Goal: Task Accomplishment & Management: Complete application form

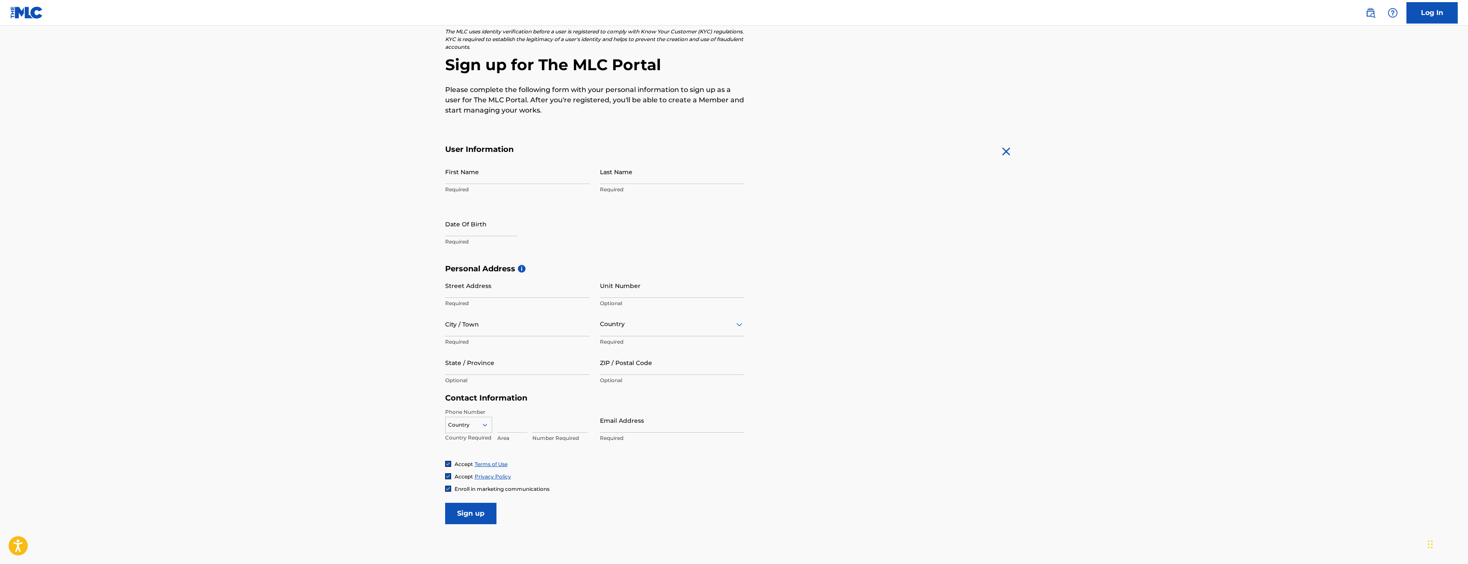
scroll to position [103, 0]
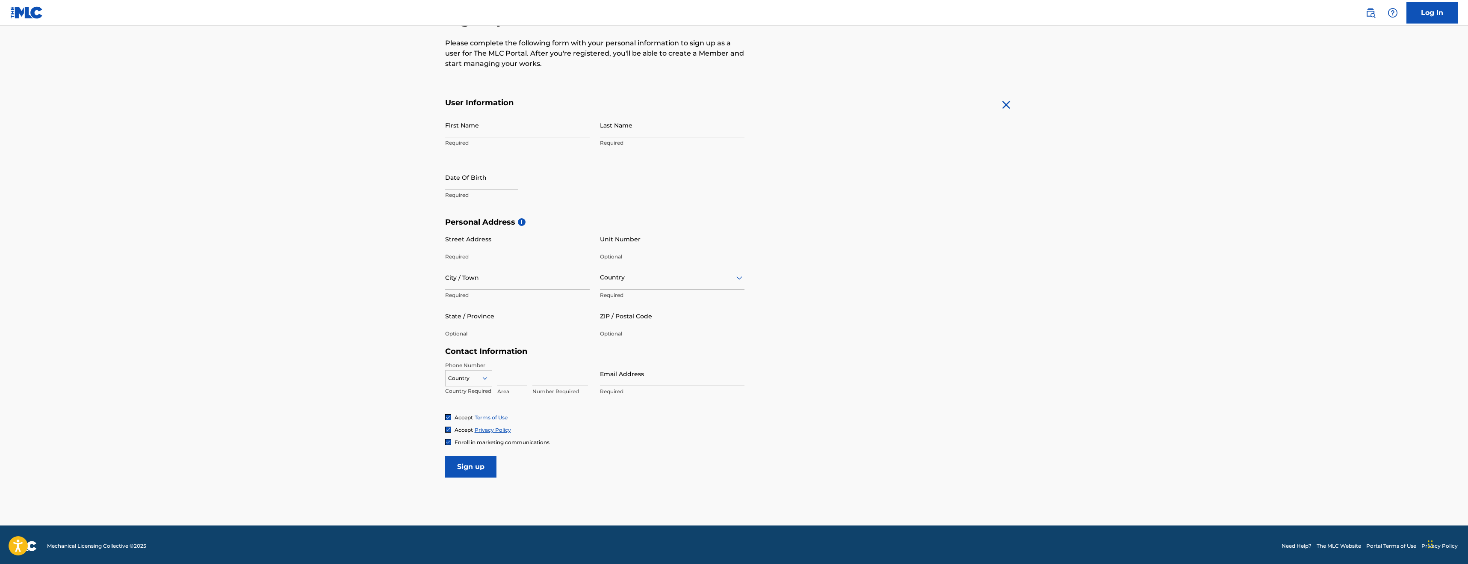
click at [473, 137] on div "First Name Required" at bounding box center [517, 132] width 145 height 38
click at [481, 135] on input "First Name" at bounding box center [517, 125] width 145 height 24
type input "[PERSON_NAME]"
click at [621, 130] on input "Last Name" at bounding box center [672, 125] width 145 height 24
type input "[PERSON_NAME]"
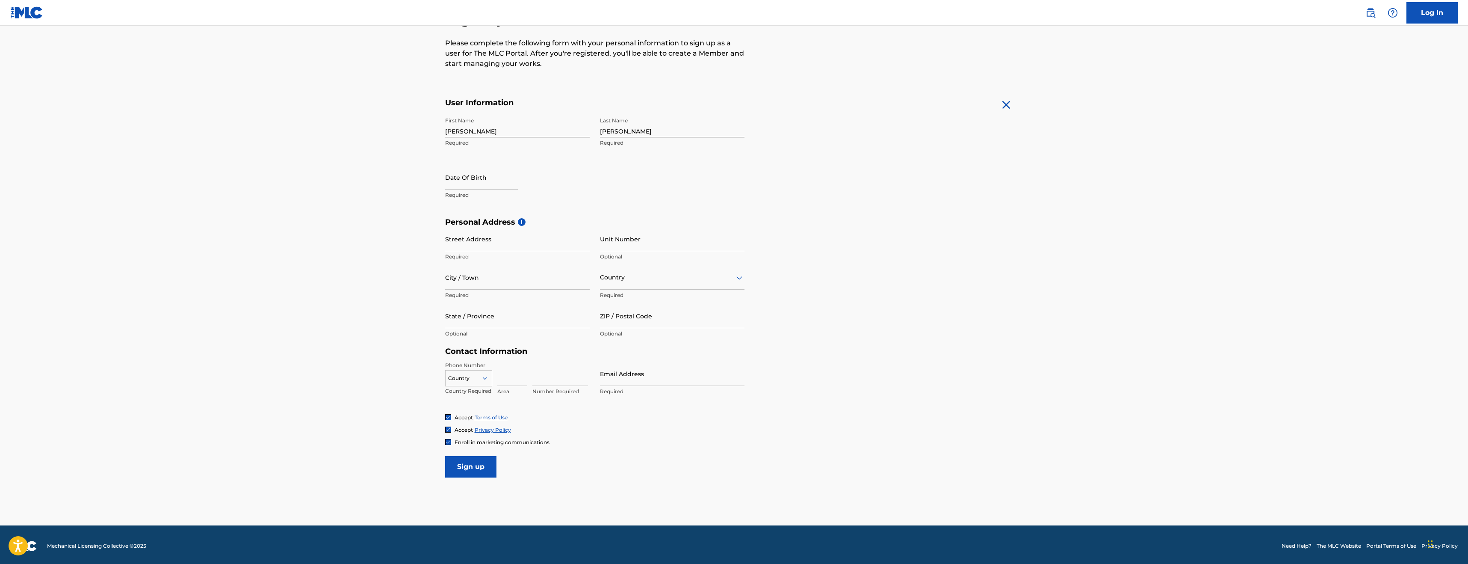
drag, startPoint x: 439, startPoint y: 185, endPoint x: 446, endPoint y: 184, distance: 6.5
click at [440, 185] on div "The MLC uses identity verification before a user is registered to comply with K…" at bounding box center [734, 229] width 599 height 496
click at [457, 185] on input "text" at bounding box center [481, 177] width 73 height 24
select select "7"
select select "2025"
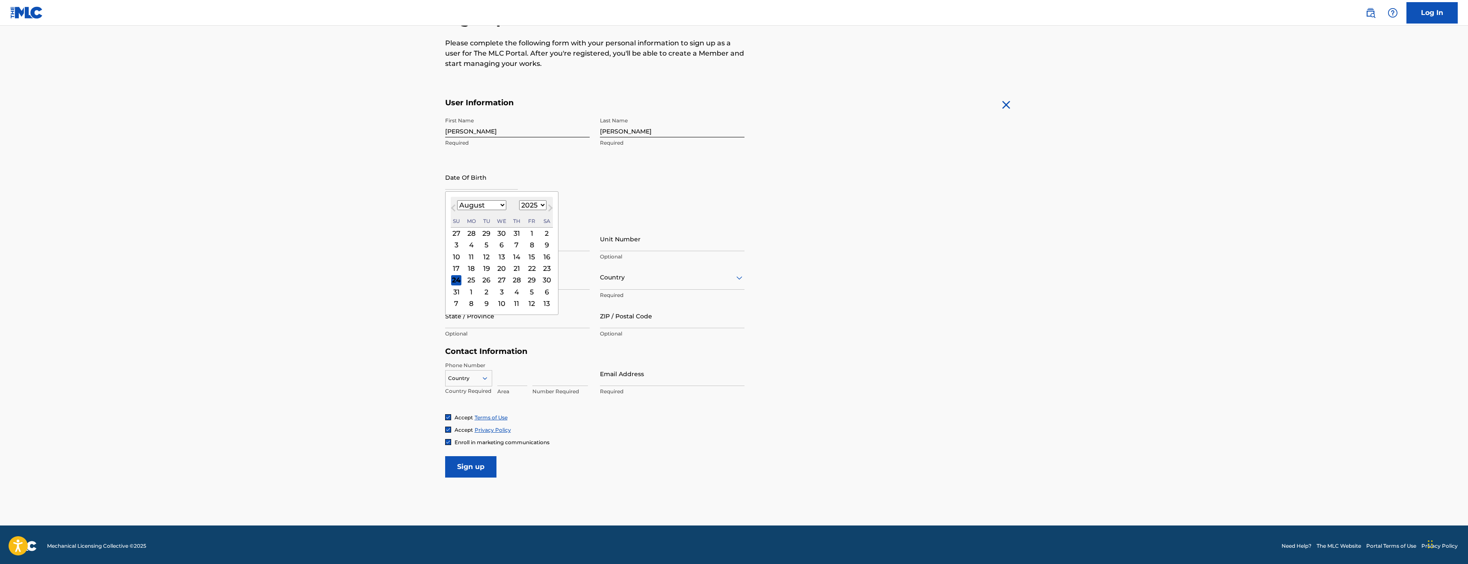
click at [491, 203] on select "January February March April May June July August September October November De…" at bounding box center [481, 205] width 49 height 10
select select "8"
click at [457, 200] on select "January February March April May June July August September October November De…" at bounding box center [481, 205] width 49 height 10
click at [529, 208] on select "1899 1900 1901 1902 1903 1904 1905 1906 1907 1908 1909 1910 1911 1912 1913 1914…" at bounding box center [532, 205] width 27 height 10
select select "2004"
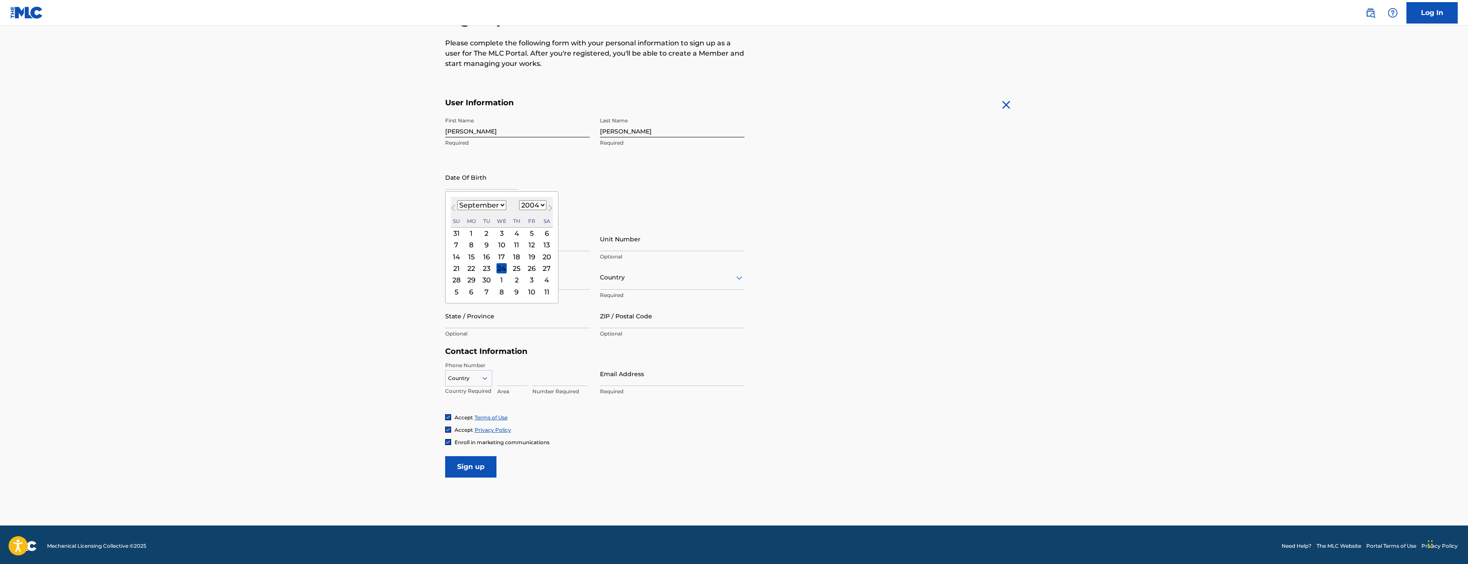
click at [519, 200] on select "1899 1900 1901 1902 1903 1904 1905 1906 1907 1908 1909 1910 1911 1912 1913 1914…" at bounding box center [532, 205] width 27 height 10
click at [473, 271] on div "20" at bounding box center [471, 268] width 10 height 10
click at [491, 242] on input "Street Address" at bounding box center [517, 239] width 145 height 24
type input "[STREET_ADDRESS]"
click at [609, 240] on input "Unit Number" at bounding box center [672, 239] width 145 height 24
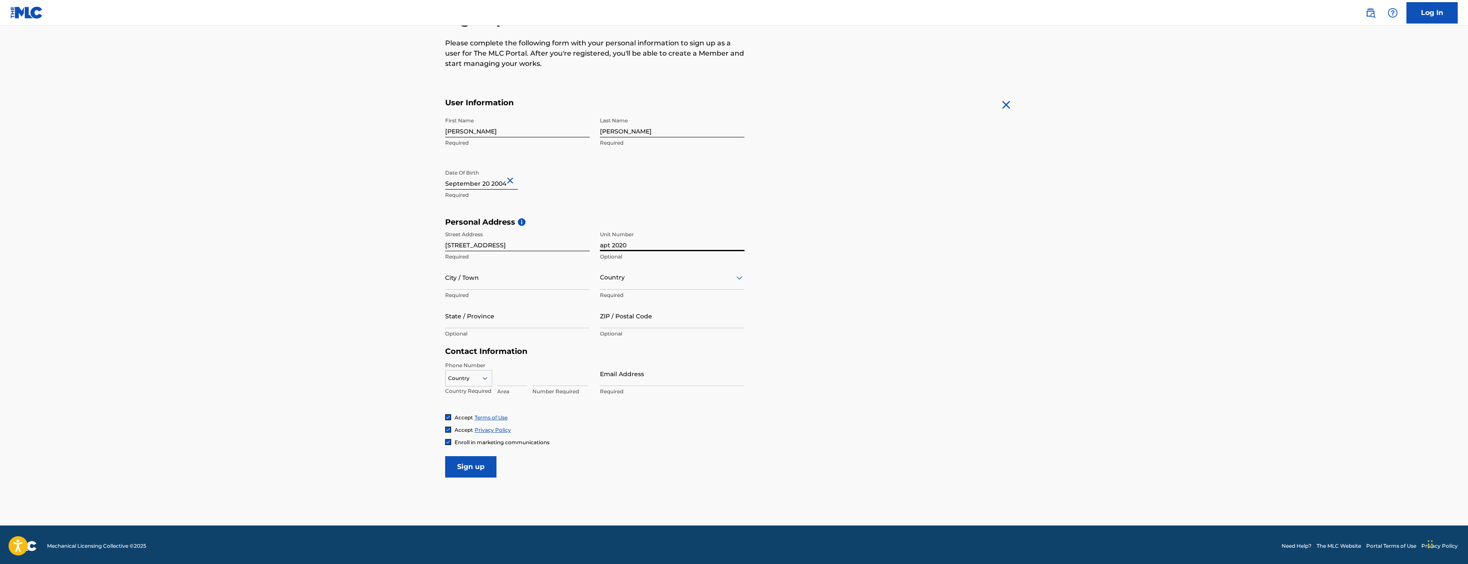
type input "apt 2020"
drag, startPoint x: 468, startPoint y: 287, endPoint x: 463, endPoint y: 288, distance: 5.2
click at [463, 288] on input "City / Town" at bounding box center [517, 277] width 145 height 24
type input "phoenix"
click at [608, 283] on div "Country" at bounding box center [672, 277] width 145 height 24
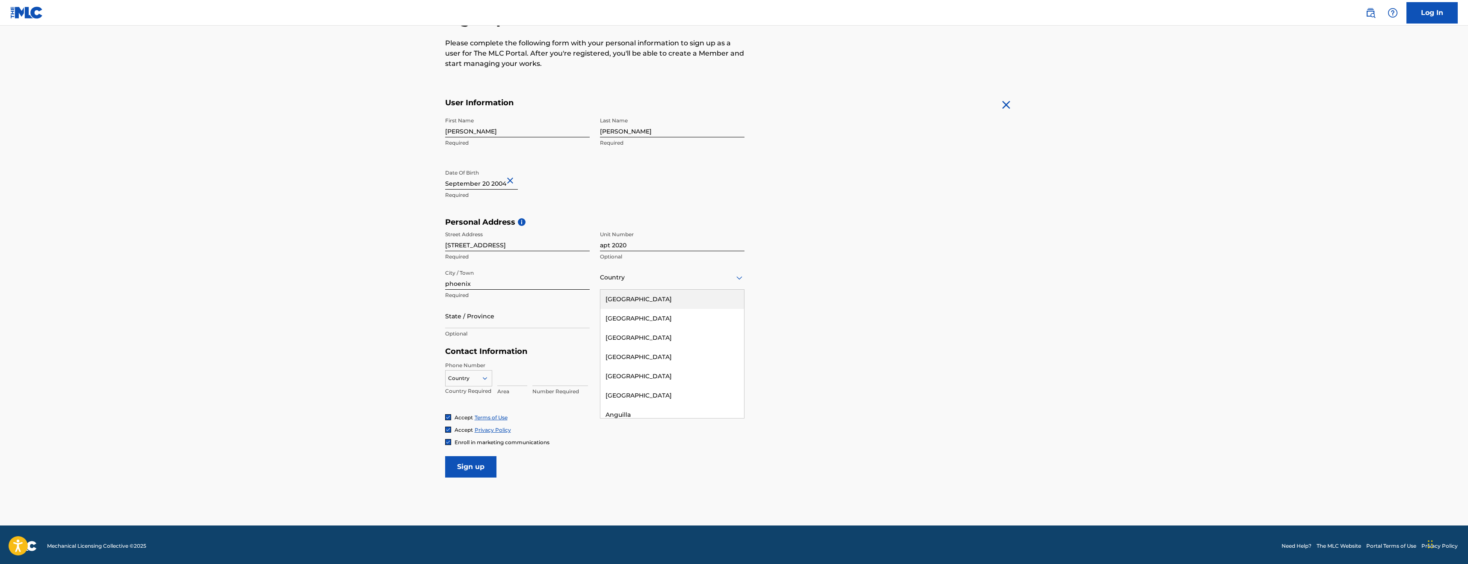
click at [620, 305] on div "[GEOGRAPHIC_DATA]" at bounding box center [672, 299] width 144 height 19
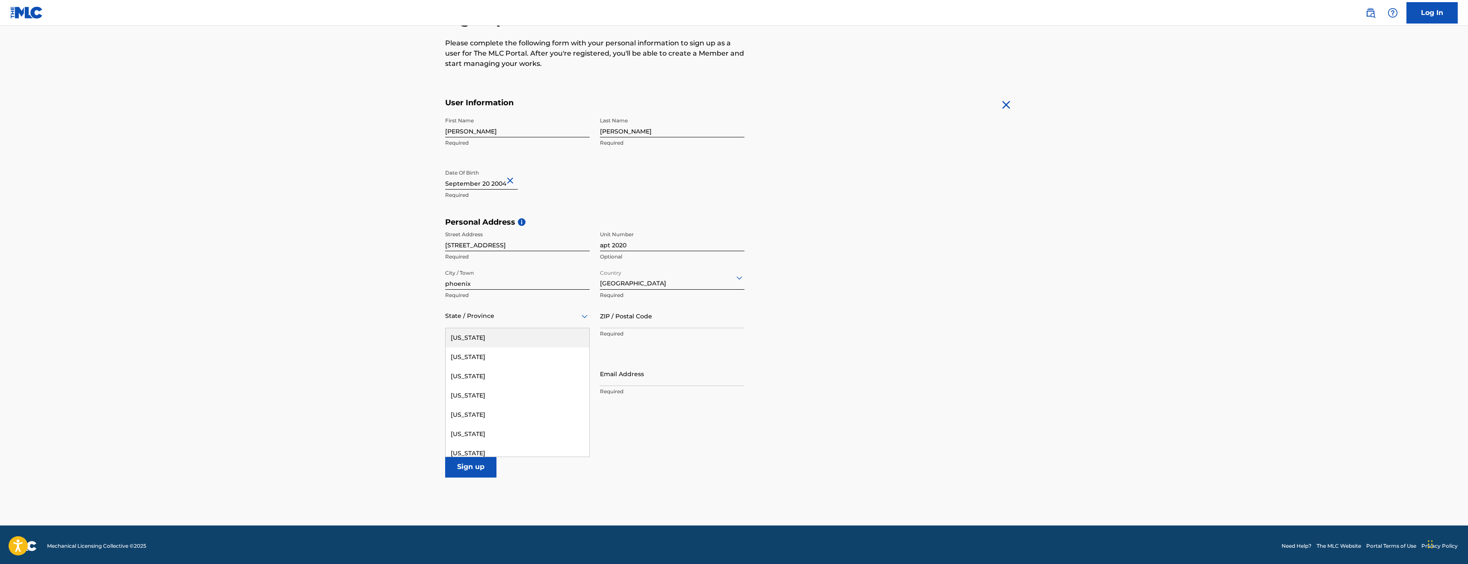
click at [512, 323] on div "State / Province" at bounding box center [517, 316] width 145 height 24
click at [466, 395] on div "[US_STATE]" at bounding box center [518, 395] width 144 height 19
click at [654, 326] on input "ZIP / Postal Code" at bounding box center [672, 316] width 145 height 24
type input "85053"
click at [461, 387] on p "Country Required" at bounding box center [468, 391] width 47 height 8
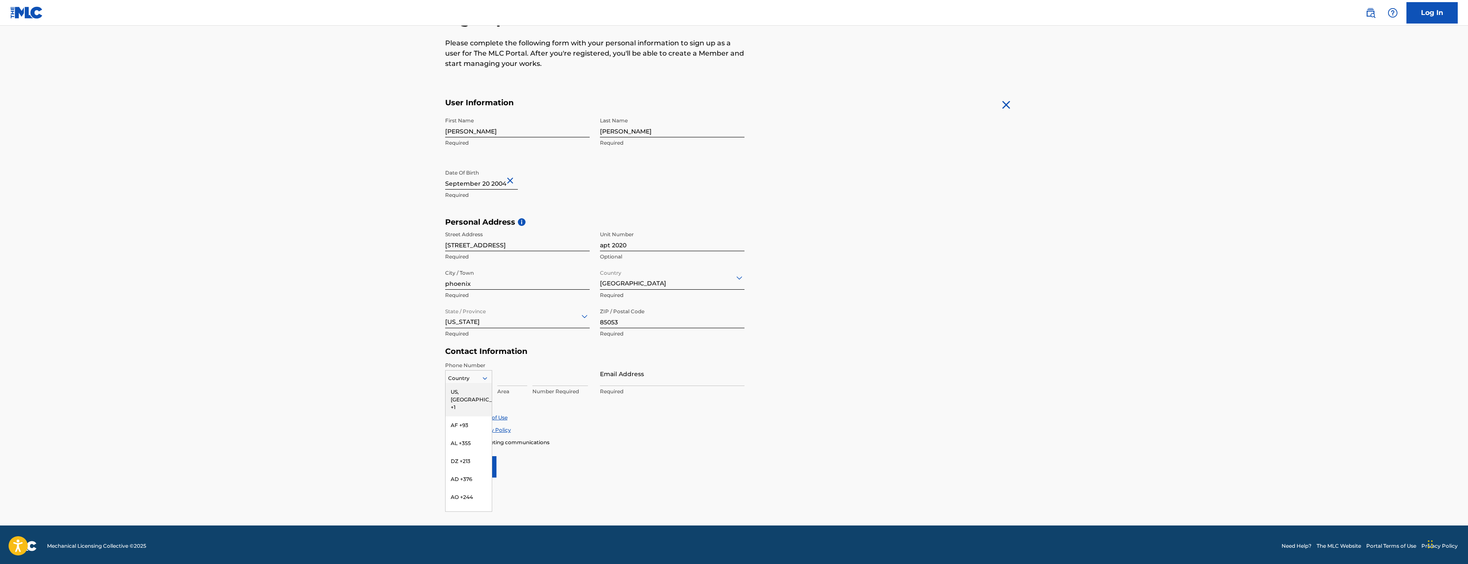
click at [463, 382] on div at bounding box center [469, 377] width 46 height 9
click at [465, 393] on div "US, [GEOGRAPHIC_DATA] +1" at bounding box center [469, 399] width 46 height 33
click at [510, 382] on input at bounding box center [512, 373] width 30 height 24
click at [544, 365] on input at bounding box center [560, 373] width 56 height 24
click at [508, 379] on input at bounding box center [512, 373] width 30 height 24
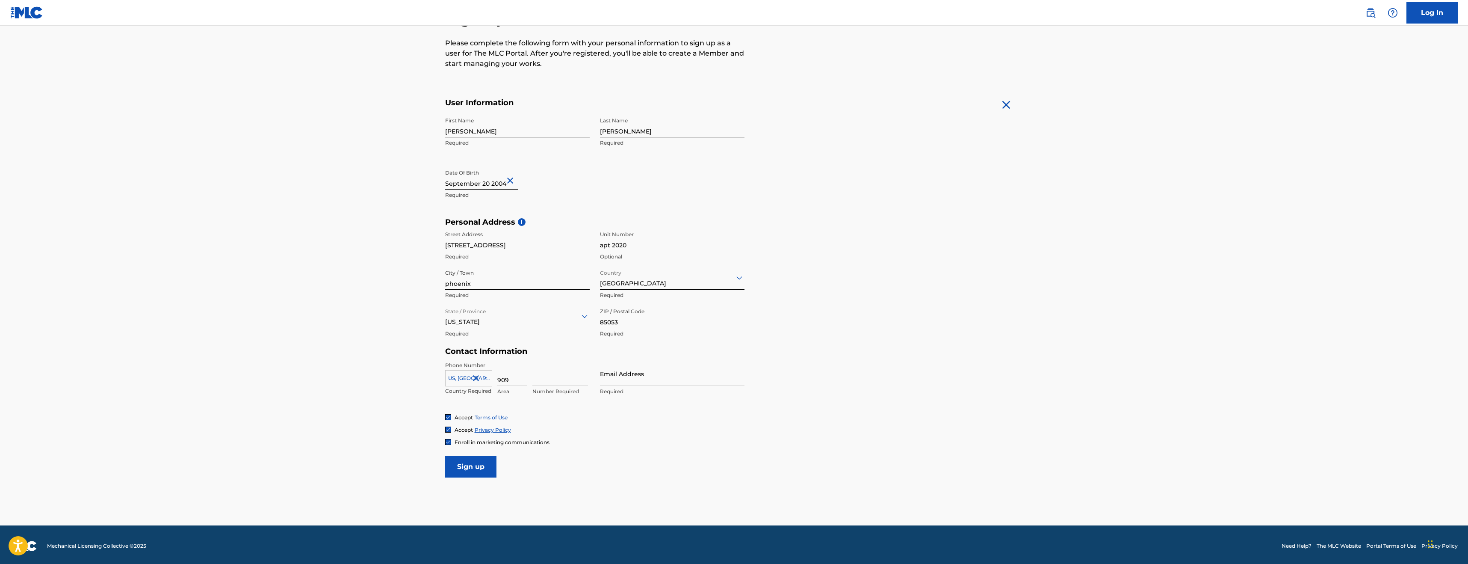
click at [578, 378] on input at bounding box center [560, 373] width 56 height 24
click at [519, 381] on input "909" at bounding box center [512, 373] width 30 height 24
type input "9"
click at [547, 384] on input at bounding box center [560, 373] width 56 height 24
click at [524, 379] on input at bounding box center [512, 373] width 30 height 24
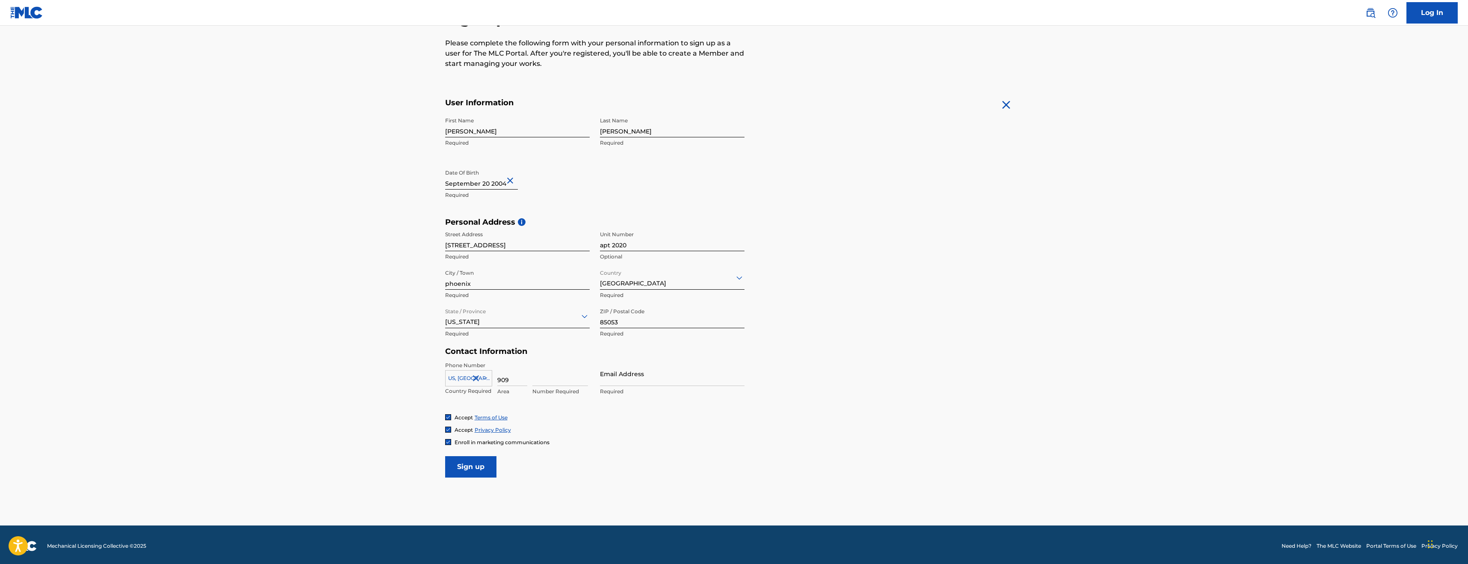
type input "909"
click at [536, 377] on input at bounding box center [560, 373] width 56 height 24
type input "5"
type input "2581375"
click at [644, 384] on input "Email Address" at bounding box center [672, 373] width 145 height 24
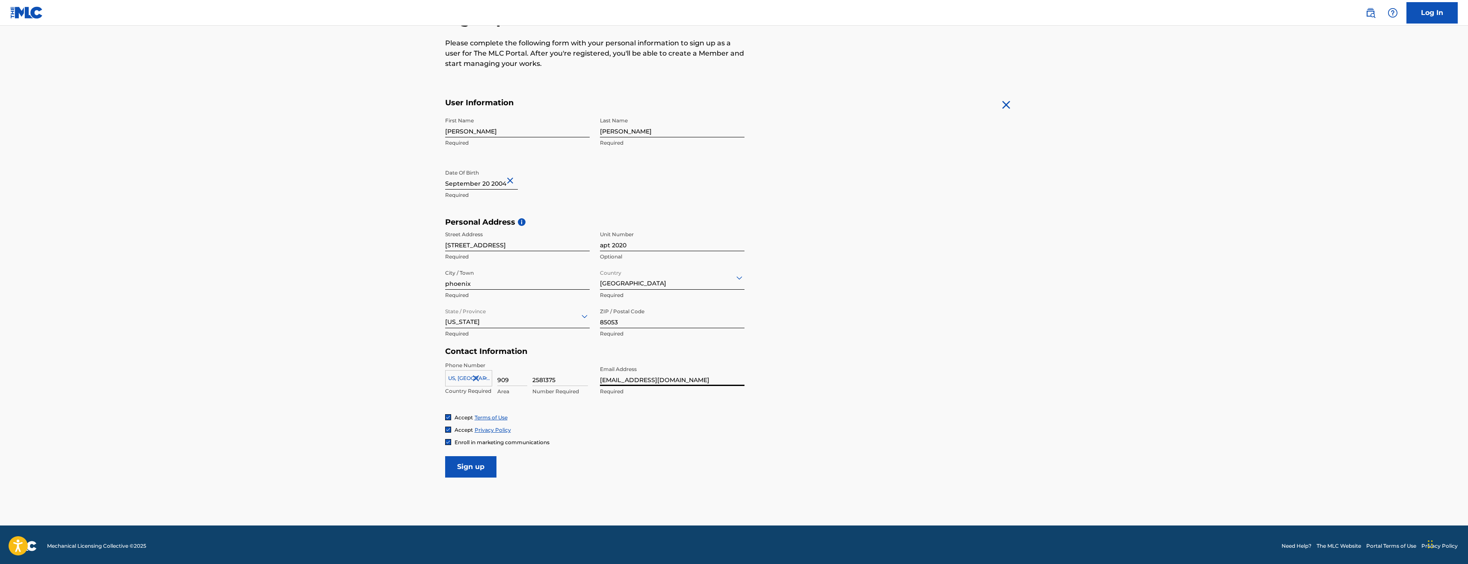
type input "[EMAIL_ADDRESS][DOMAIN_NAME]"
click at [473, 463] on input "Sign up" at bounding box center [470, 466] width 51 height 21
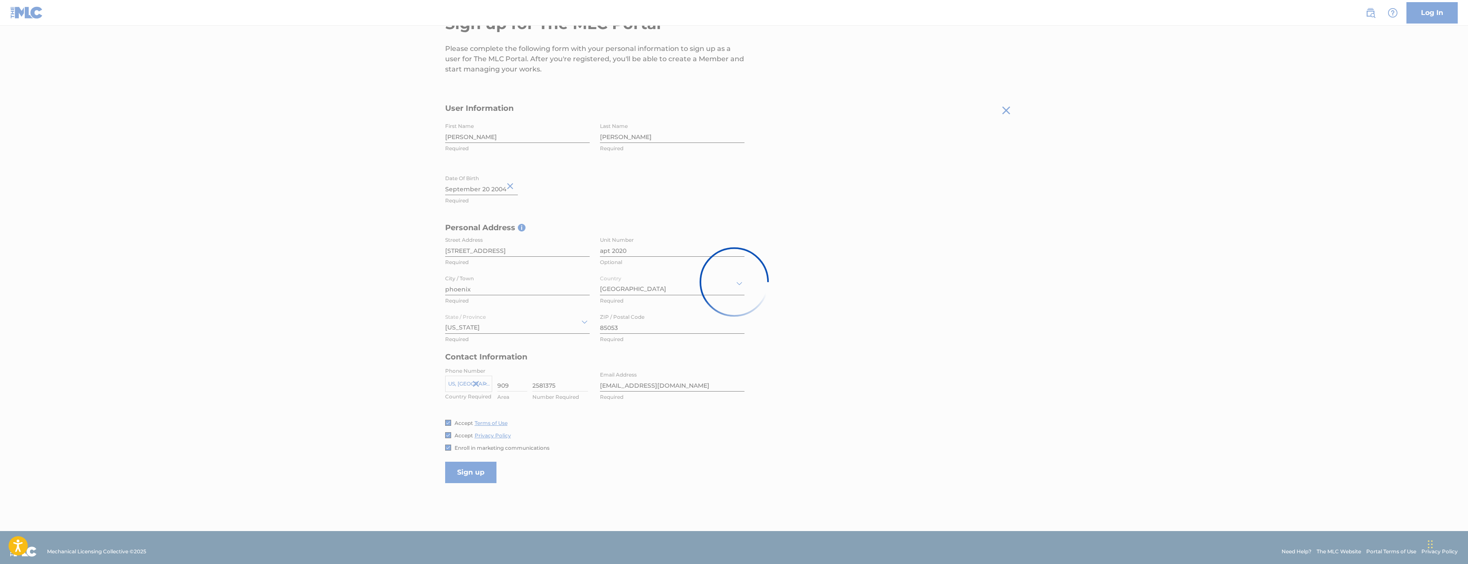
scroll to position [98, 0]
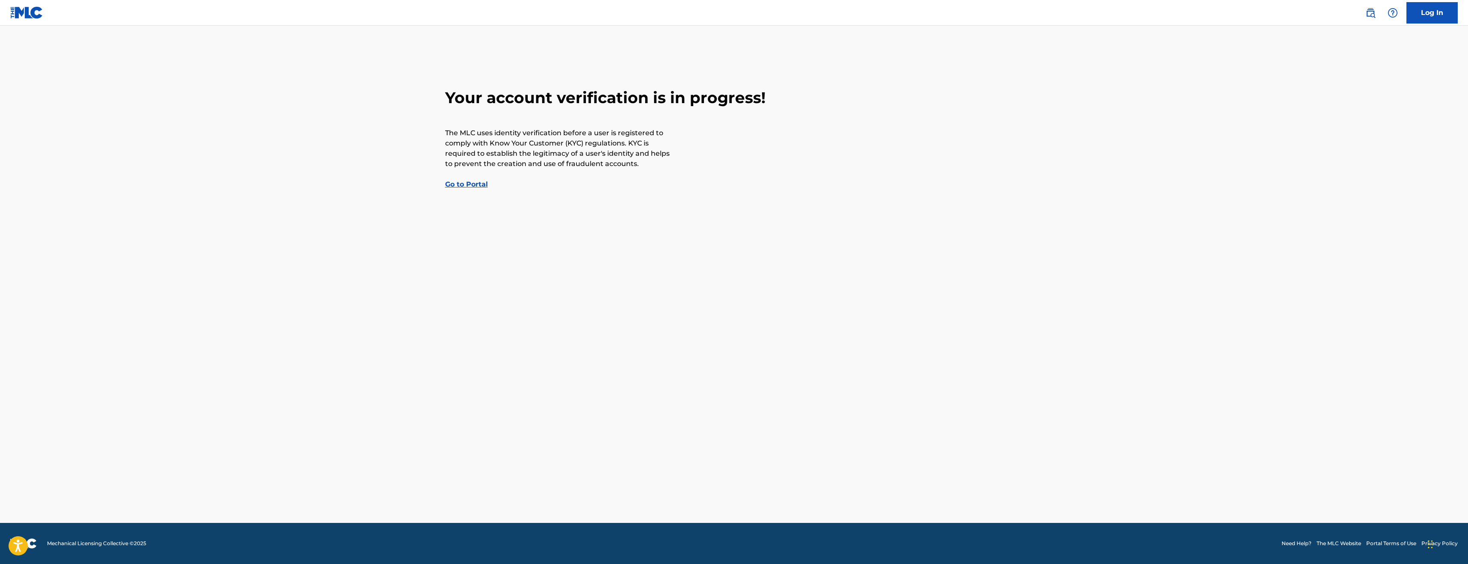
click at [451, 182] on link "Go to Portal" at bounding box center [466, 184] width 43 height 8
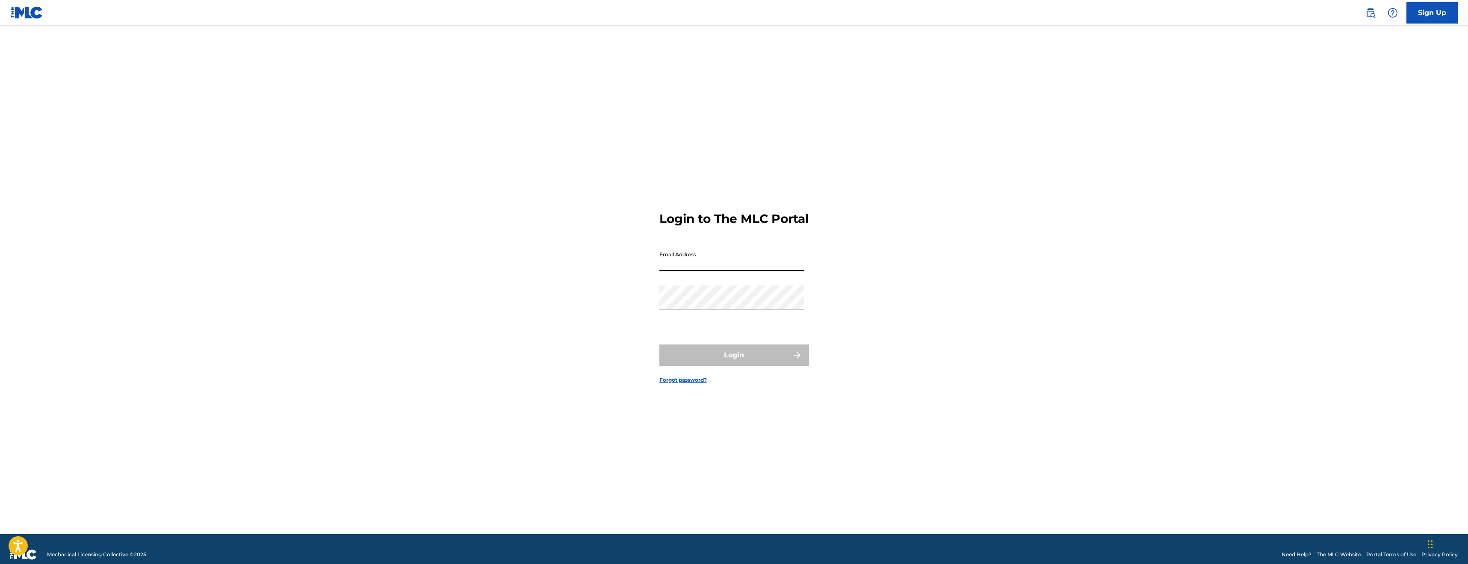
click at [695, 261] on input "Email Address" at bounding box center [732, 259] width 145 height 24
type input "[EMAIL_ADDRESS][DOMAIN_NAME]"
click at [694, 359] on button "Login" at bounding box center [735, 354] width 150 height 21
click at [736, 309] on input "Code" at bounding box center [732, 296] width 145 height 24
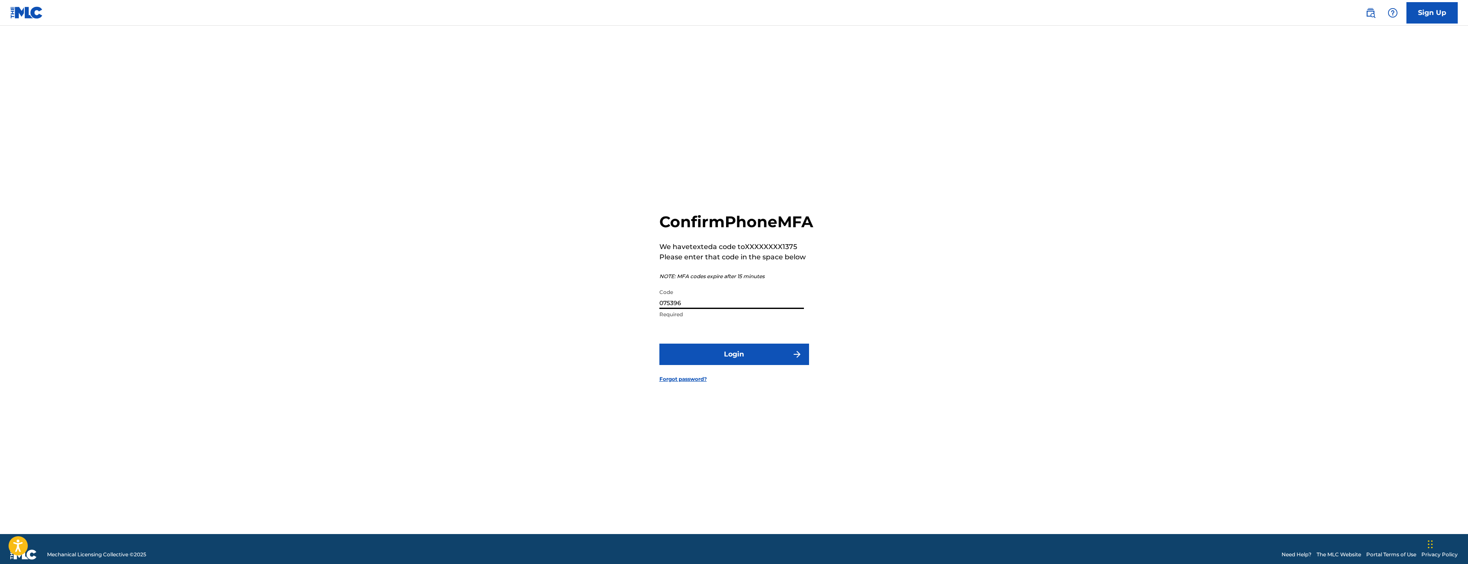
type input "075396"
click at [691, 353] on button "Login" at bounding box center [735, 353] width 150 height 21
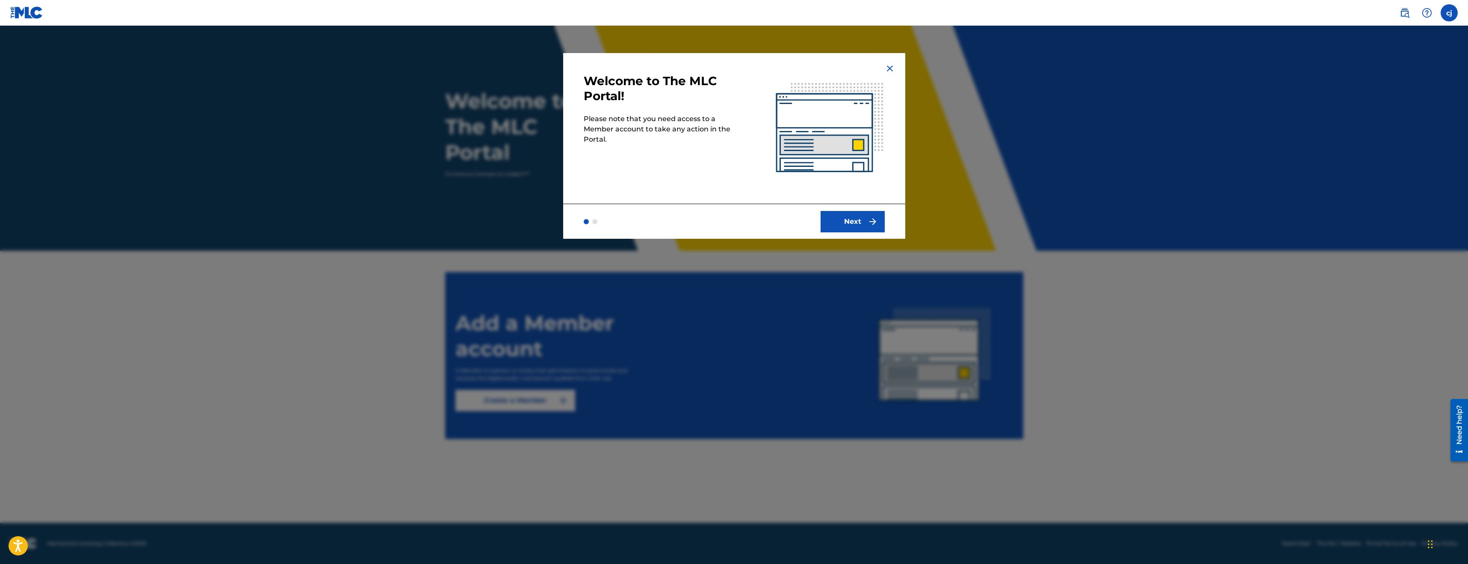
click at [864, 213] on button "Next" at bounding box center [853, 221] width 64 height 21
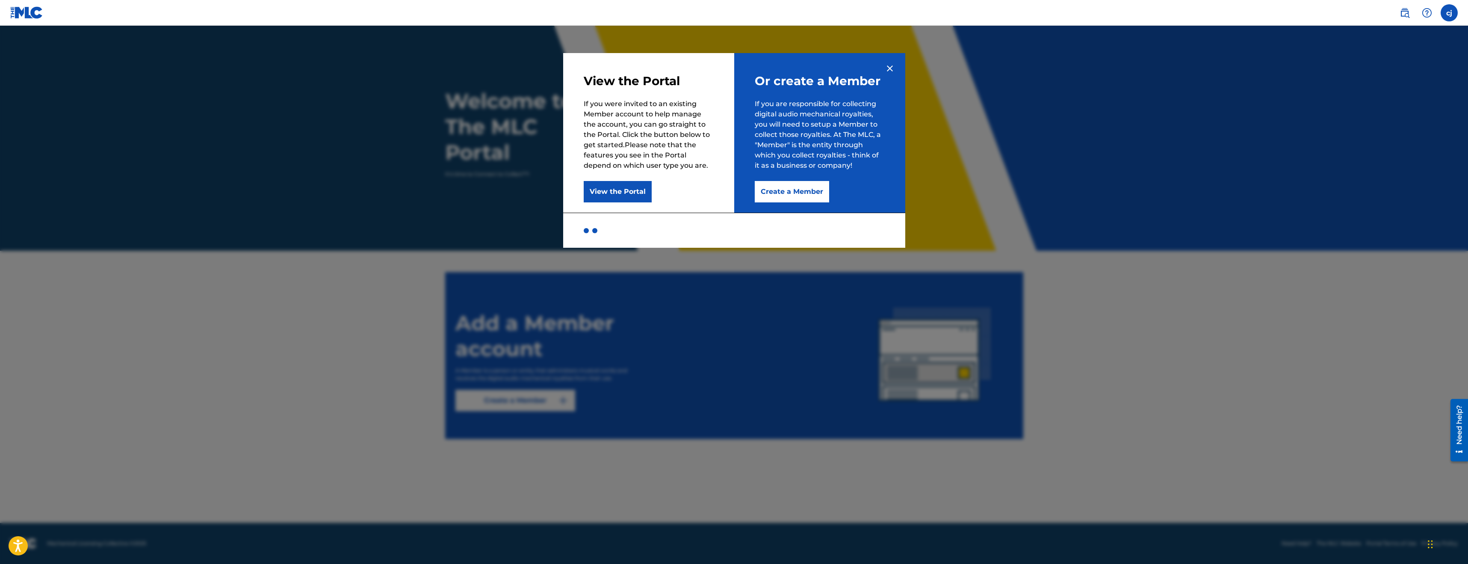
click at [630, 187] on button "View the Portal" at bounding box center [618, 191] width 68 height 21
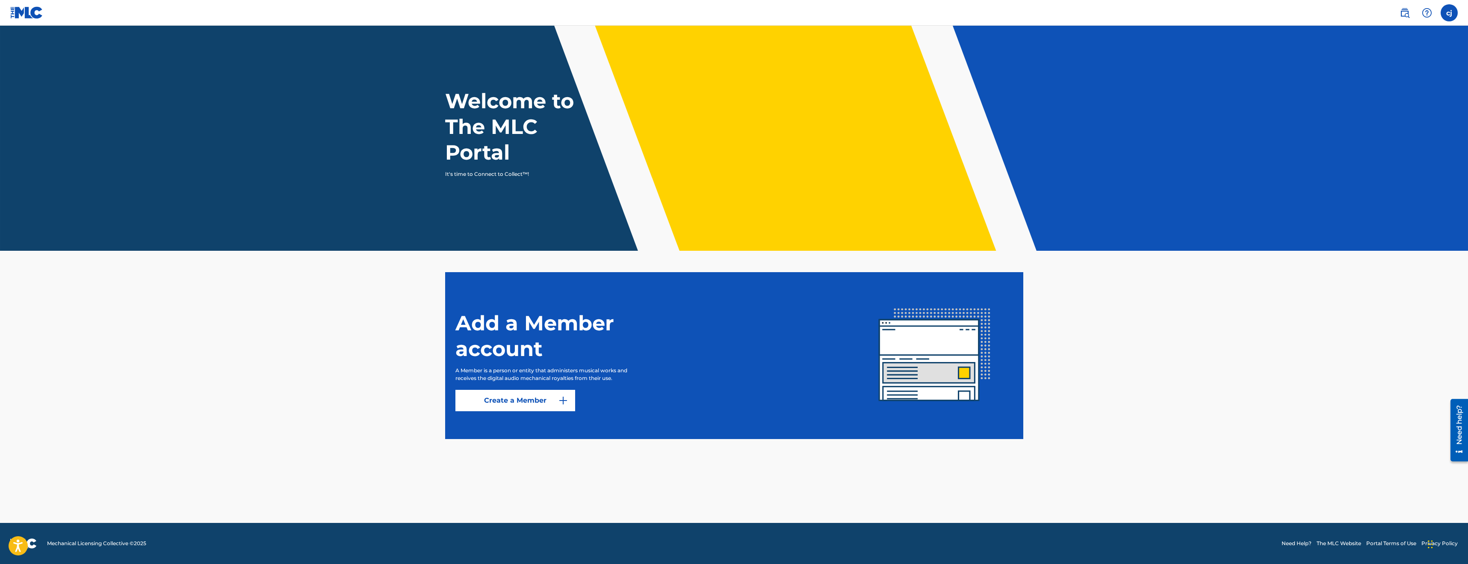
click at [1450, 18] on label at bounding box center [1449, 12] width 17 height 17
click at [1449, 13] on input "[PERSON_NAME] [EMAIL_ADDRESS][DOMAIN_NAME] Notification Preferences Profile Log…" at bounding box center [1449, 13] width 0 height 0
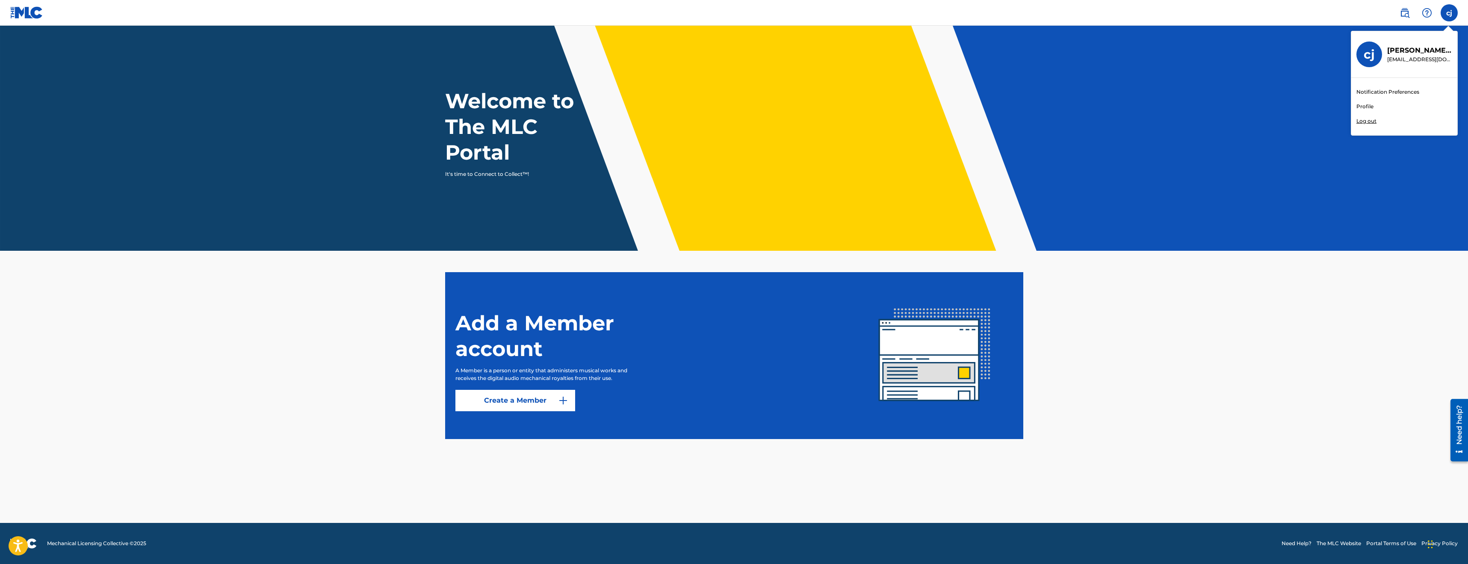
click at [1192, 118] on header "Welcome to The MLC Portal It's time to Connect to Collect™!" at bounding box center [734, 138] width 1468 height 225
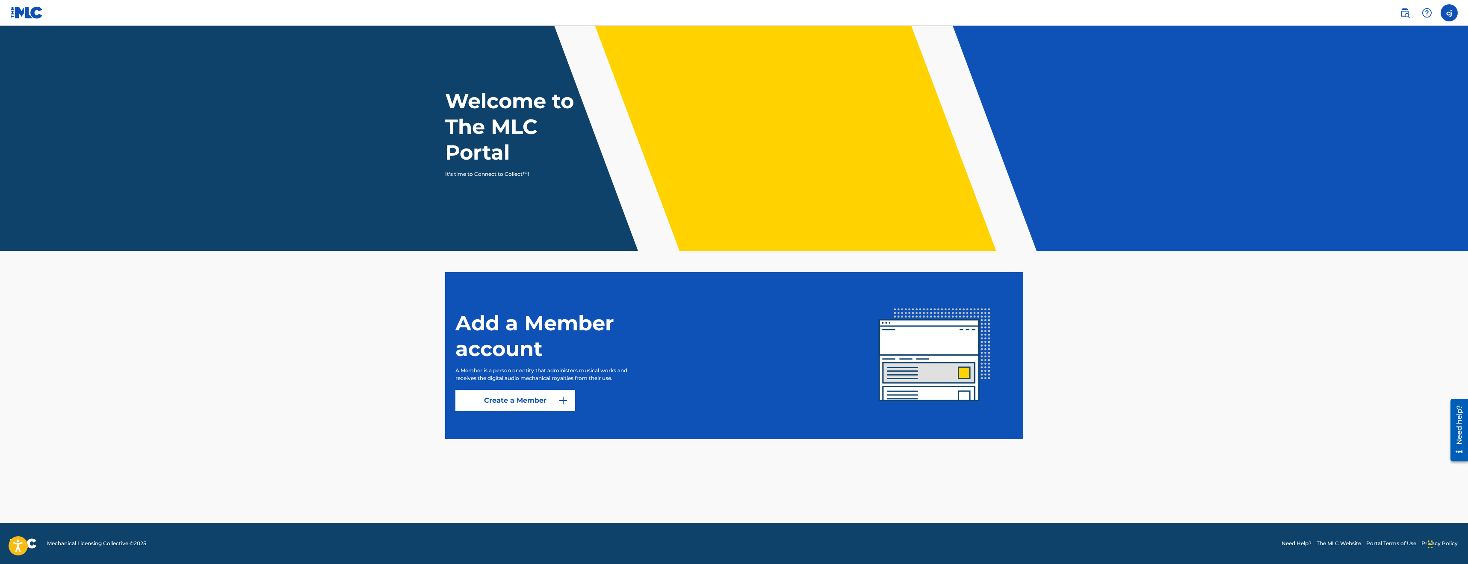
click at [1408, 18] on img at bounding box center [1405, 13] width 10 height 10
click at [519, 402] on link "Create a Member" at bounding box center [515, 400] width 120 height 21
click at [1450, 8] on label at bounding box center [1449, 12] width 17 height 17
click at [1449, 13] on input "[PERSON_NAME] [EMAIL_ADDRESS][DOMAIN_NAME] Notification Preferences Profile Log…" at bounding box center [1449, 13] width 0 height 0
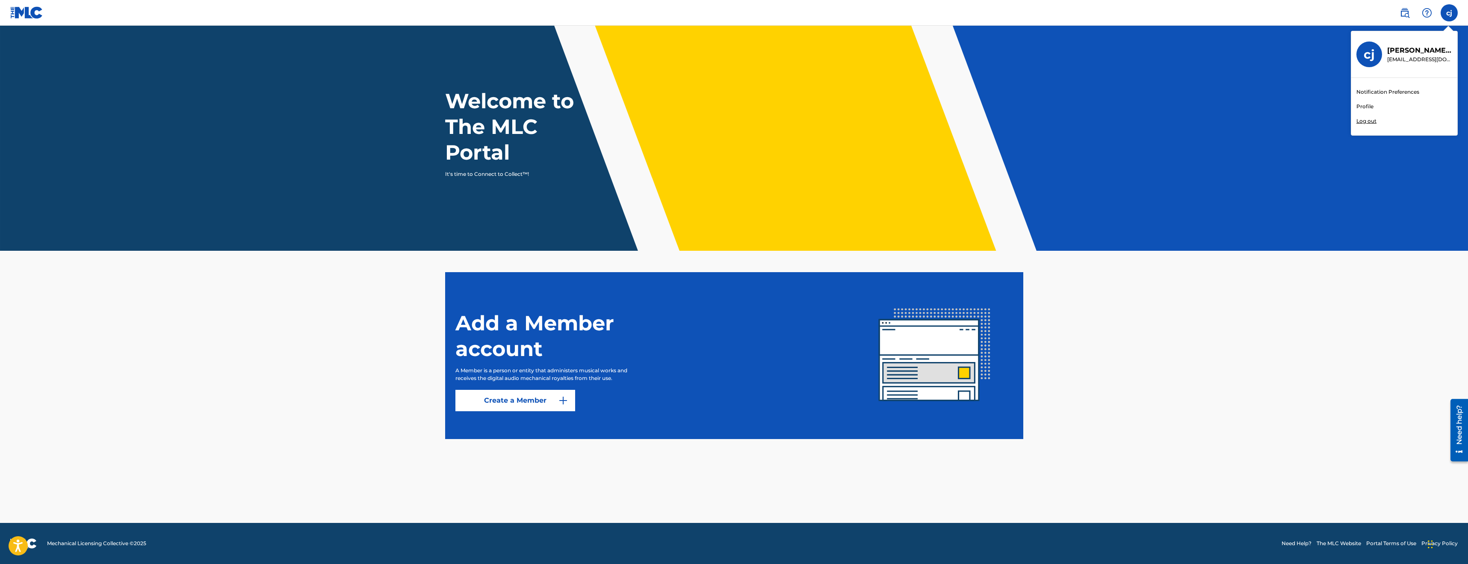
click at [1311, 72] on header "Welcome to The MLC Portal It's time to Connect to Collect™!" at bounding box center [734, 138] width 1468 height 225
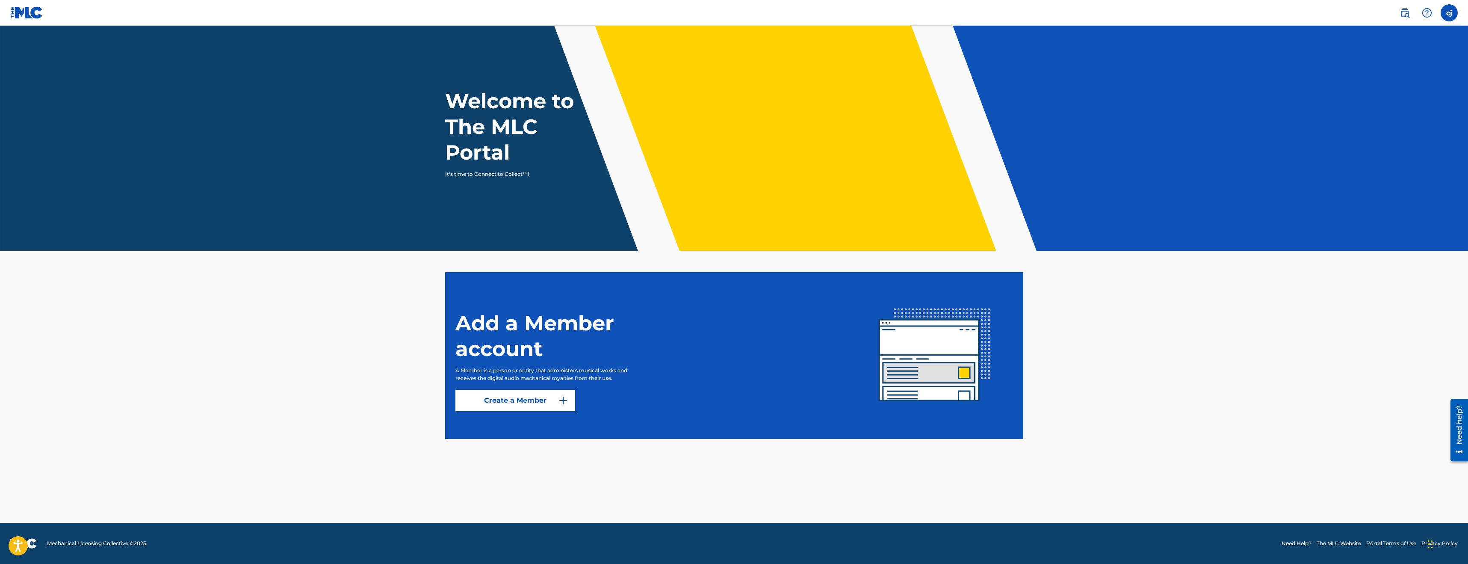
click at [1457, 16] on label at bounding box center [1449, 12] width 17 height 17
click at [1449, 13] on input "[PERSON_NAME] [EMAIL_ADDRESS][DOMAIN_NAME] Notification Preferences Profile Log…" at bounding box center [1449, 13] width 0 height 0
click at [536, 398] on link "Create a Member" at bounding box center [515, 400] width 120 height 21
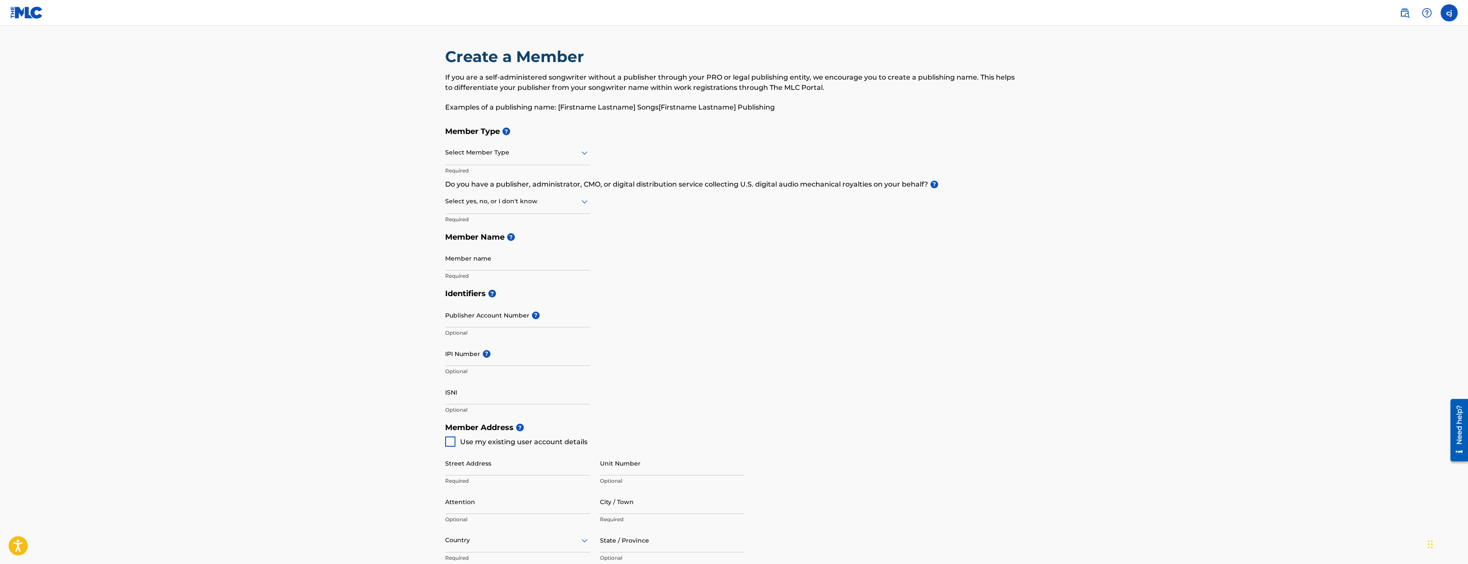
click at [562, 158] on div "Select Member Type" at bounding box center [517, 153] width 145 height 24
click at [1452, 14] on label at bounding box center [1449, 12] width 17 height 17
click at [1449, 13] on input "[PERSON_NAME] [EMAIL_ADDRESS][DOMAIN_NAME] Notification Preferences Profile Log…" at bounding box center [1449, 13] width 0 height 0
click at [1371, 121] on p "Log out" at bounding box center [1367, 121] width 20 height 8
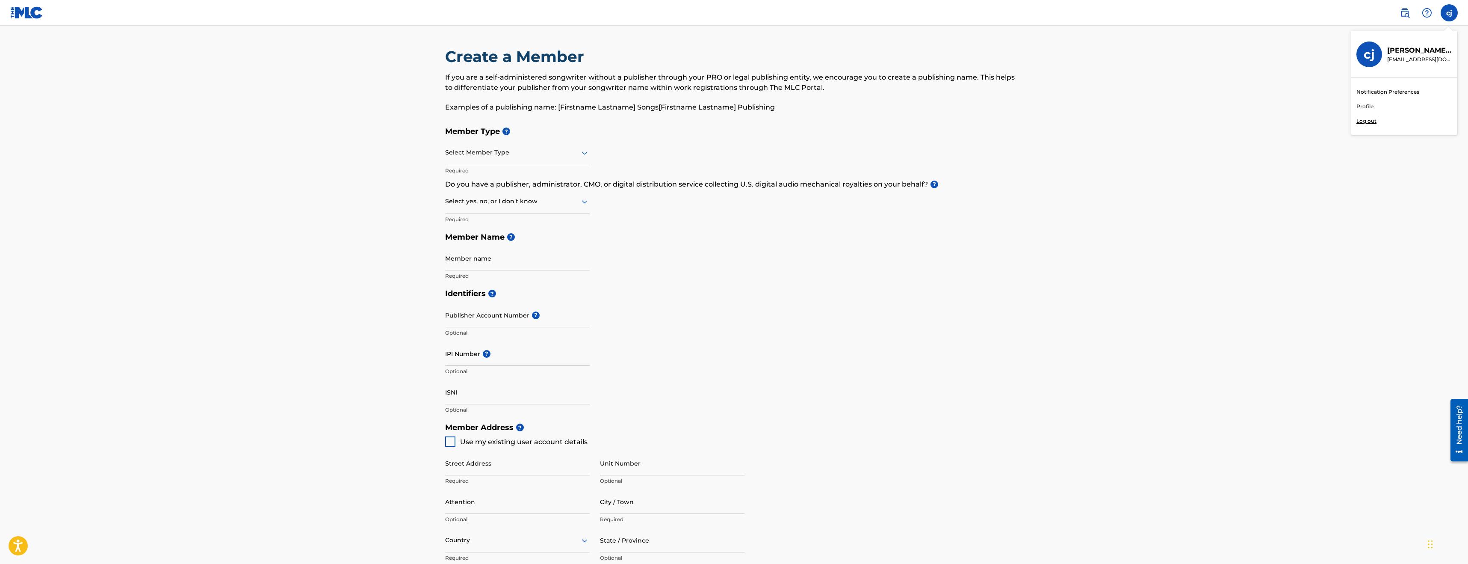
click at [1449, 13] on input "[PERSON_NAME] [EMAIL_ADDRESS][DOMAIN_NAME] Notification Preferences Profile Log…" at bounding box center [1449, 13] width 0 height 0
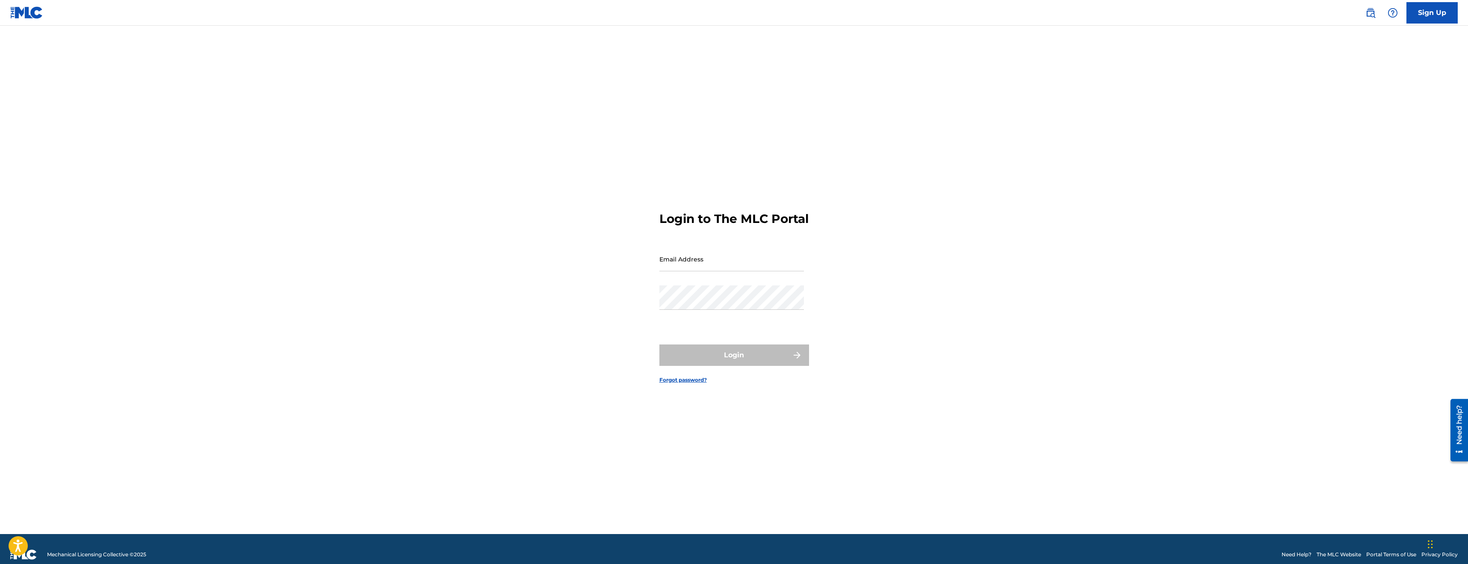
click at [1443, 11] on link "Sign Up" at bounding box center [1432, 12] width 51 height 21
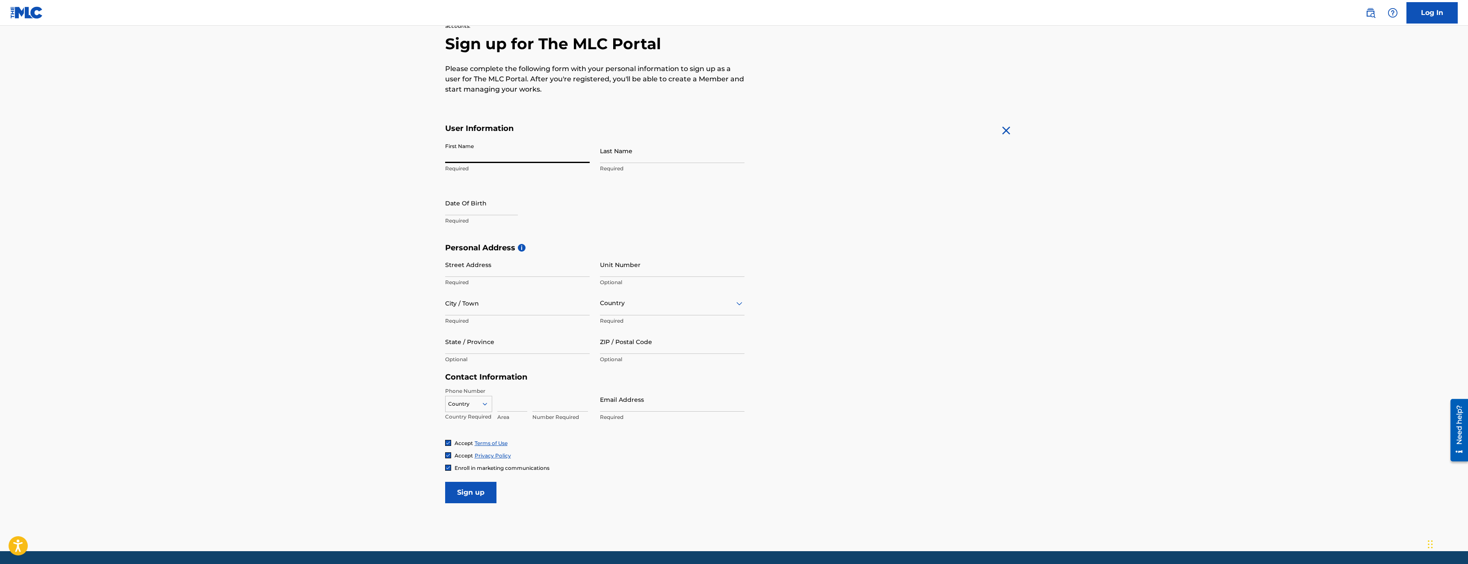
click at [483, 158] on input "First Name" at bounding box center [517, 151] width 145 height 24
click at [601, 111] on div "The MLC uses identity verification before a user is registered to comply with K…" at bounding box center [734, 255] width 599 height 496
click at [506, 158] on input "First Name" at bounding box center [517, 151] width 145 height 24
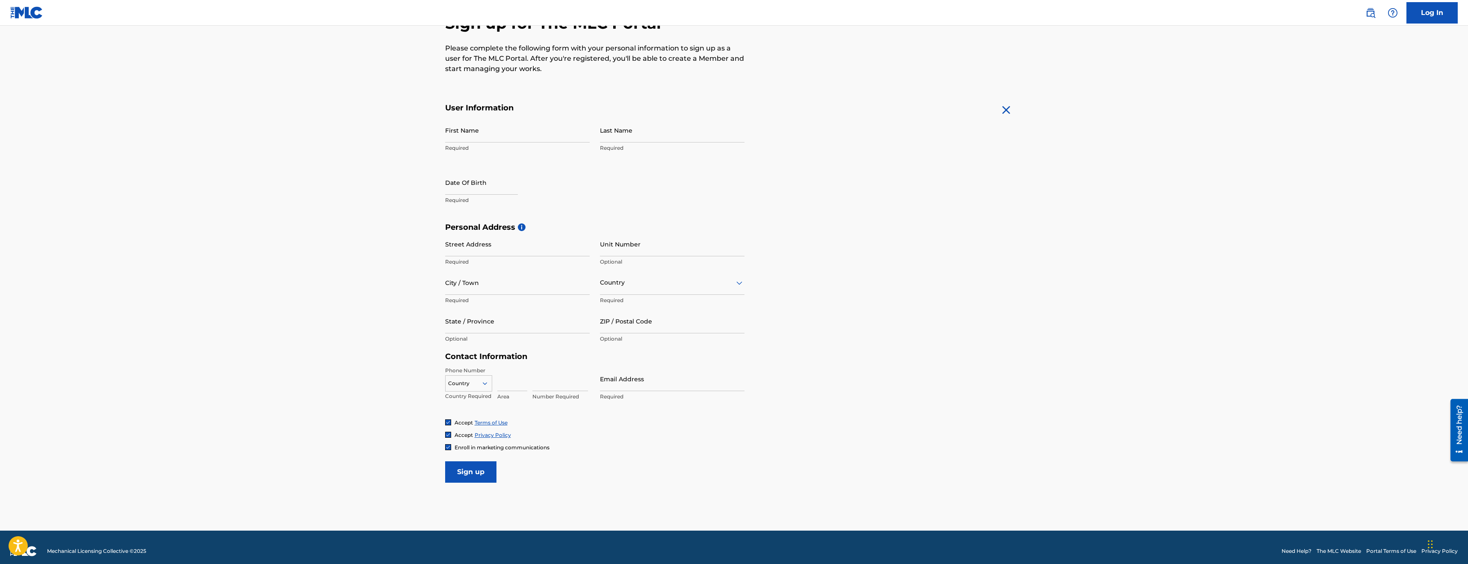
click at [465, 157] on div "First Name Required Last Name Required Date Of Birth Required" at bounding box center [594, 170] width 299 height 104
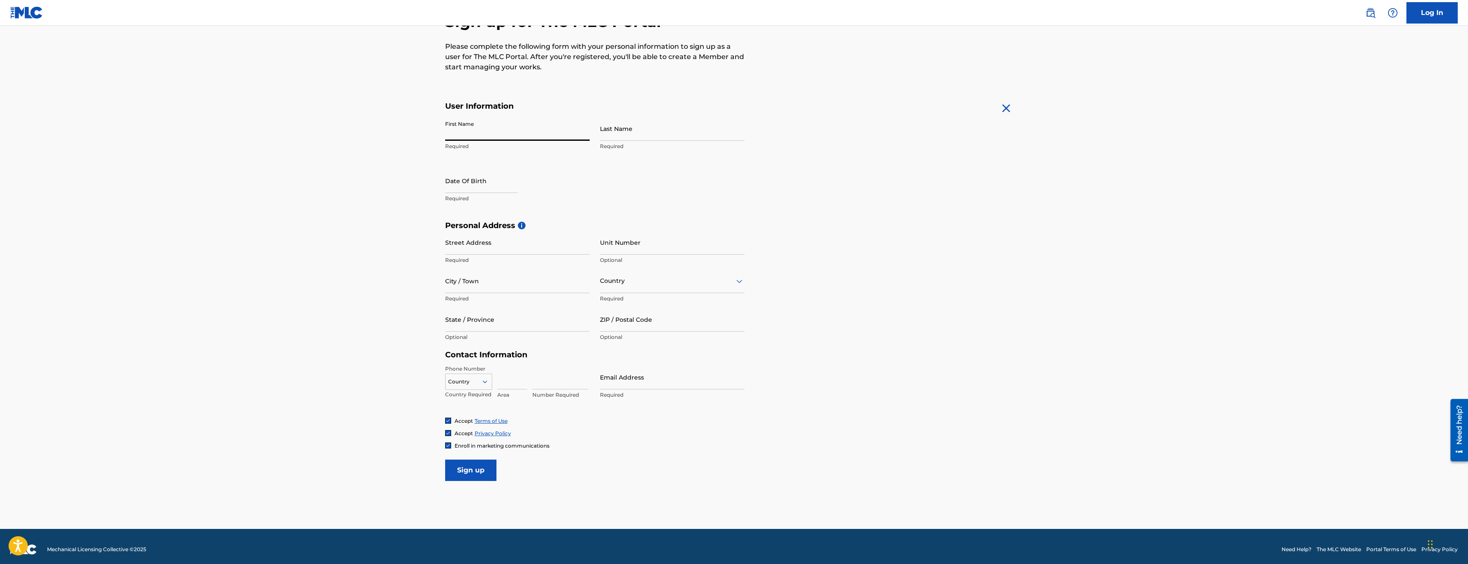
click at [538, 131] on input "First Name" at bounding box center [517, 128] width 145 height 24
type input "Tryshuan"
type input "Hall"
select select "7"
select select "2025"
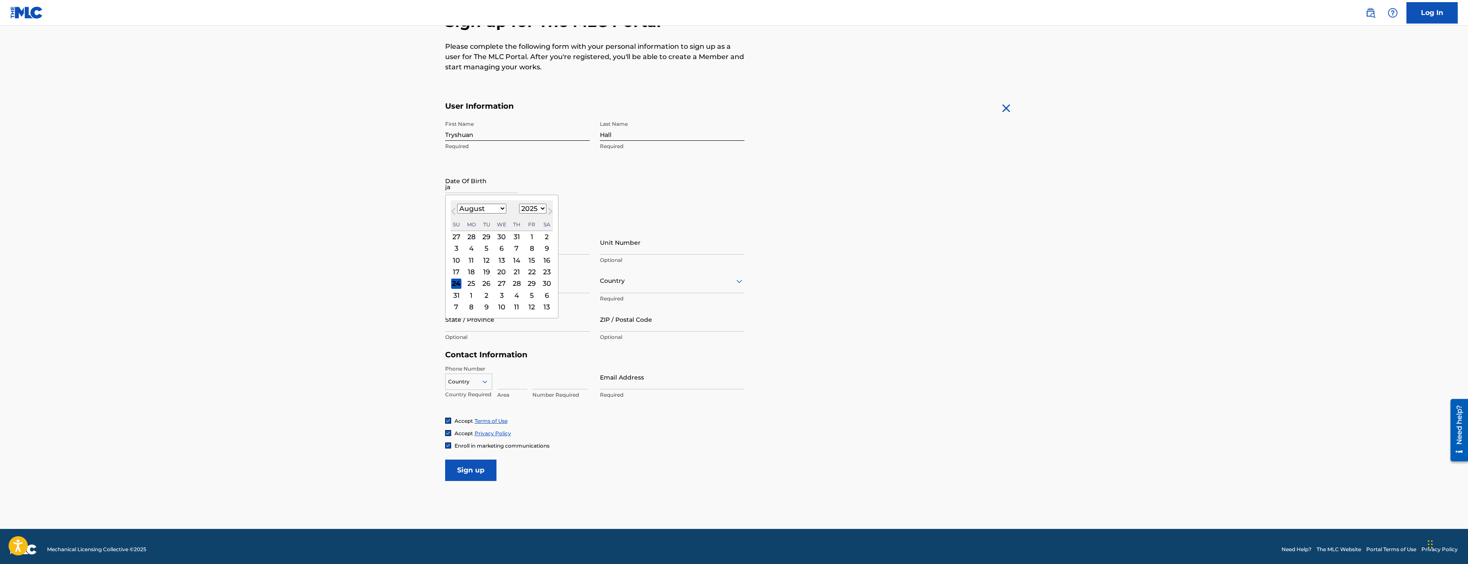
type input "j"
type input "Jaunary 18"
click at [485, 207] on select "January February March April May June July August September October November De…" at bounding box center [481, 209] width 49 height 10
select select "0"
click at [457, 204] on select "January February March April May June July August September October November De…" at bounding box center [481, 209] width 49 height 10
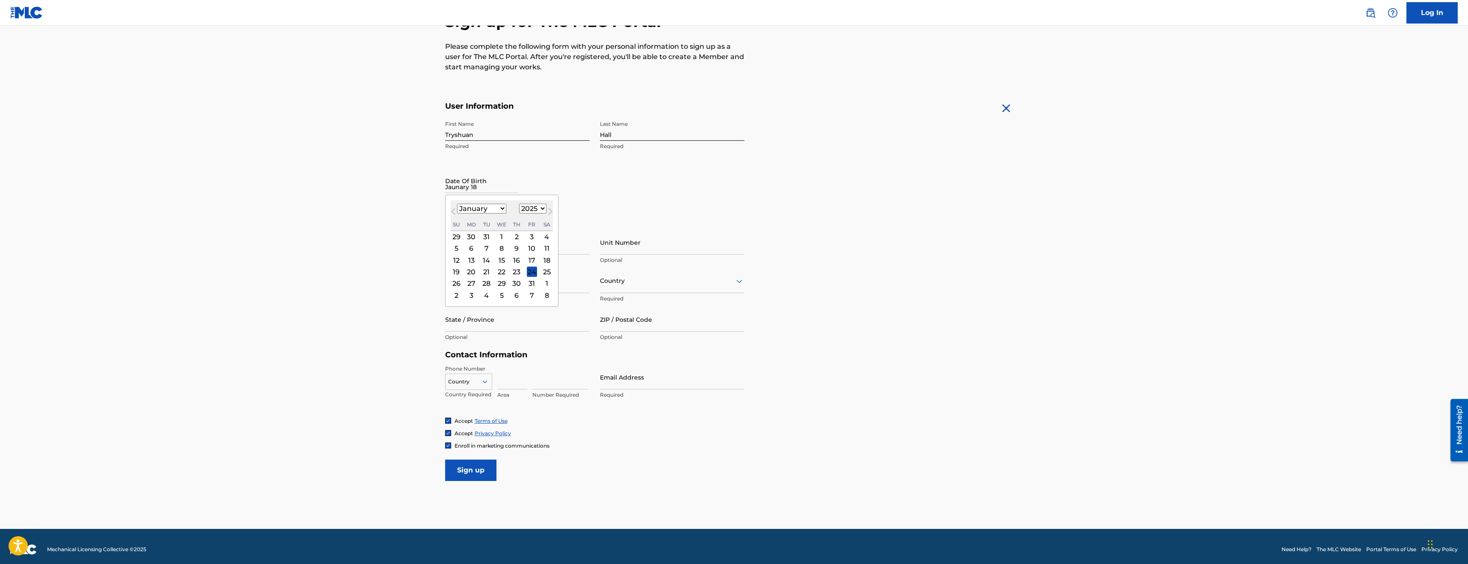
drag, startPoint x: 543, startPoint y: 260, endPoint x: 533, endPoint y: 225, distance: 36.4
click at [543, 260] on div "18" at bounding box center [547, 260] width 10 height 10
type input "[DATE]"
click at [488, 183] on input "[DATE]" at bounding box center [481, 181] width 73 height 24
click at [521, 208] on select "1899 1900 1901 1902 1903 1904 1905 1906 1907 1908 1909 1910 1911 1912 1913 1914…" at bounding box center [532, 209] width 27 height 10
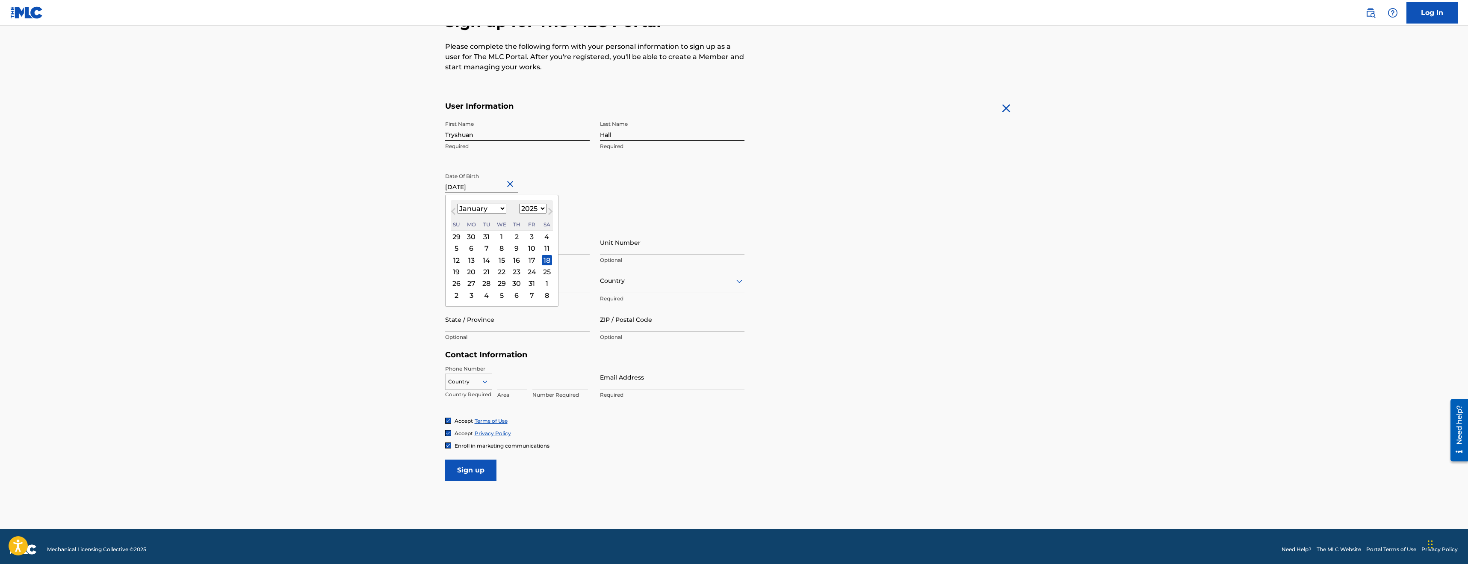
select select "1995"
click at [519, 204] on select "1899 1900 1901 1902 1903 1904 1905 1906 1907 1908 1909 1910 1911 1912 1913 1914…" at bounding box center [532, 209] width 27 height 10
click at [497, 250] on input "Street Address" at bounding box center [517, 242] width 145 height 24
type input "[STREET_ADDRESS][PERSON_NAME]"
type input "APT 54"
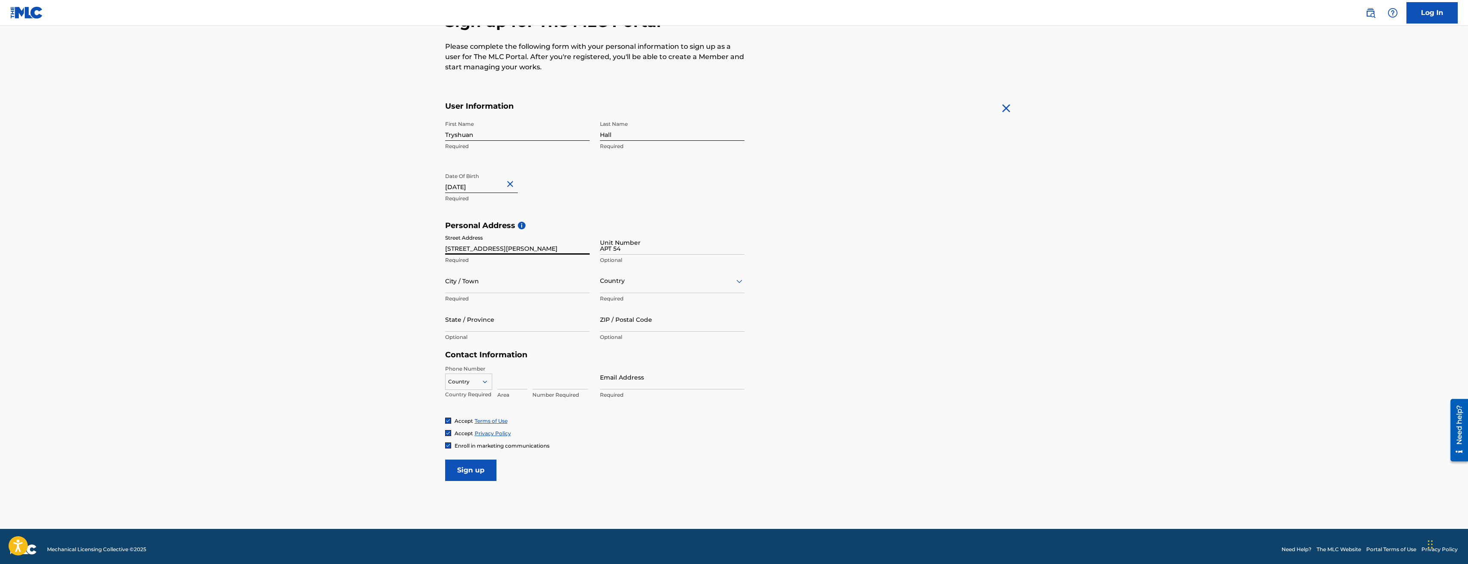
type input "[PERSON_NAME]"
type input "[GEOGRAPHIC_DATA]"
type input "AZ"
type input "85225"
type input "623"
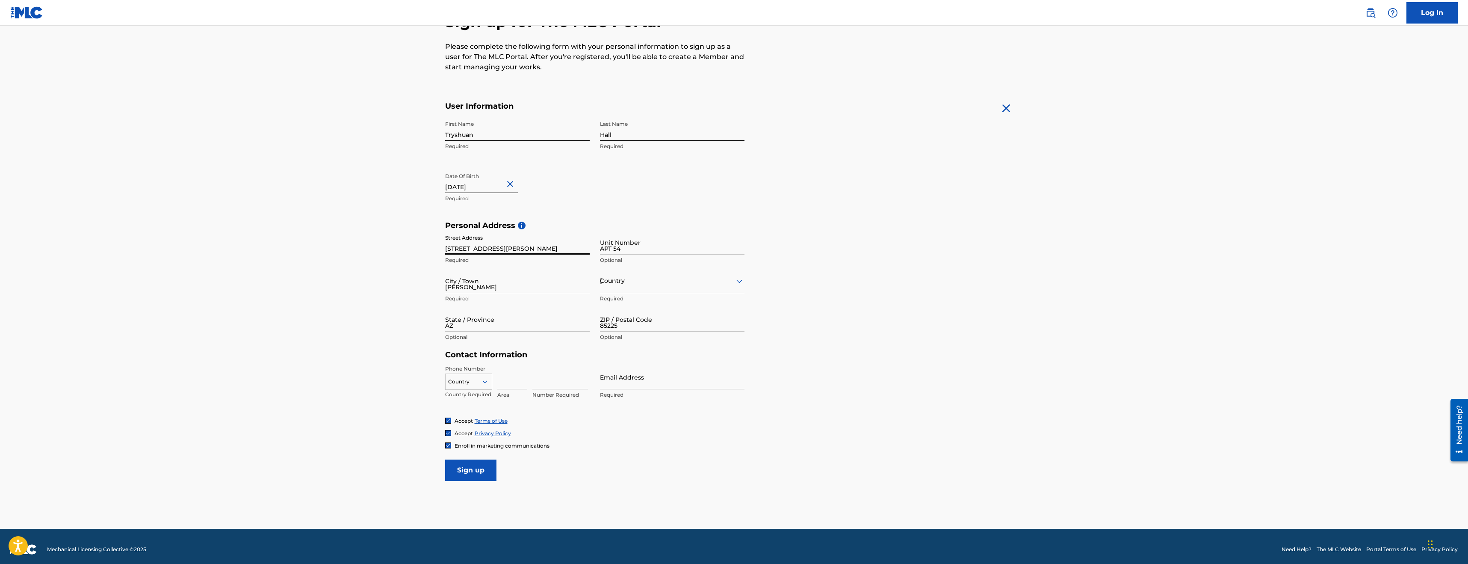
type input "4766389"
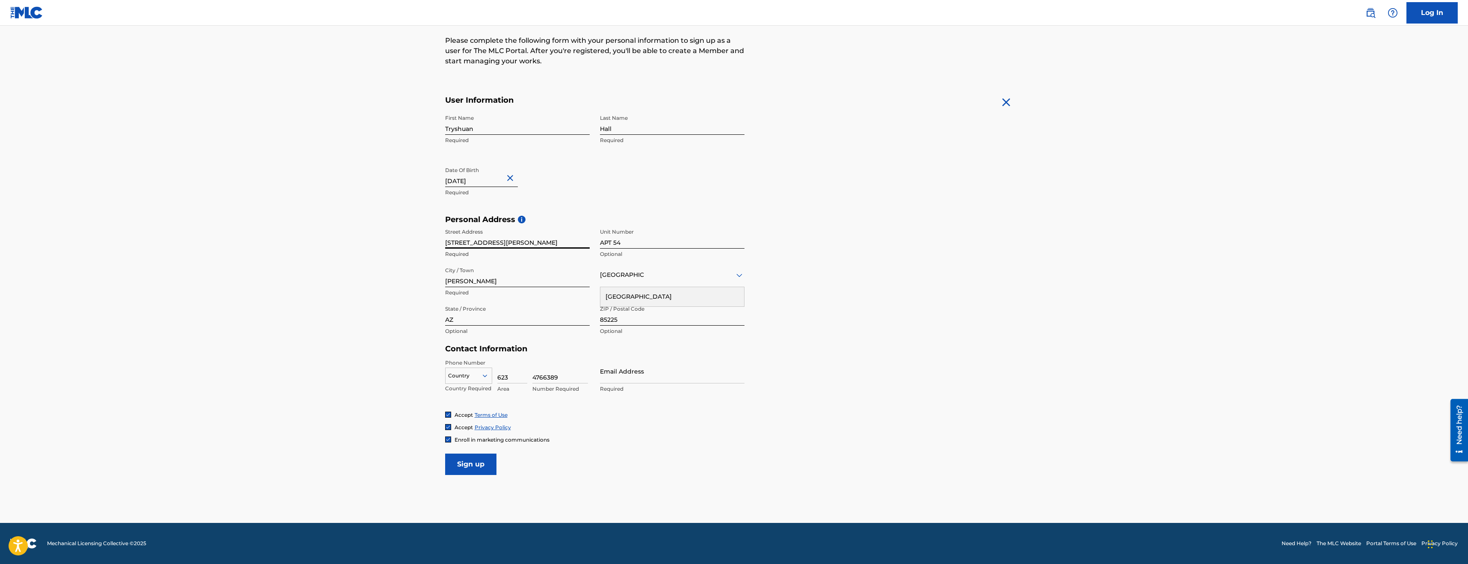
click at [479, 376] on div at bounding box center [469, 375] width 46 height 9
click at [469, 386] on div "US, [GEOGRAPHIC_DATA] +1" at bounding box center [469, 396] width 46 height 33
click at [509, 380] on input "623" at bounding box center [512, 371] width 30 height 24
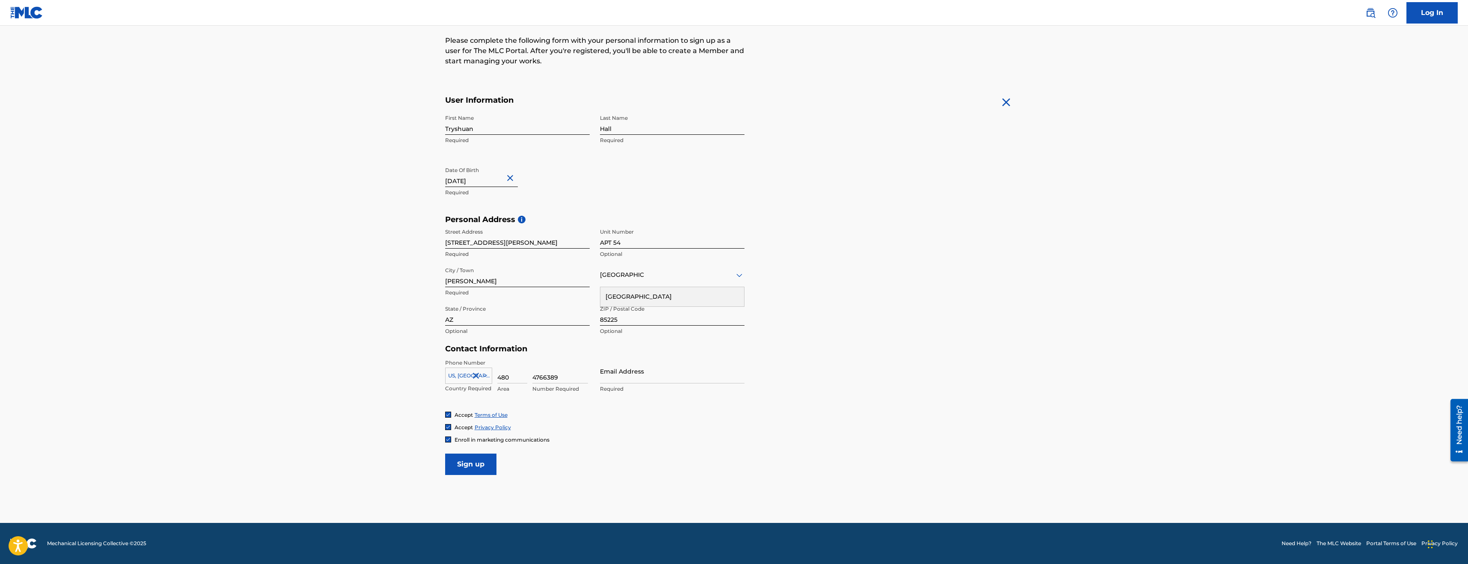
type input "480"
type input "9538740"
click at [635, 375] on input "Email Address" at bounding box center [672, 371] width 145 height 24
type input "[EMAIL_ADDRESS][DOMAIN_NAME]"
click at [562, 376] on input "9538740" at bounding box center [560, 371] width 56 height 24
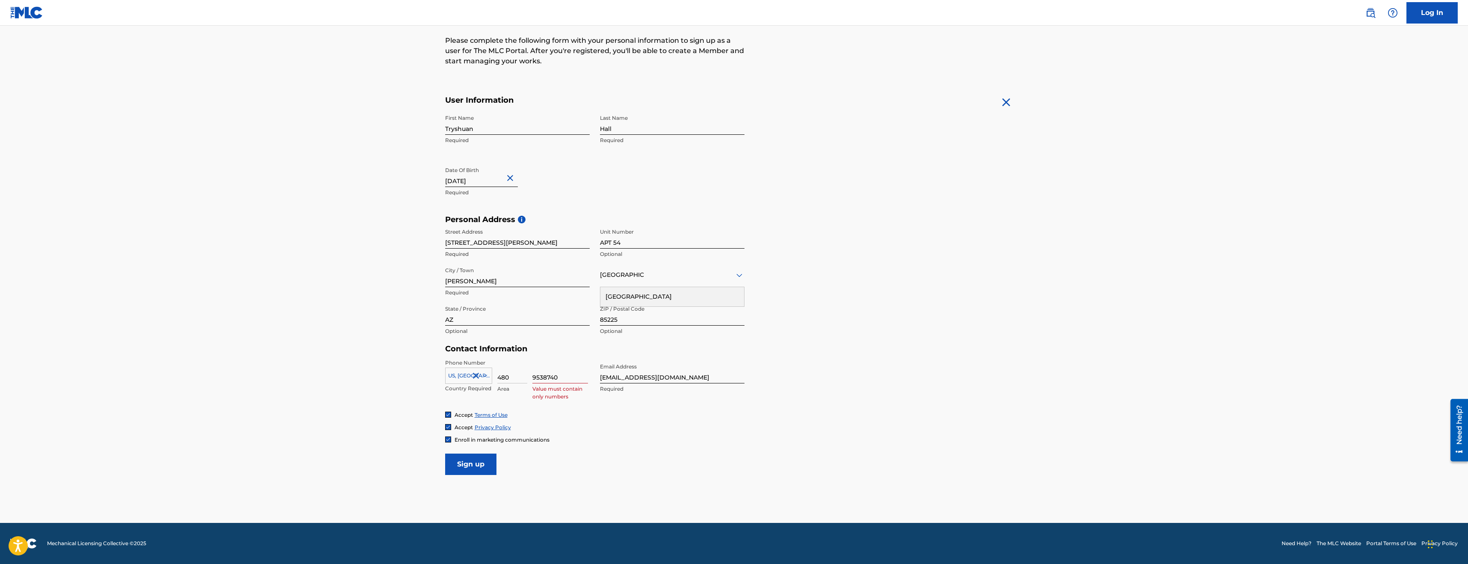
drag, startPoint x: 565, startPoint y: 376, endPoint x: 518, endPoint y: 375, distance: 46.2
click at [518, 375] on div "[GEOGRAPHIC_DATA], [GEOGRAPHIC_DATA] +1 Country Required 480 Area 9538740 Value…" at bounding box center [517, 378] width 145 height 38
type input "9538740"
click at [565, 404] on div "Phone Number [GEOGRAPHIC_DATA], [GEOGRAPHIC_DATA] +1 Country Required 480 Area …" at bounding box center [594, 385] width 299 height 52
click at [476, 462] on input "Sign up" at bounding box center [470, 463] width 51 height 21
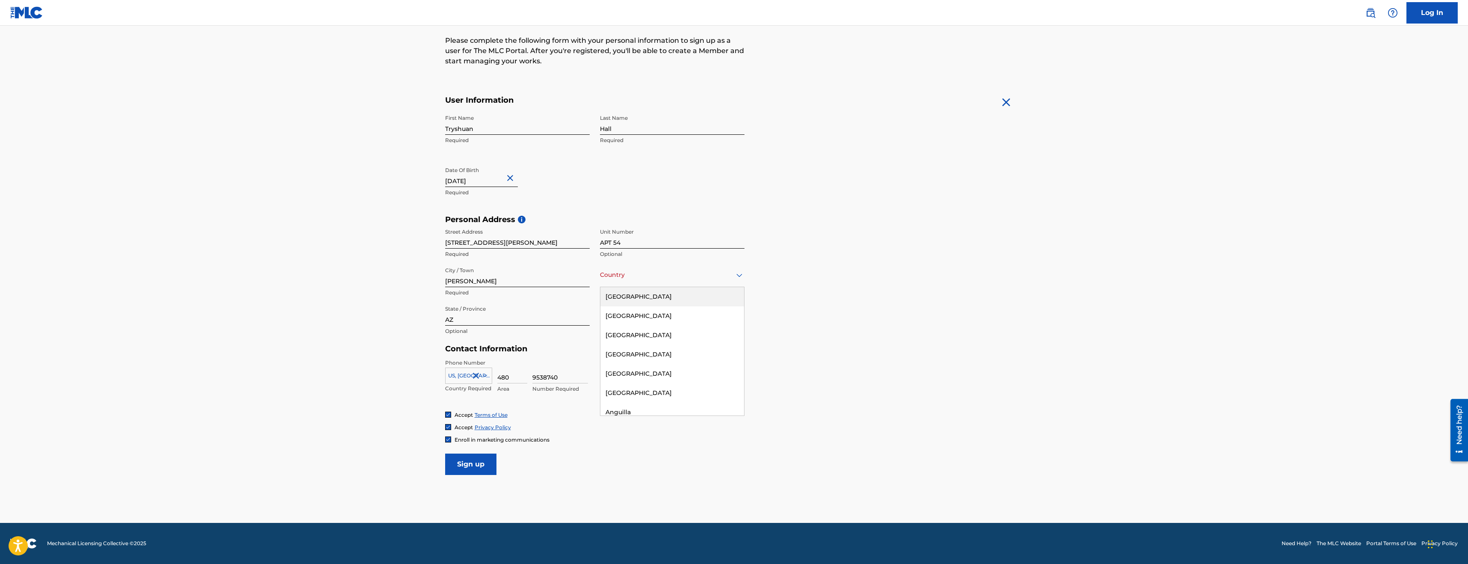
click at [636, 273] on div at bounding box center [672, 274] width 145 height 11
click at [633, 290] on div "[GEOGRAPHIC_DATA]" at bounding box center [672, 296] width 144 height 19
click at [512, 312] on div at bounding box center [517, 313] width 145 height 11
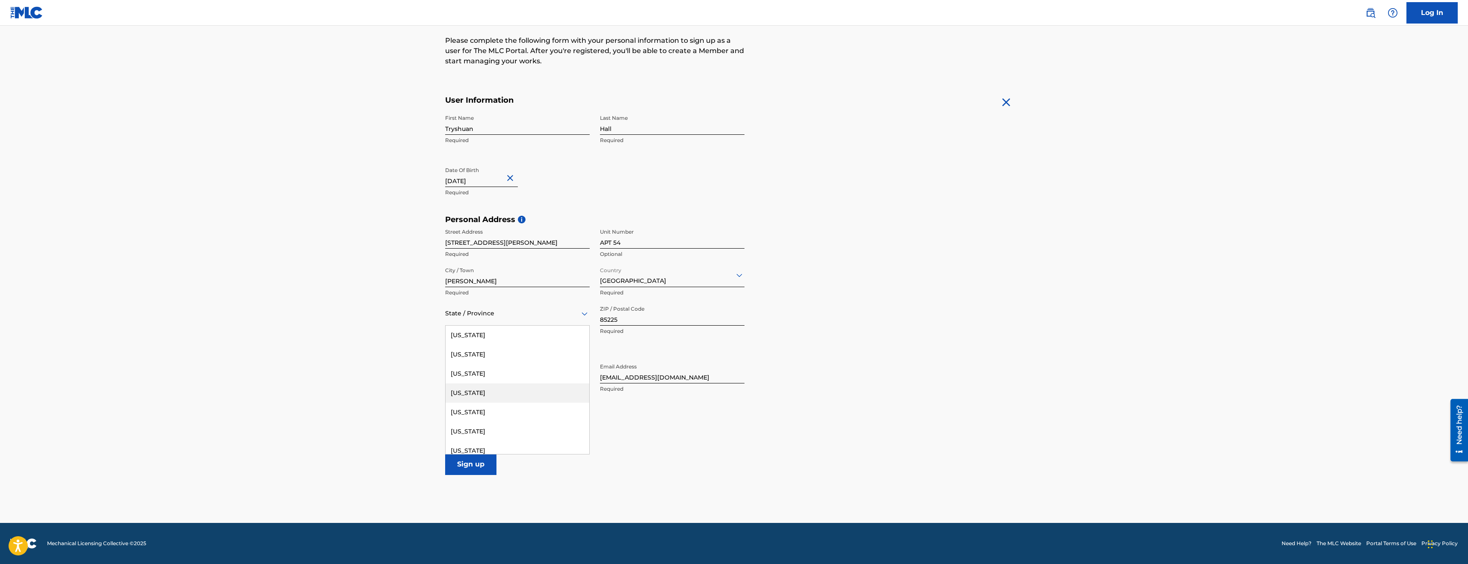
click at [476, 390] on div "[US_STATE]" at bounding box center [518, 392] width 144 height 19
click at [485, 458] on input "Sign up" at bounding box center [470, 463] width 51 height 21
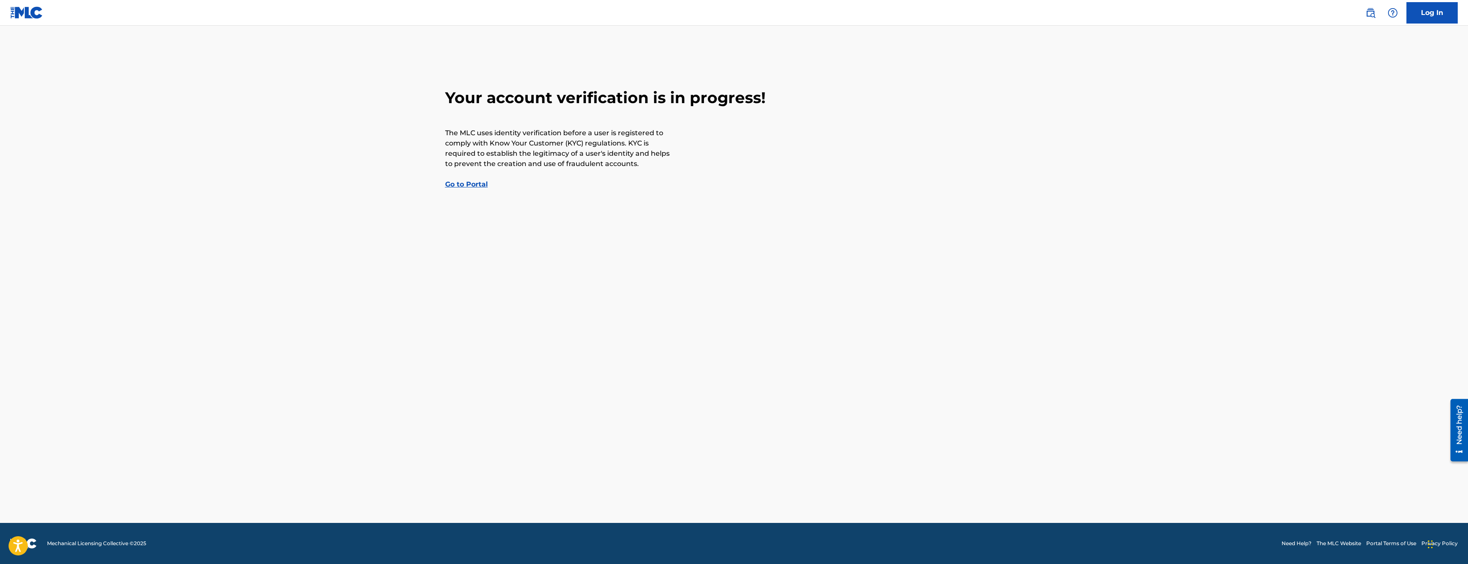
click at [479, 184] on link "Go to Portal" at bounding box center [466, 184] width 43 height 8
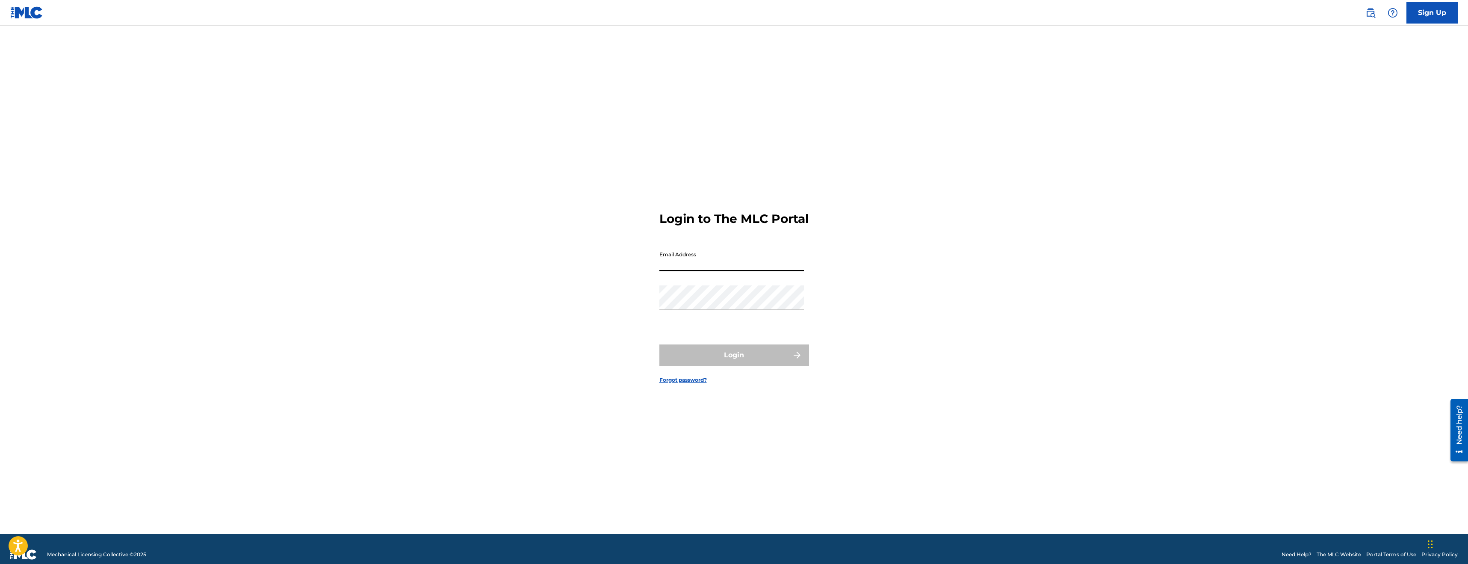
click at [746, 271] on input "Email Address" at bounding box center [732, 259] width 145 height 24
type input "[EMAIL_ADDRESS][DOMAIN_NAME]"
click at [660, 344] on button "Login" at bounding box center [735, 354] width 150 height 21
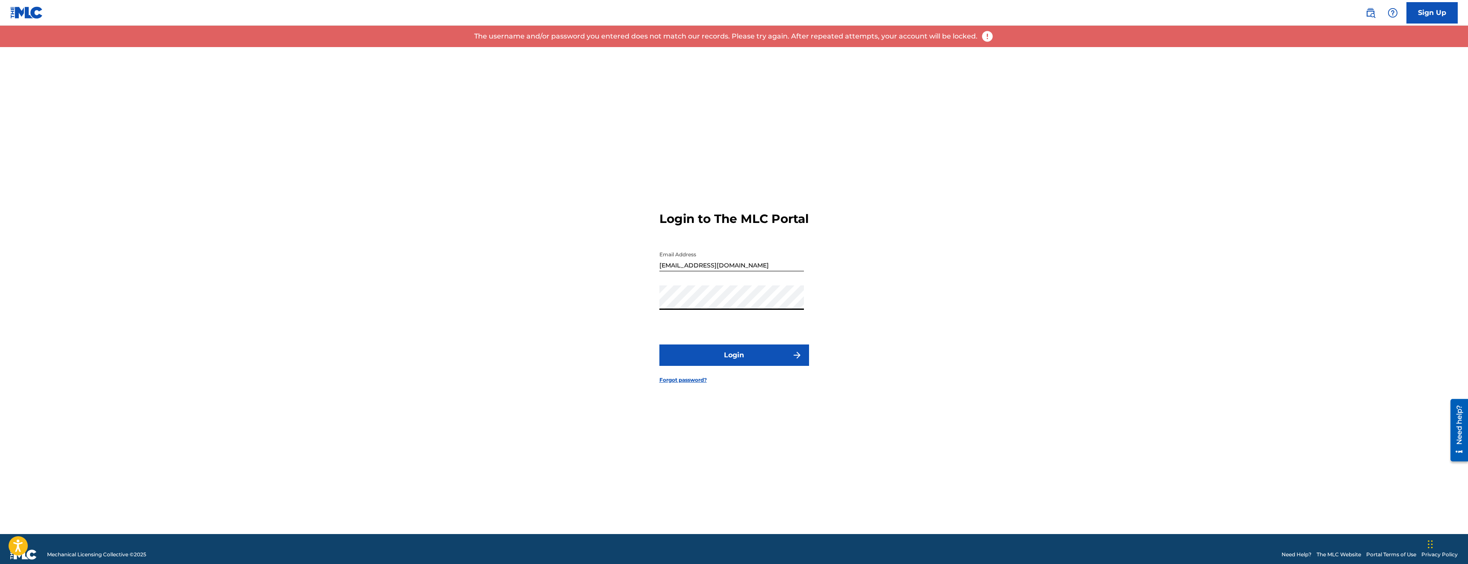
click at [660, 344] on button "Login" at bounding box center [735, 354] width 150 height 21
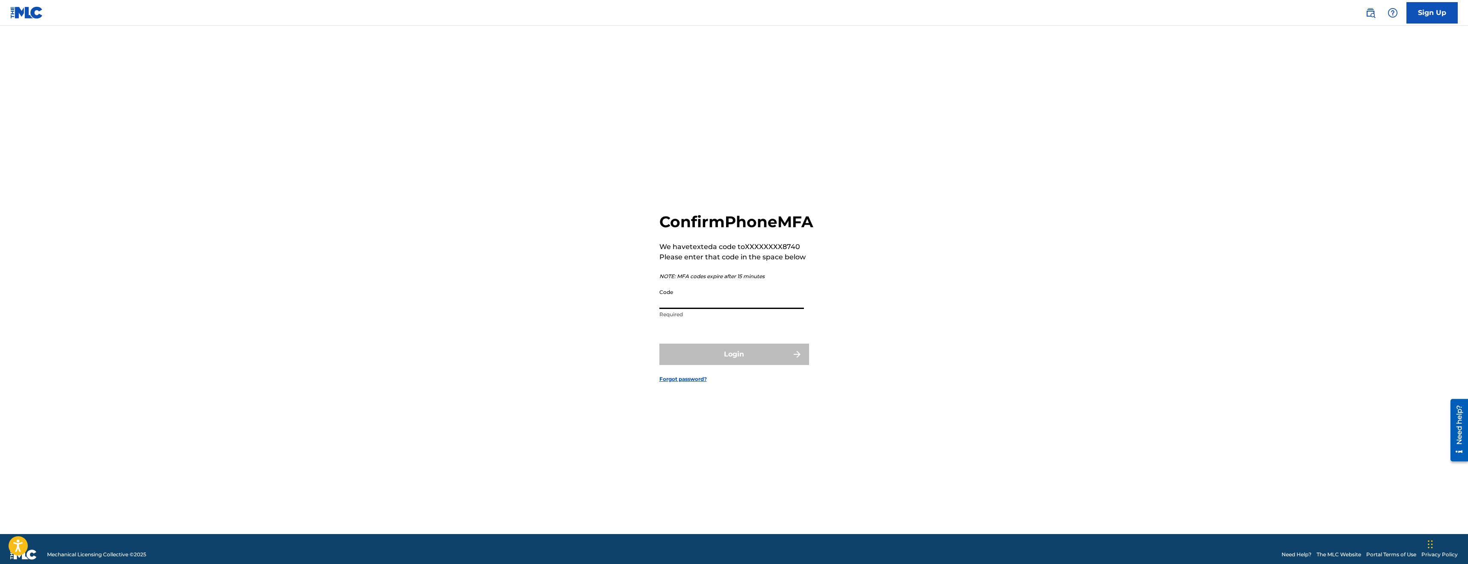
click at [711, 302] on input "Code" at bounding box center [732, 296] width 145 height 24
type input "810744"
click at [759, 353] on button "Login" at bounding box center [735, 353] width 150 height 21
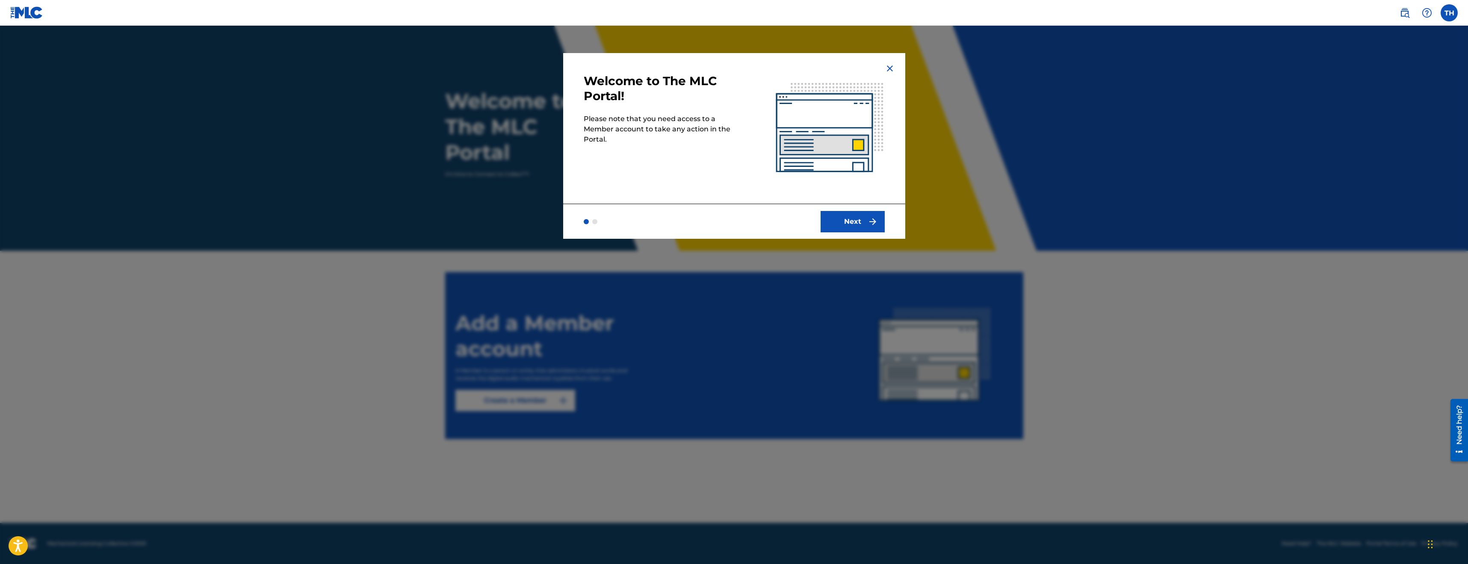
click at [837, 230] on button "Next" at bounding box center [853, 221] width 64 height 21
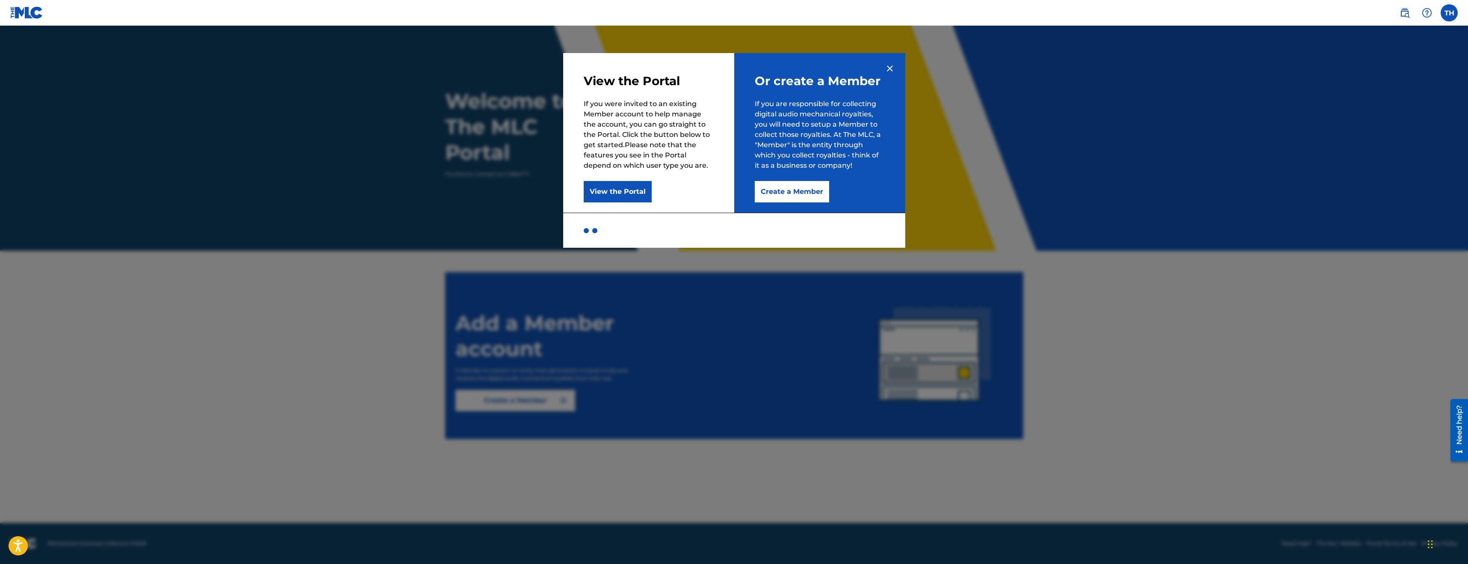
click at [799, 187] on button "Create a Member" at bounding box center [792, 191] width 74 height 21
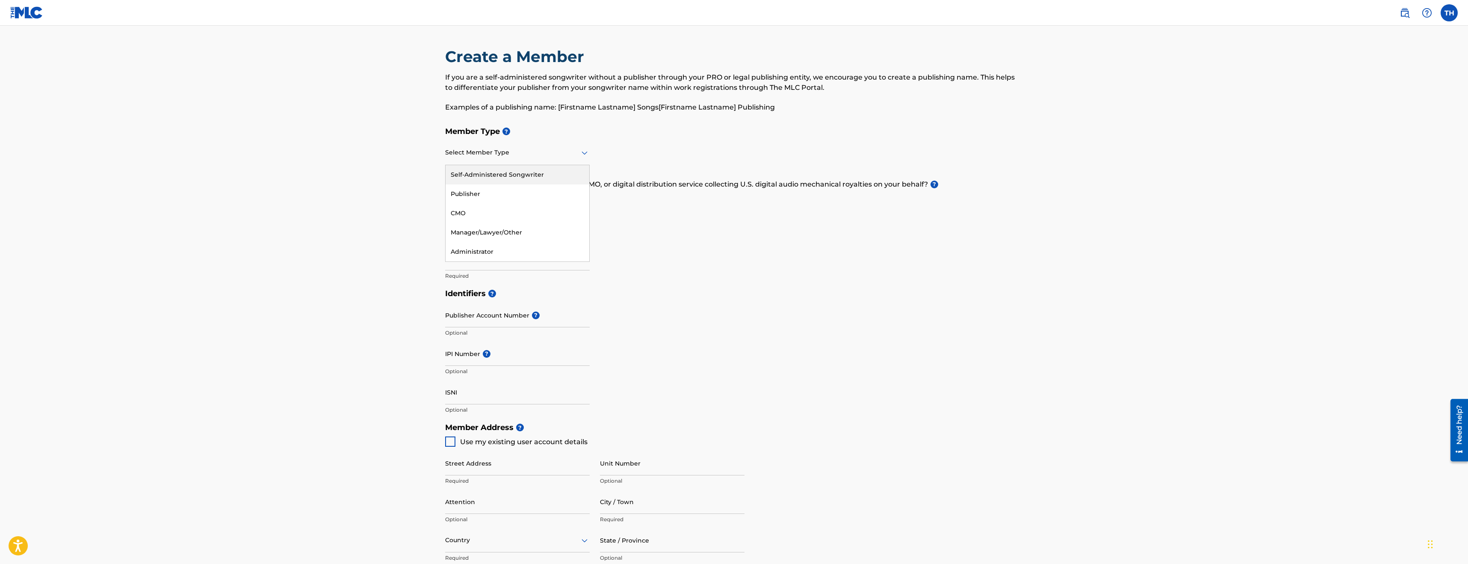
click at [488, 151] on div at bounding box center [517, 152] width 145 height 11
click at [517, 195] on div "Publisher" at bounding box center [518, 193] width 144 height 19
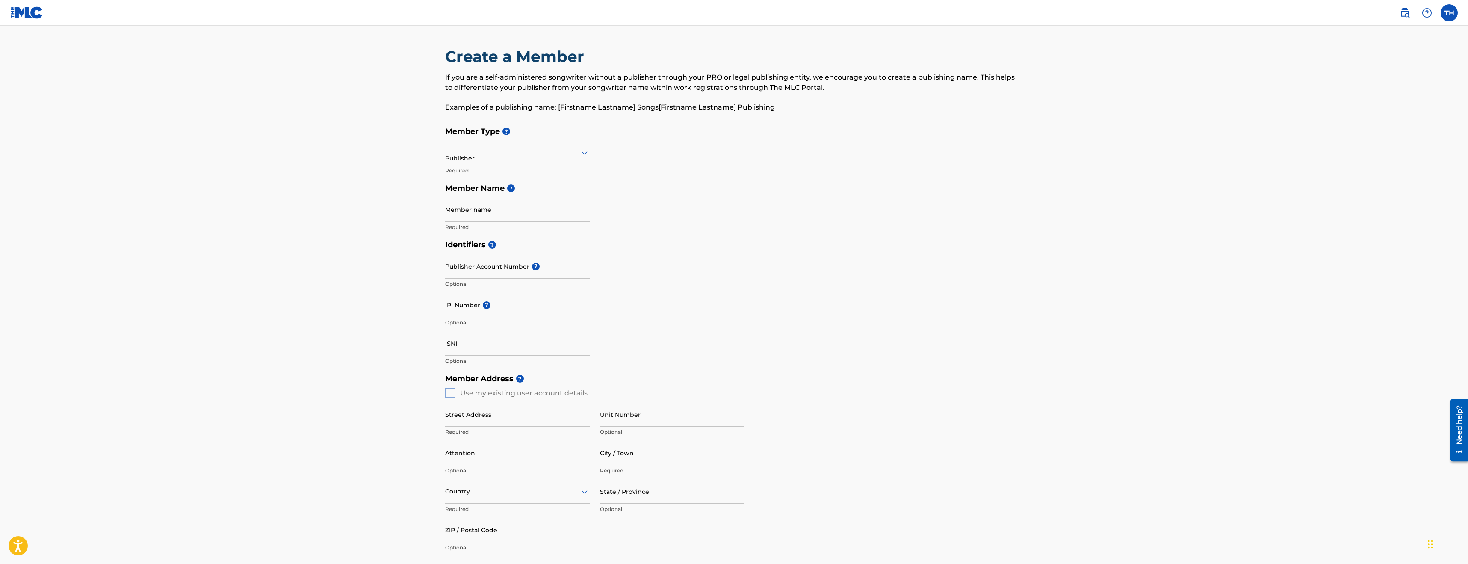
click at [504, 211] on input "Member name" at bounding box center [517, 209] width 145 height 24
type input "[GEOGRAPHIC_DATA]"
type input "[STREET_ADDRESS][PERSON_NAME]"
type input "APT 54"
click at [525, 274] on input "Publisher Account Number ?" at bounding box center [517, 266] width 145 height 24
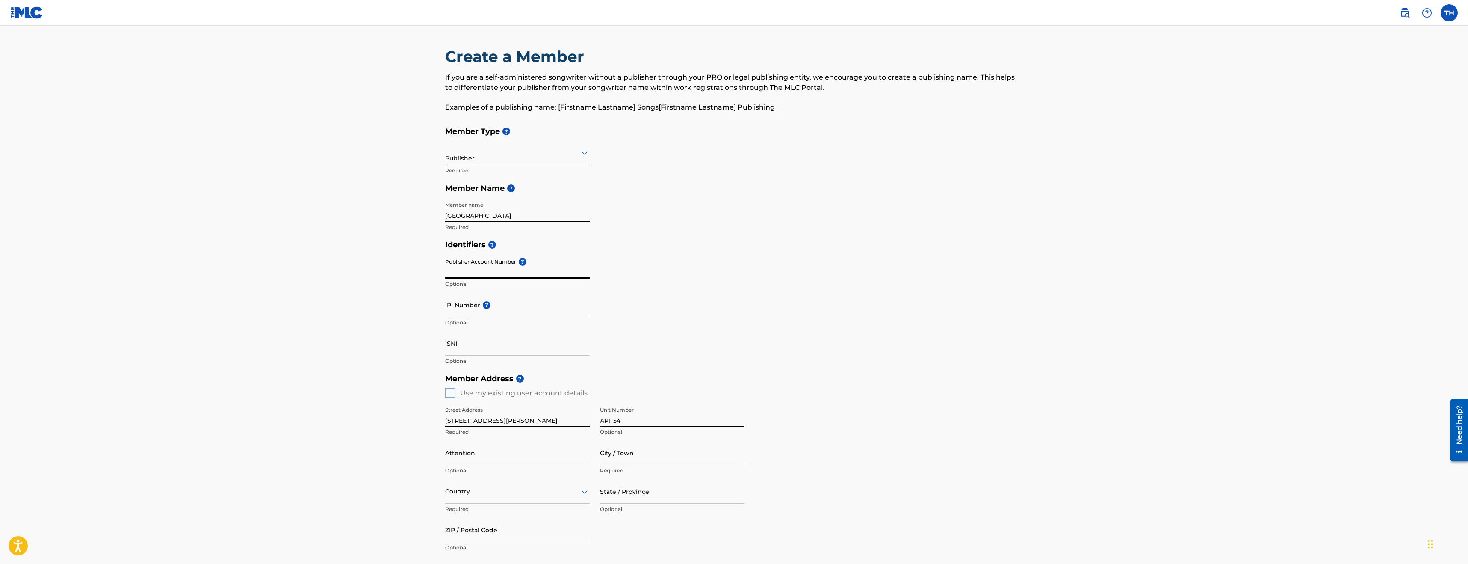
click at [522, 311] on input "IPI Number ?" at bounding box center [517, 305] width 145 height 24
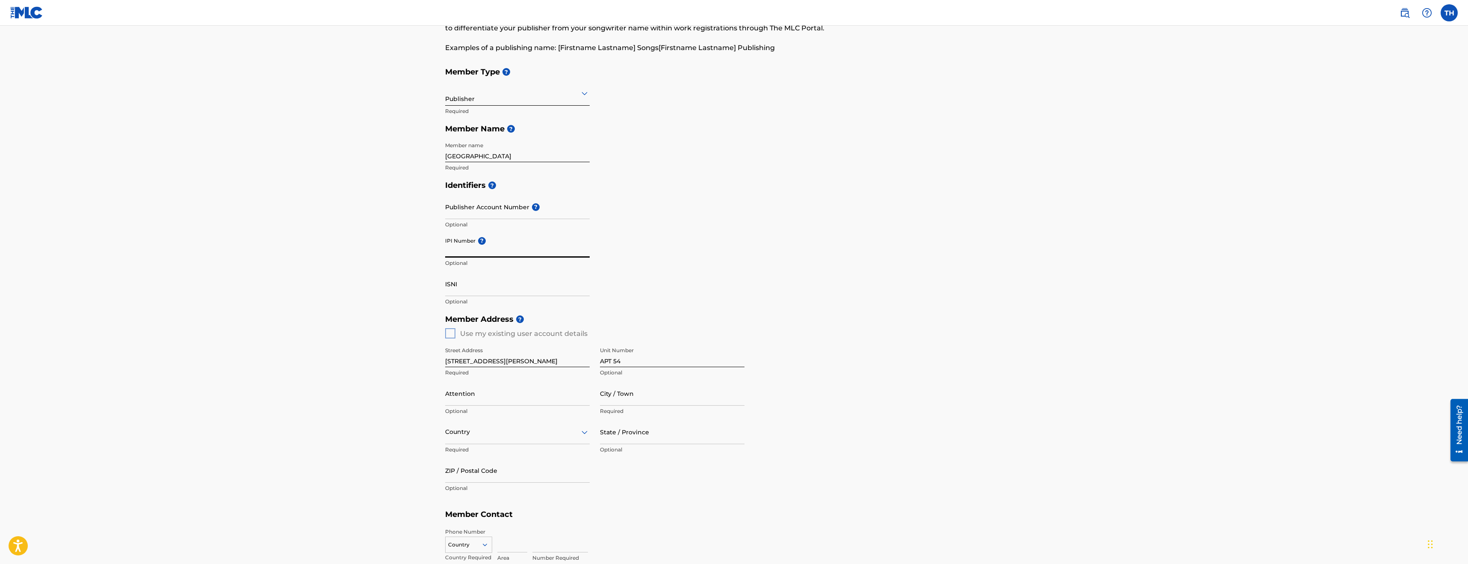
scroll to position [60, 0]
click at [574, 537] on input at bounding box center [560, 539] width 56 height 24
click at [542, 262] on p "Optional" at bounding box center [517, 262] width 145 height 8
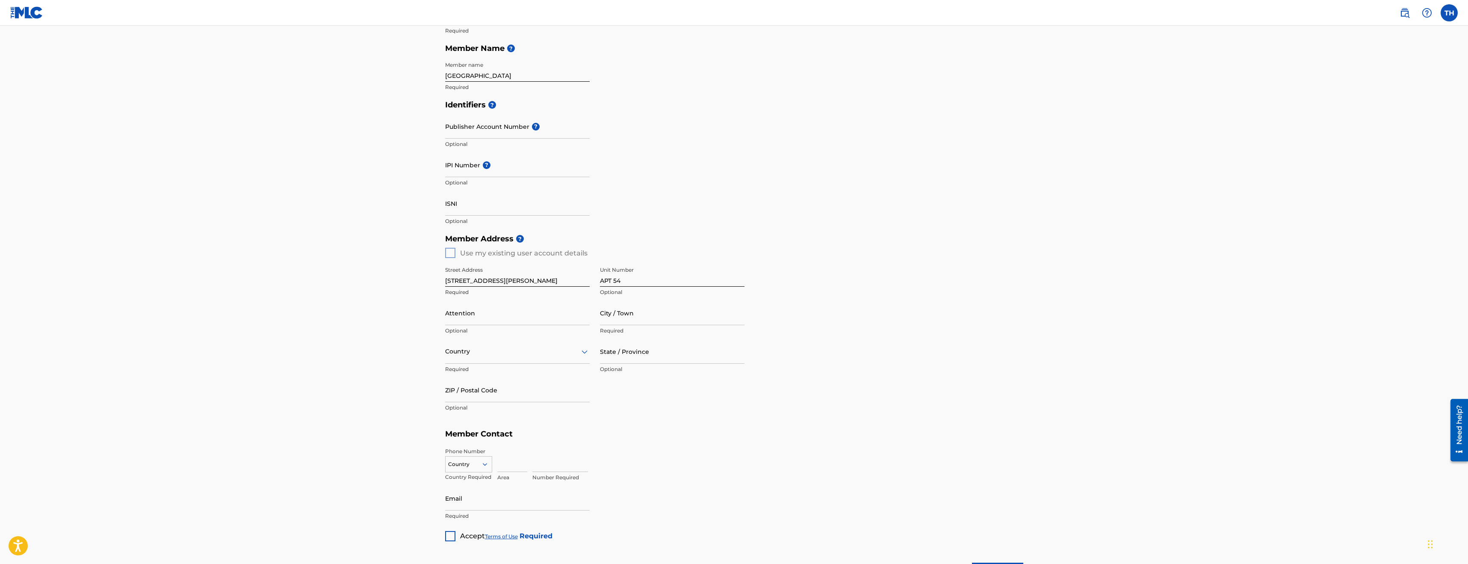
scroll to position [0, 0]
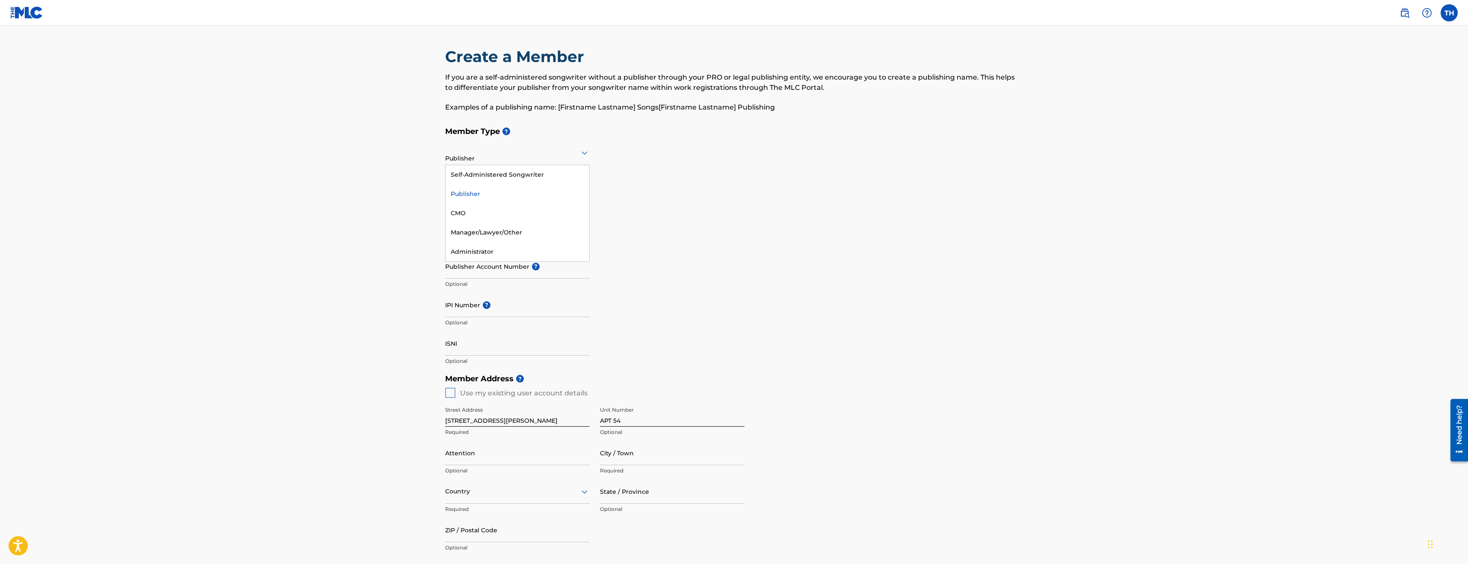
click at [516, 151] on div at bounding box center [517, 152] width 145 height 11
click at [647, 130] on h5 "Member Type ?" at bounding box center [734, 131] width 578 height 18
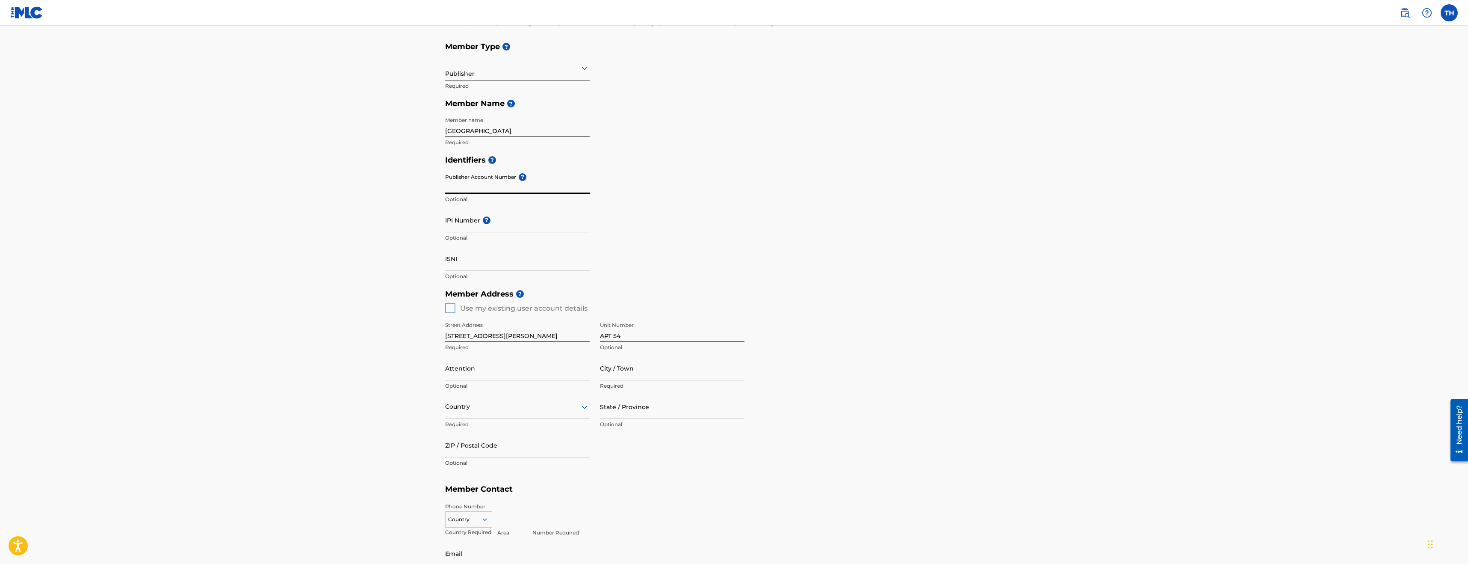
click at [506, 187] on input "Publisher Account Number ?" at bounding box center [517, 181] width 145 height 24
click at [506, 187] on input "Publisher Account Number ?" at bounding box center [517, 182] width 145 height 24
click at [494, 220] on input "IPI Number ?" at bounding box center [517, 220] width 145 height 24
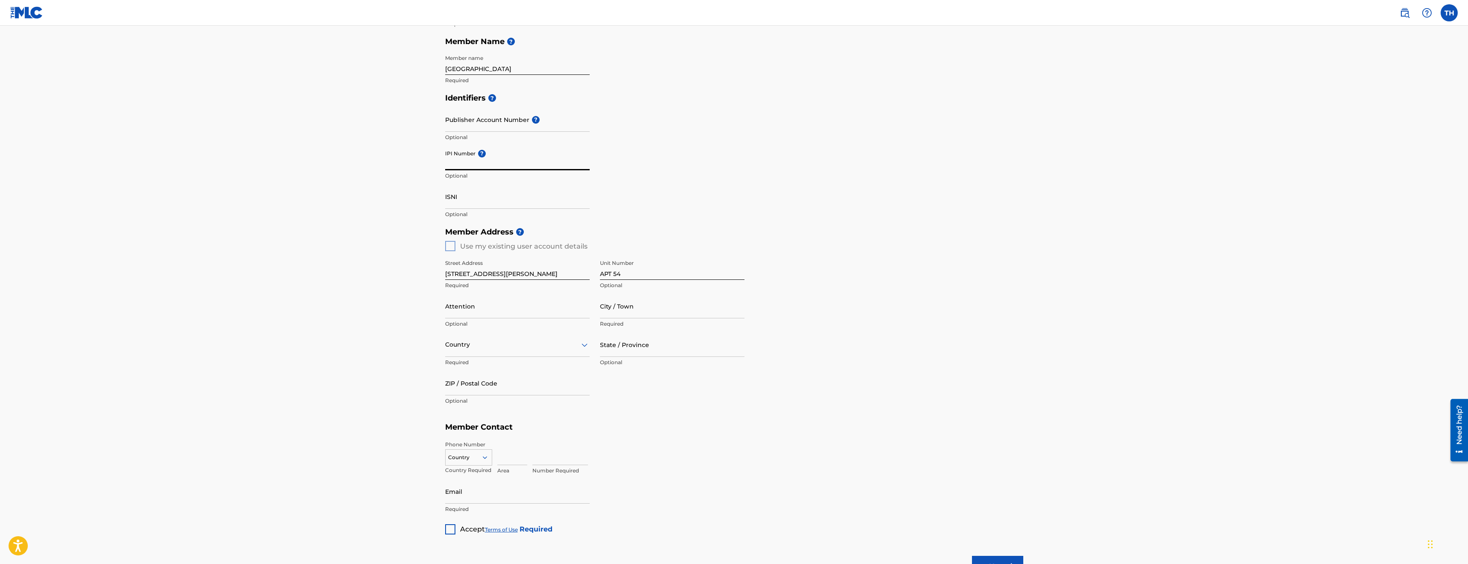
scroll to position [0, 0]
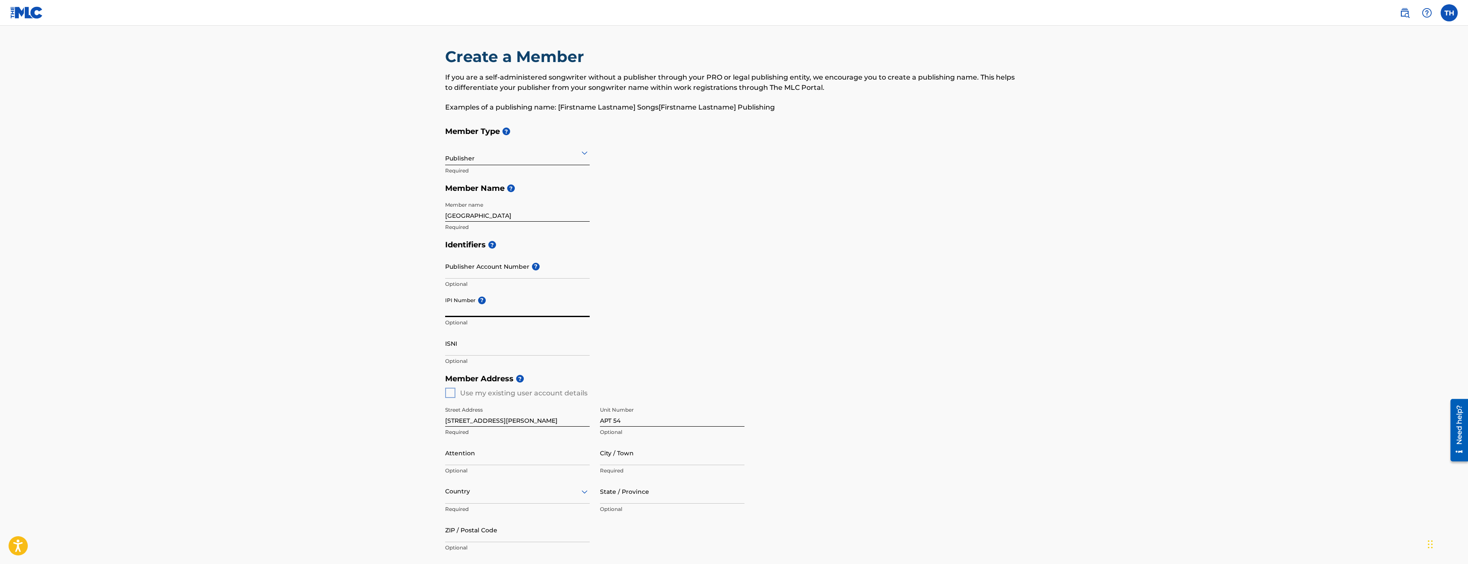
click at [1452, 13] on label at bounding box center [1449, 12] width 17 height 17
click at [1449, 13] on input "TH Tryshuan Hall [EMAIL_ADDRESS][DOMAIN_NAME] Notification Preferences Profile …" at bounding box center [1449, 13] width 0 height 0
click at [1370, 121] on p "Log out" at bounding box center [1367, 121] width 20 height 8
click at [1449, 13] on input "TH Tryshuan Hall [EMAIL_ADDRESS][DOMAIN_NAME] Notification Preferences Profile …" at bounding box center [1449, 13] width 0 height 0
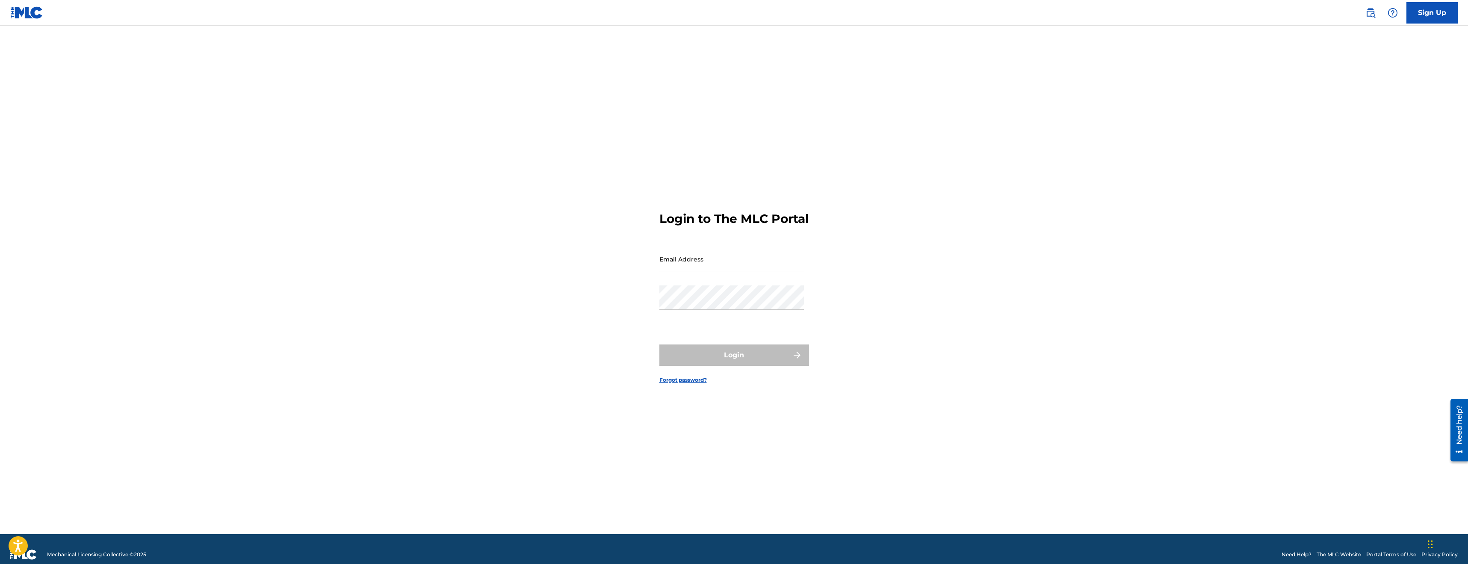
click at [719, 271] on input "Email Address" at bounding box center [732, 259] width 145 height 24
click at [774, 226] on h3 "Login to The MLC Portal" at bounding box center [734, 218] width 149 height 15
click at [712, 271] on input "Email Address" at bounding box center [732, 259] width 145 height 24
click at [1439, 10] on link "Sign Up" at bounding box center [1432, 12] width 51 height 21
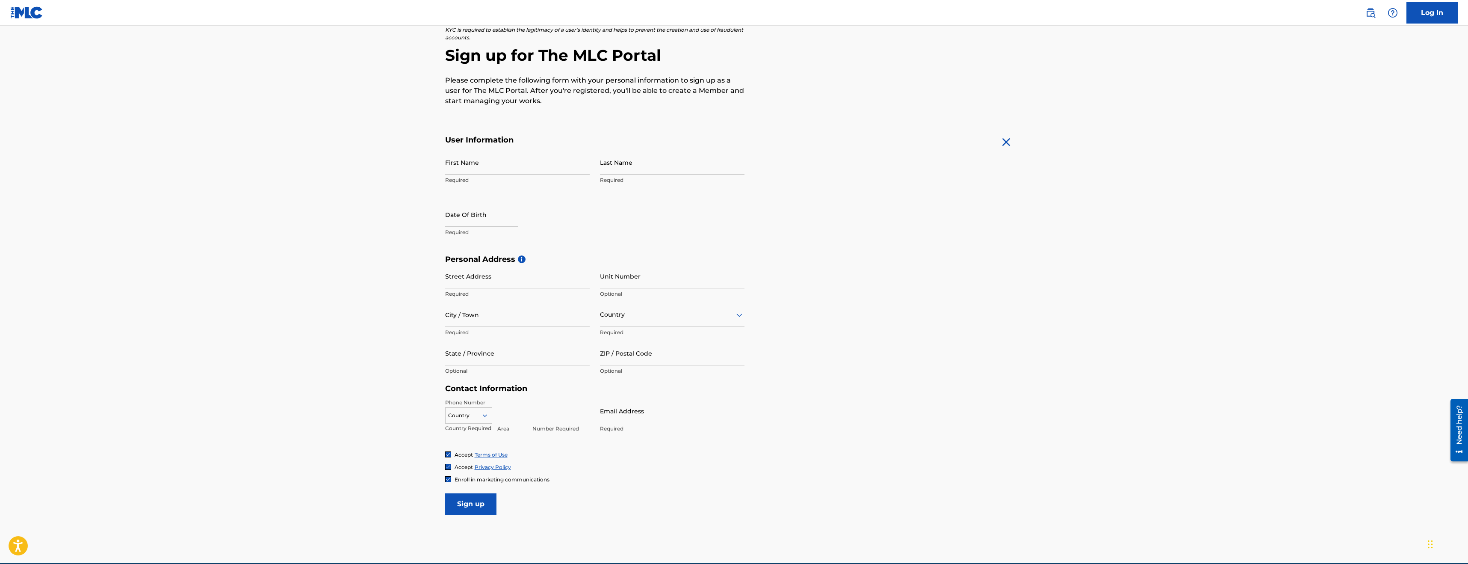
scroll to position [74, 0]
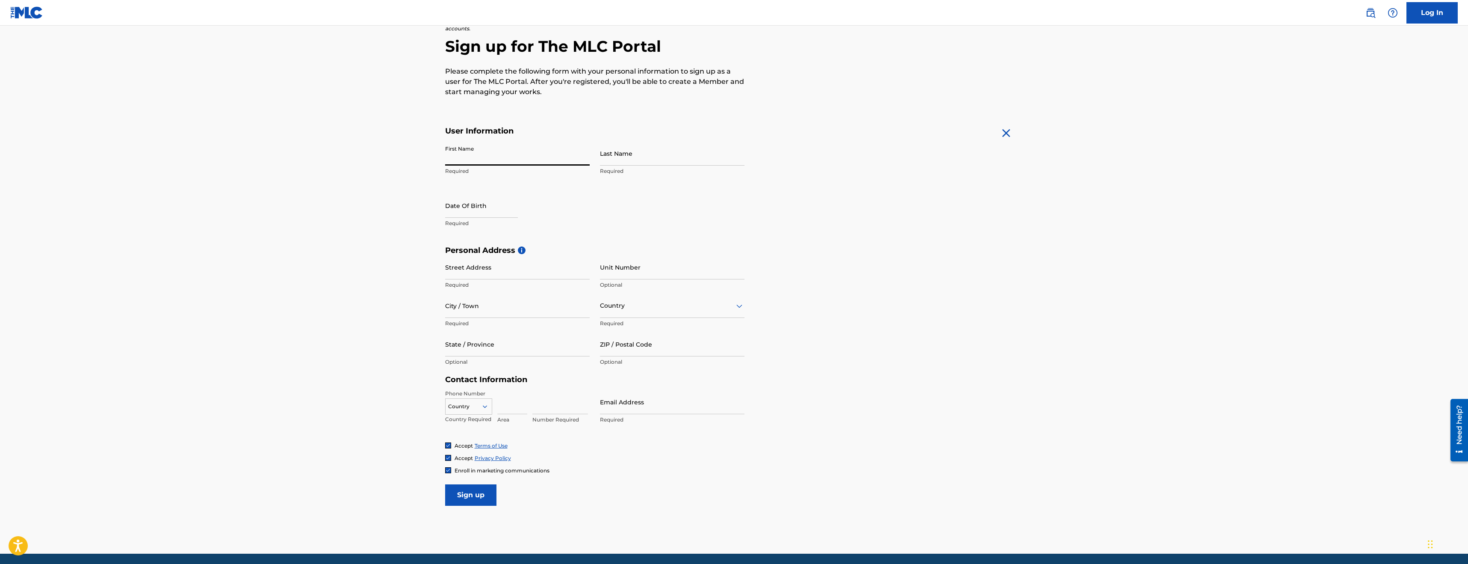
click at [509, 157] on input "First Name" at bounding box center [517, 153] width 145 height 24
type input "[PERSON_NAME]"
type input "s"
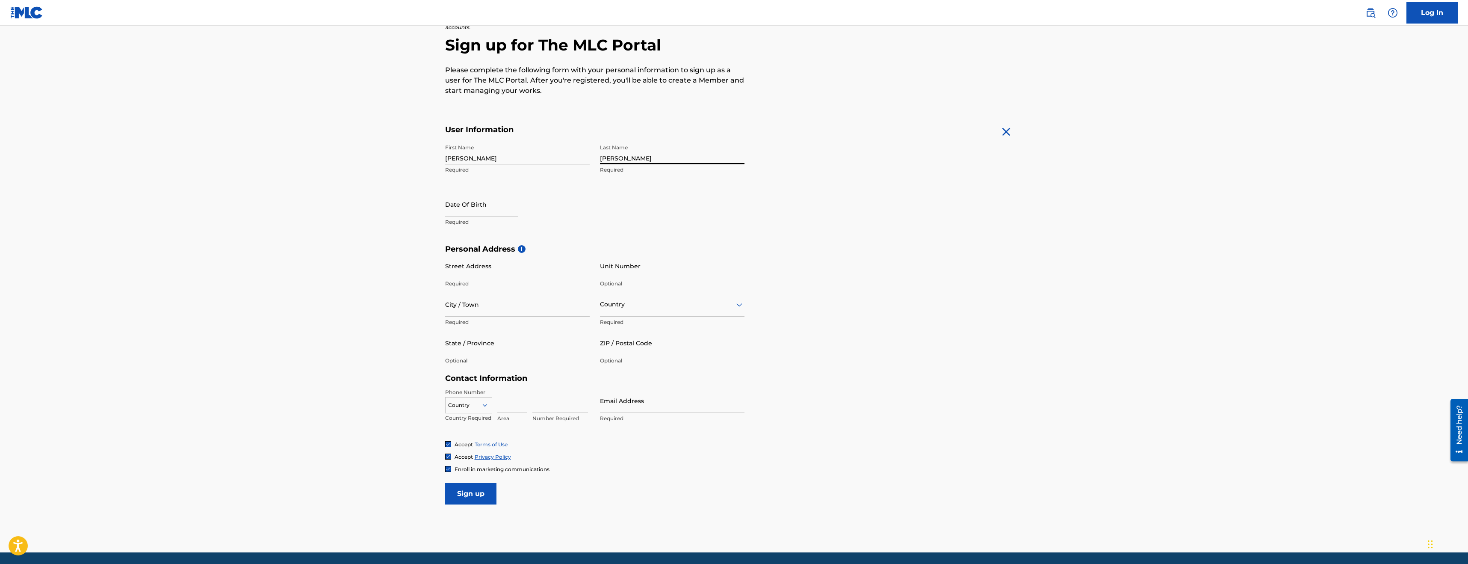
type input "[PERSON_NAME]"
click at [459, 210] on input "text" at bounding box center [481, 204] width 73 height 24
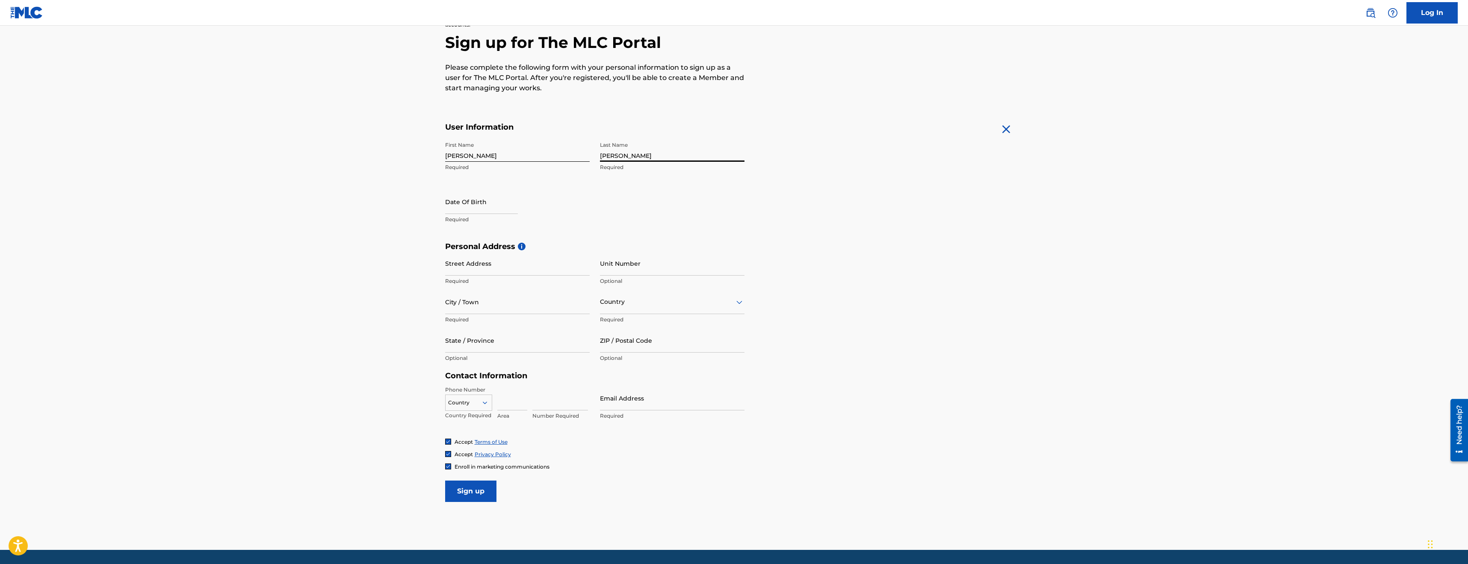
select select "7"
select select "2025"
type input "[DATE]"
click at [349, 265] on main "The MLC uses identity verification before a user is registered to comply with K…" at bounding box center [734, 248] width 1468 height 602
click at [492, 210] on input "text" at bounding box center [481, 201] width 73 height 24
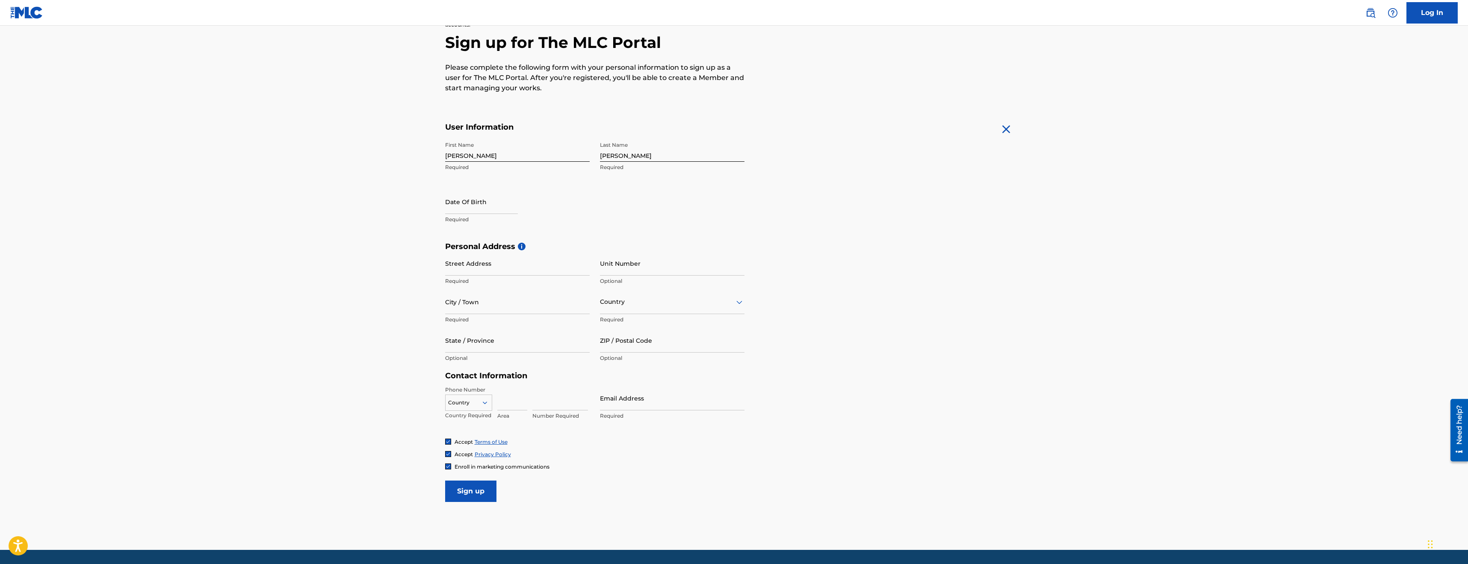
select select "7"
select select "2025"
click at [485, 227] on select "January February March April May June July August September October November De…" at bounding box center [481, 230] width 49 height 10
select select "3"
click at [457, 225] on select "January February March April May June July August September October November De…" at bounding box center [481, 230] width 49 height 10
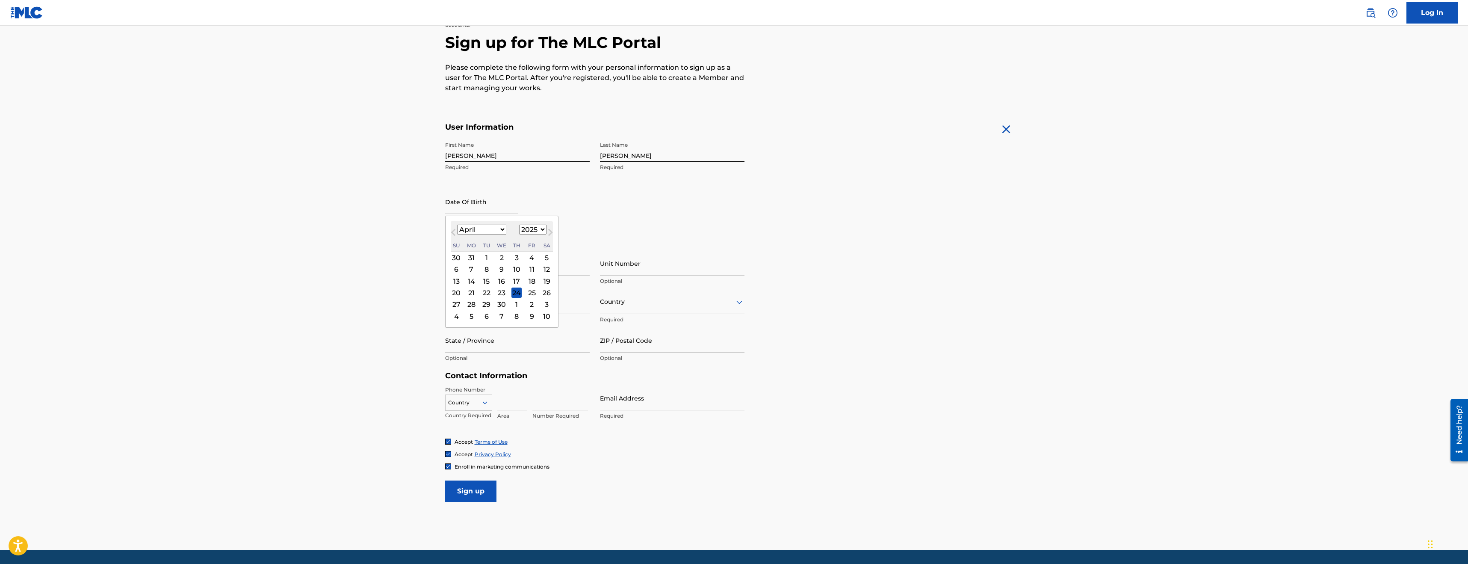
click at [542, 230] on select "1899 1900 1901 1902 1903 1904 1905 1906 1907 1908 1909 1910 1911 1912 1913 1914…" at bounding box center [532, 230] width 27 height 10
select select "1988"
click at [519, 225] on select "1899 1900 1901 1902 1903 1904 1905 1906 1907 1908 1909 1910 1911 1912 1913 1914…" at bounding box center [532, 230] width 27 height 10
click at [505, 273] on div "6" at bounding box center [502, 269] width 10 height 10
type input "[DATE]"
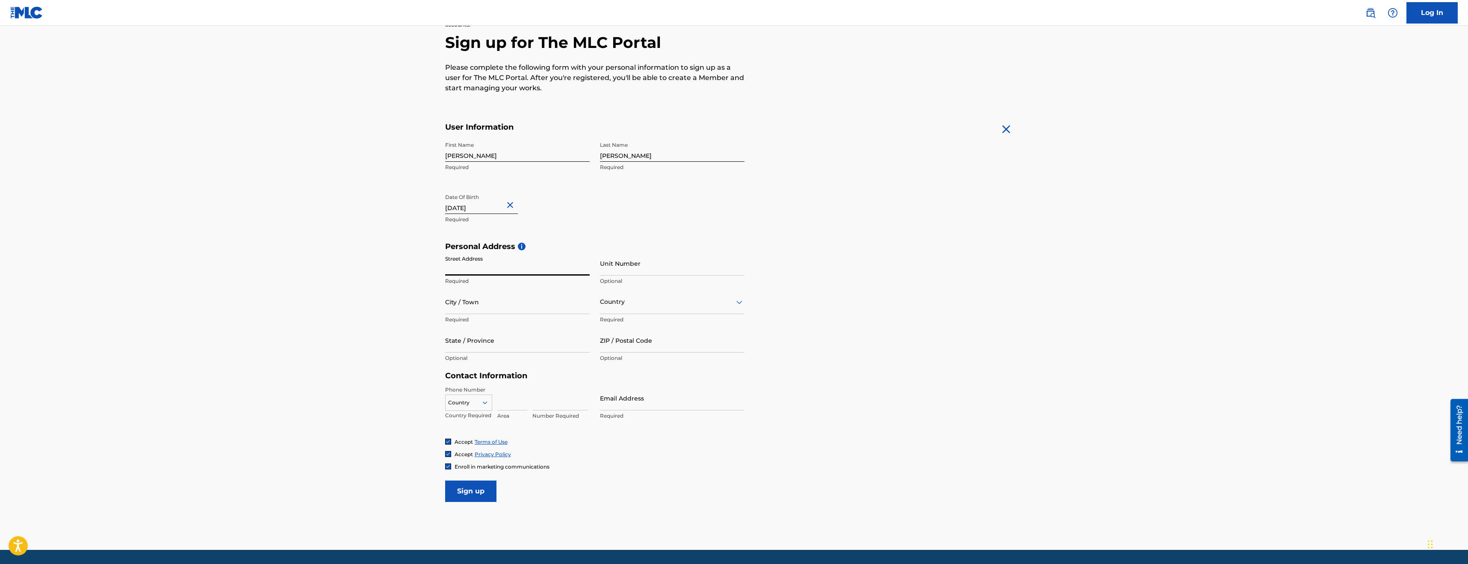
click at [505, 273] on input "Street Address" at bounding box center [517, 263] width 145 height 24
type input "[STREET_ADDRESS]"
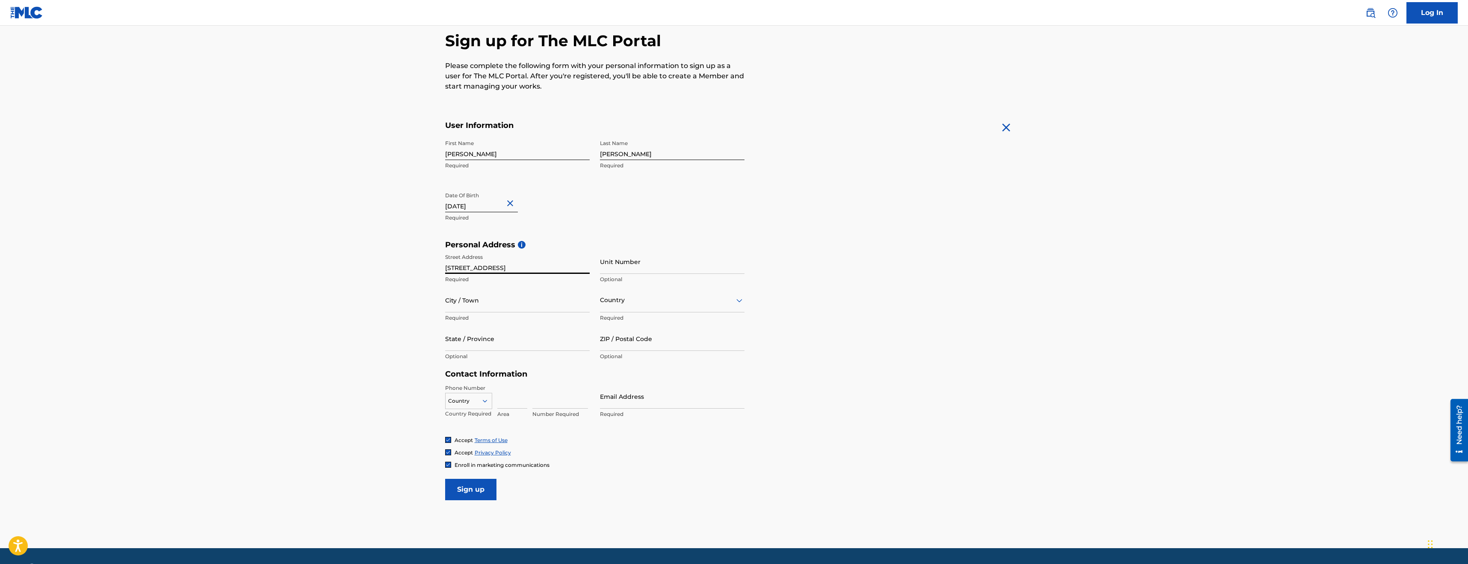
click at [652, 271] on input "Unit Number" at bounding box center [672, 261] width 145 height 24
type input "3037"
type input "mesa"
click at [617, 297] on div at bounding box center [672, 300] width 145 height 11
click at [630, 321] on div "[GEOGRAPHIC_DATA]" at bounding box center [672, 321] width 144 height 19
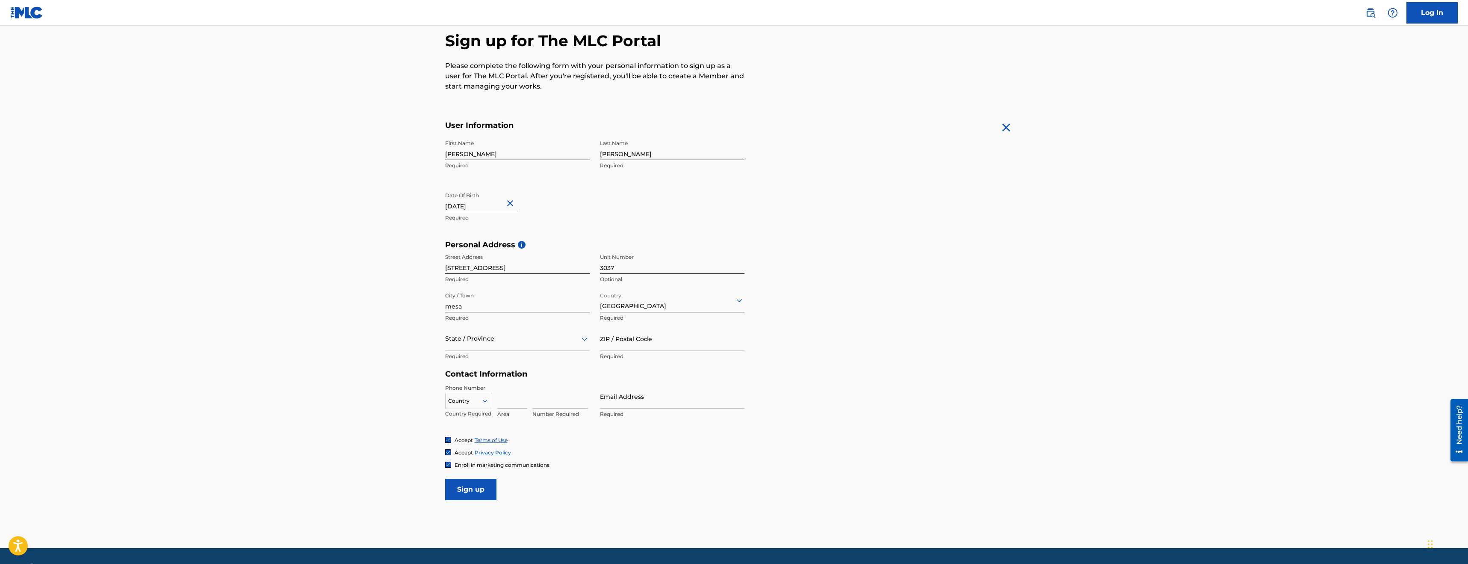
click at [541, 338] on div at bounding box center [517, 338] width 145 height 11
click at [512, 413] on div "[US_STATE]" at bounding box center [518, 417] width 144 height 19
click at [661, 342] on input "ZIP / Postal Code" at bounding box center [672, 338] width 145 height 24
type input "85206"
click at [505, 404] on input at bounding box center [512, 396] width 30 height 24
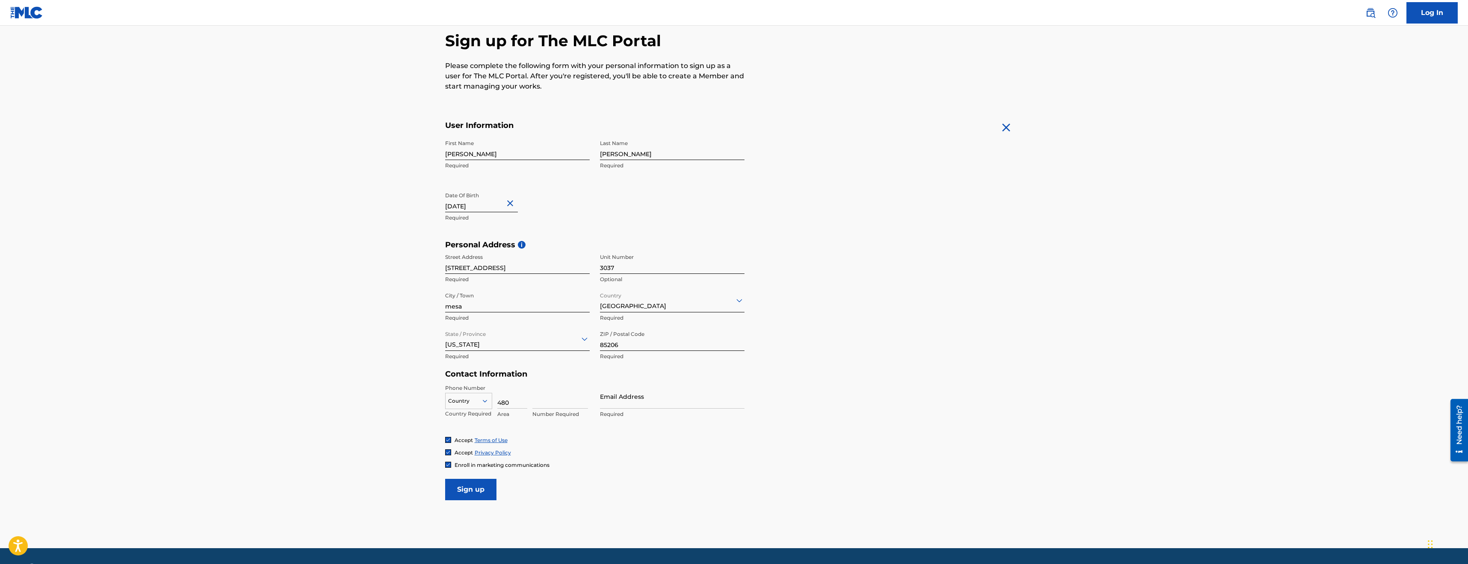
type input "480"
type input "9554883"
click at [719, 397] on input "Email Address" at bounding box center [672, 396] width 145 height 24
type input "[EMAIL_ADDRESS][DOMAIN_NAME]"
click at [717, 442] on div "Accept Terms of Use" at bounding box center [734, 439] width 578 height 7
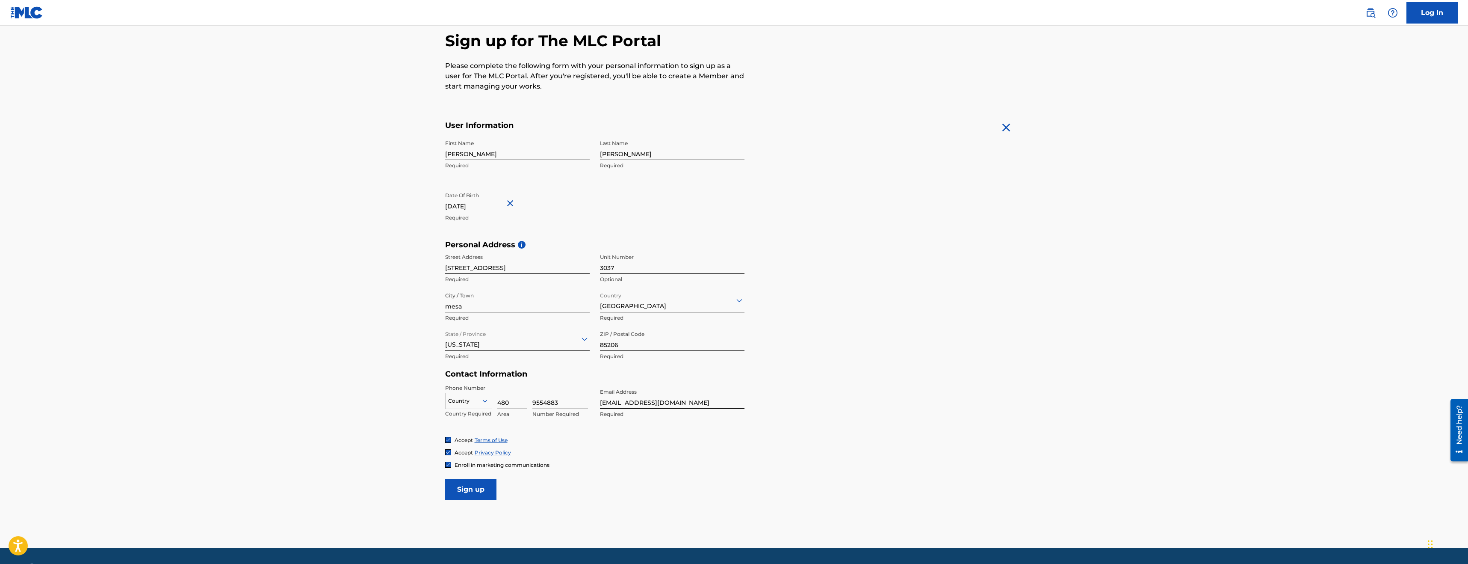
click at [473, 490] on input "Sign up" at bounding box center [470, 489] width 51 height 21
click at [475, 399] on div at bounding box center [469, 400] width 46 height 9
click at [473, 417] on div "US, [GEOGRAPHIC_DATA] +1" at bounding box center [469, 421] width 46 height 33
click at [478, 497] on input "Sign up" at bounding box center [470, 489] width 51 height 21
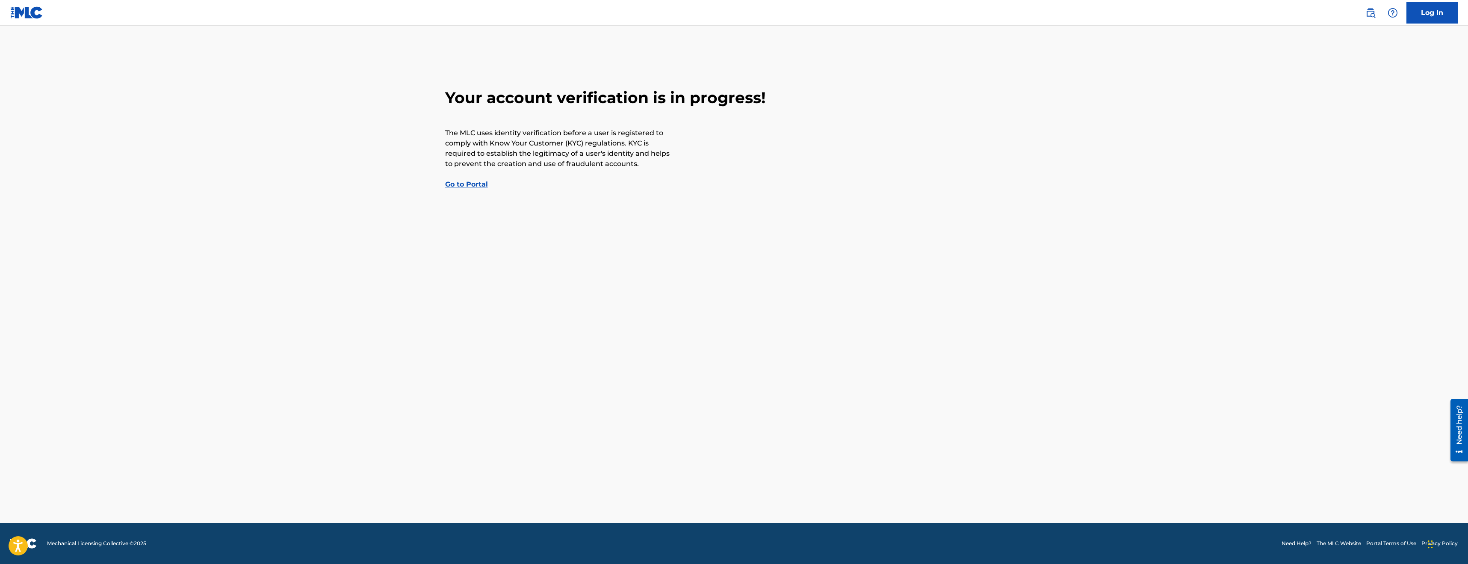
click at [449, 188] on div "Your account verification is in progress! The MLC uses identity verification be…" at bounding box center [734, 138] width 599 height 101
click at [476, 188] on div "Your account verification is in progress! The MLC uses identity verification be…" at bounding box center [734, 138] width 599 height 101
click at [479, 184] on link "Go to Portal" at bounding box center [466, 184] width 43 height 8
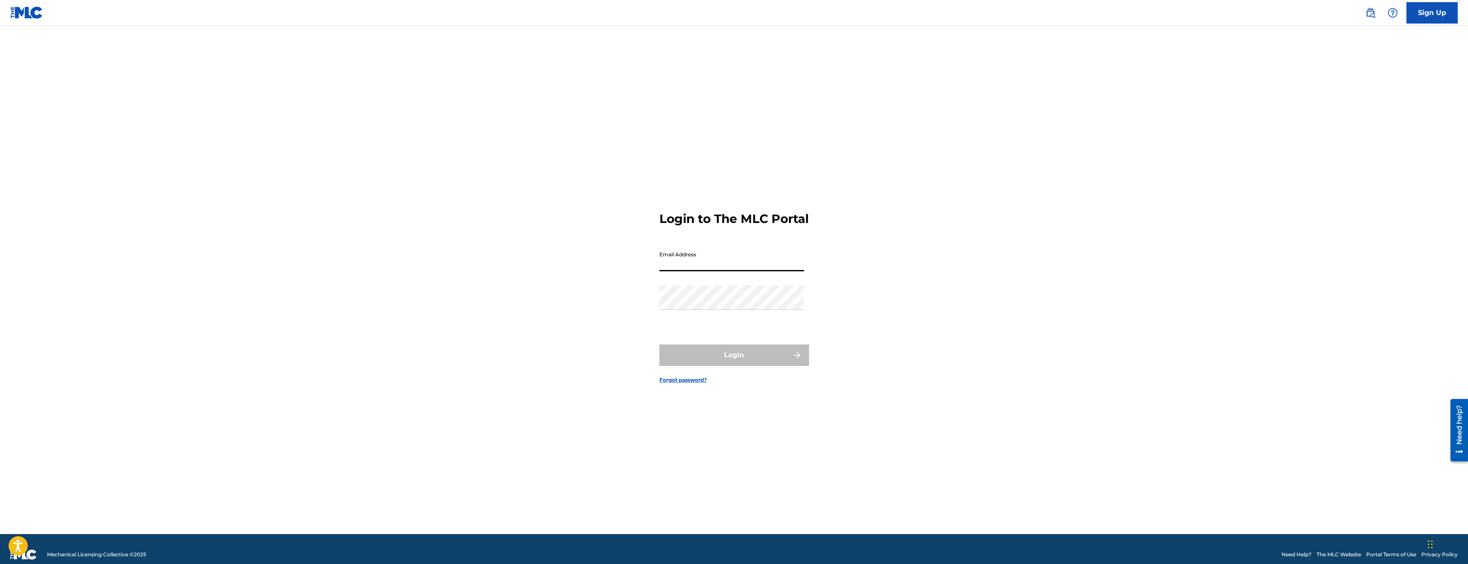
click at [687, 270] on input "Email Address" at bounding box center [732, 259] width 145 height 24
type input "[EMAIL_ADDRESS][DOMAIN_NAME]"
drag, startPoint x: 535, startPoint y: 351, endPoint x: 596, endPoint y: 356, distance: 61.0
click at [536, 351] on div "Login to The MLC Portal Email Address [EMAIL_ADDRESS][DOMAIN_NAME] Password Log…" at bounding box center [734, 290] width 599 height 487
click at [772, 359] on button "Login" at bounding box center [735, 354] width 150 height 21
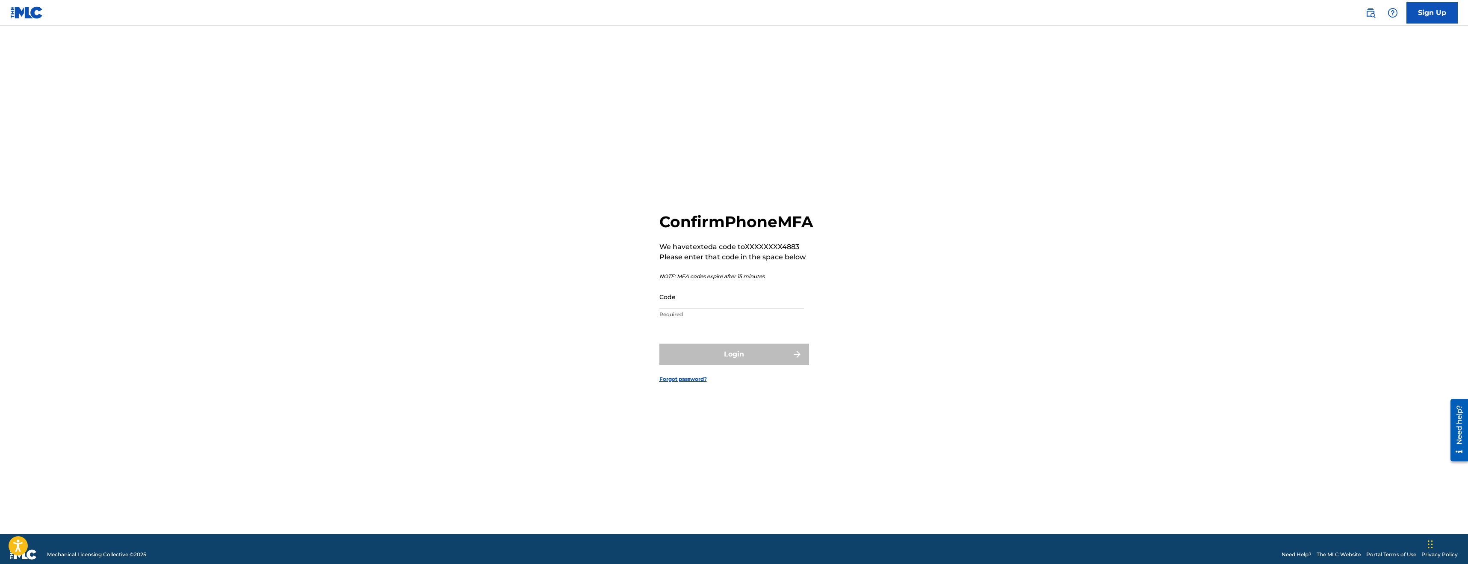
click at [702, 309] on input "Code" at bounding box center [732, 296] width 145 height 24
type input "837682"
click at [760, 362] on button "Login" at bounding box center [735, 353] width 150 height 21
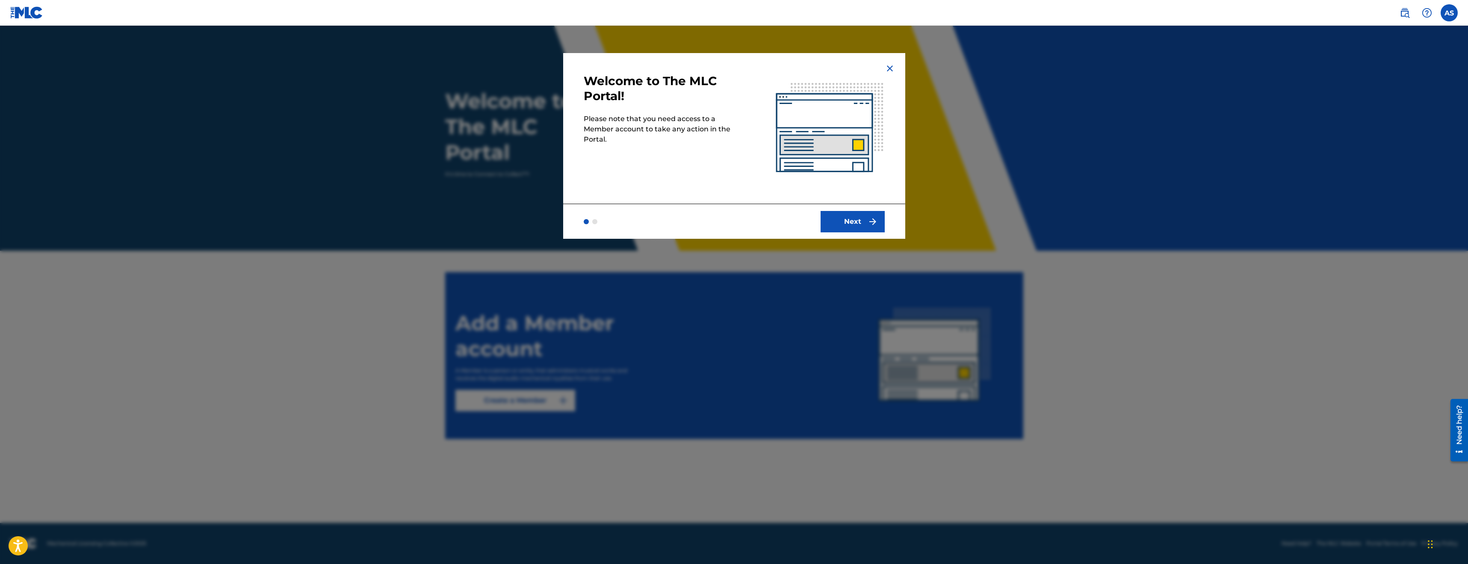
click at [848, 221] on button "Next" at bounding box center [853, 221] width 64 height 21
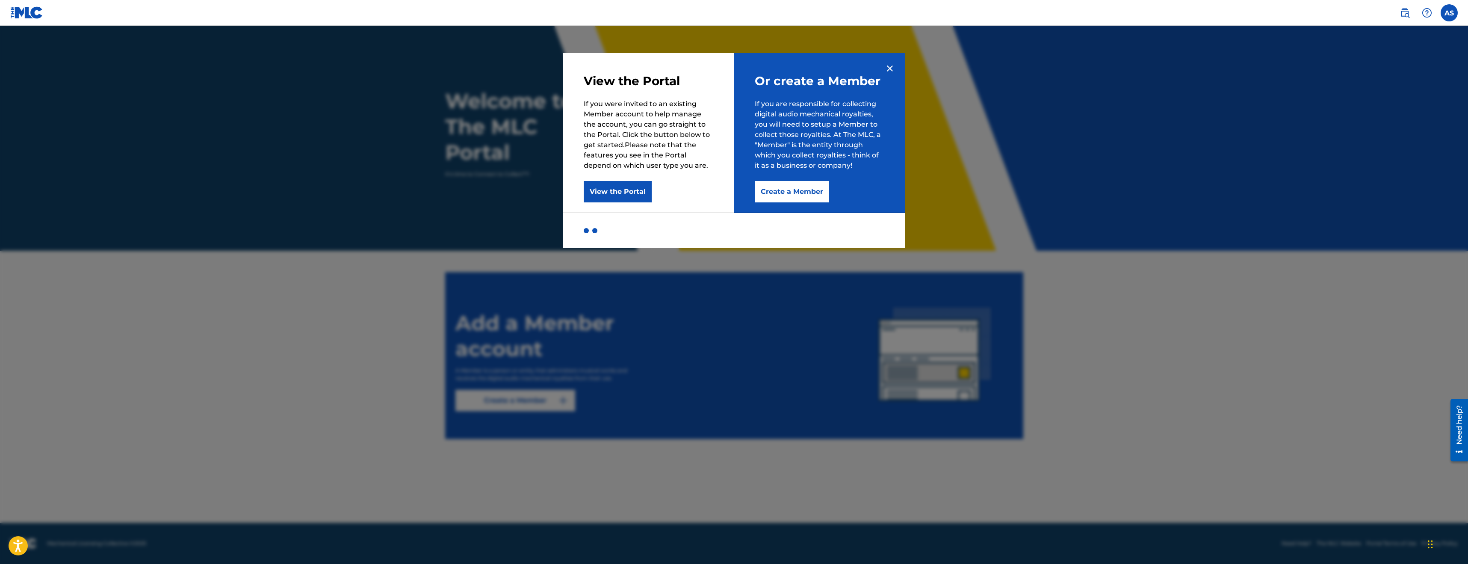
click at [891, 68] on img at bounding box center [890, 68] width 10 height 10
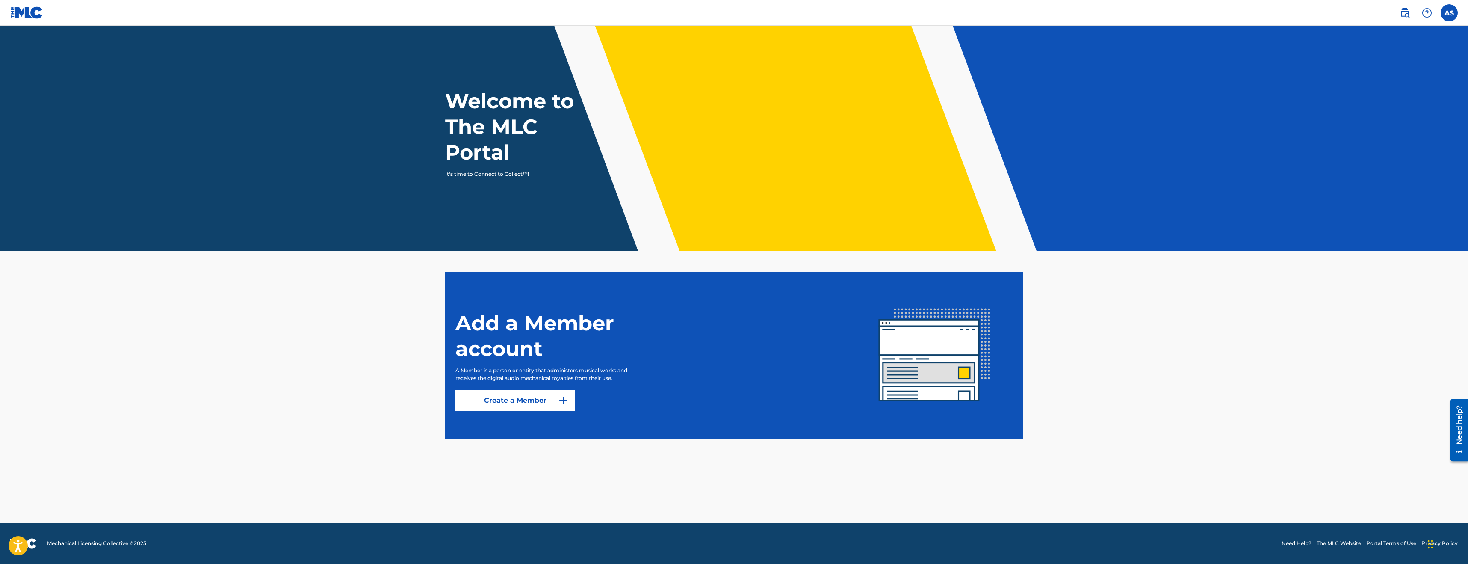
click at [1449, 12] on label at bounding box center [1449, 12] width 17 height 17
click at [1449, 13] on input "AS [PERSON_NAME] [EMAIL_ADDRESS][DOMAIN_NAME] Notification Preferences Profile …" at bounding box center [1449, 13] width 0 height 0
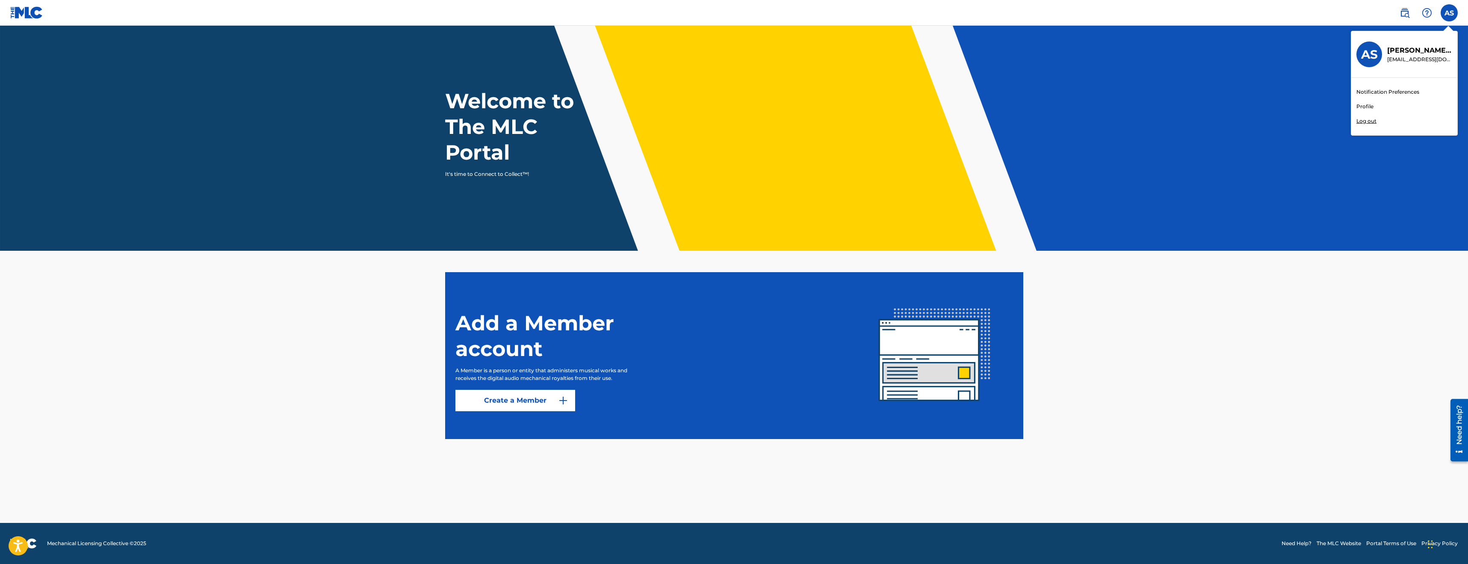
click at [1374, 120] on p "Log out" at bounding box center [1367, 121] width 20 height 8
click at [1449, 13] on input "AS [PERSON_NAME] [EMAIL_ADDRESS][DOMAIN_NAME] Notification Preferences Profile …" at bounding box center [1449, 13] width 0 height 0
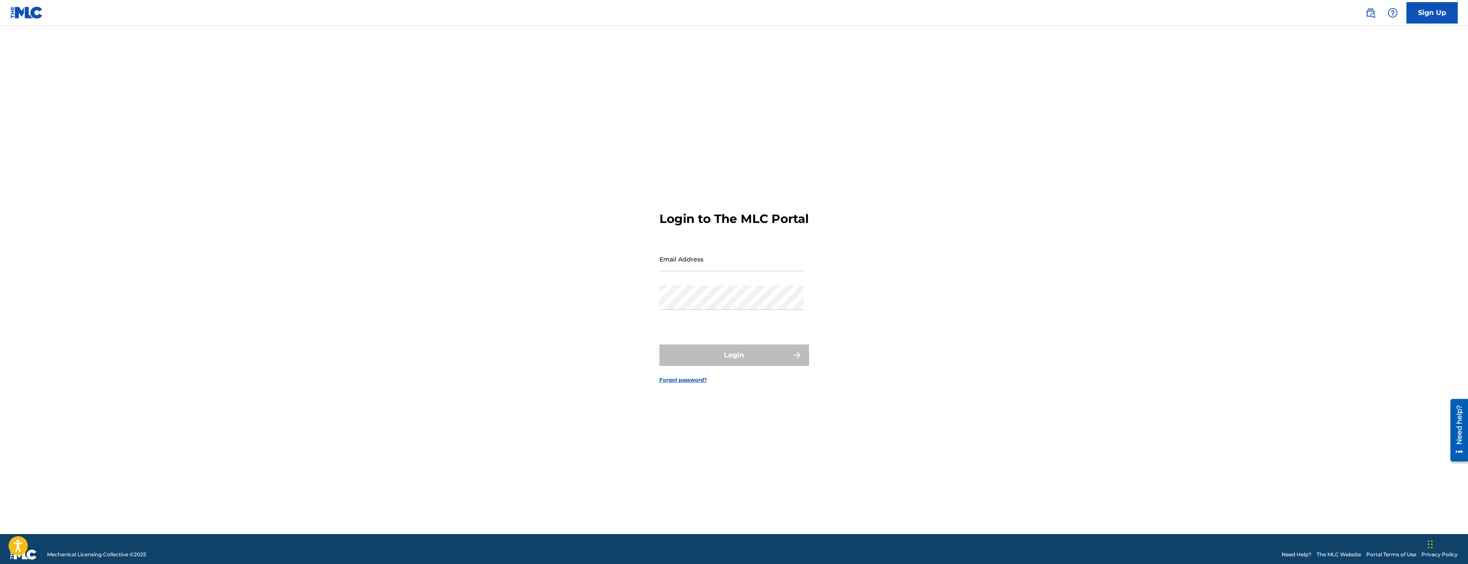
click at [1433, 8] on link "Sign Up" at bounding box center [1432, 12] width 51 height 21
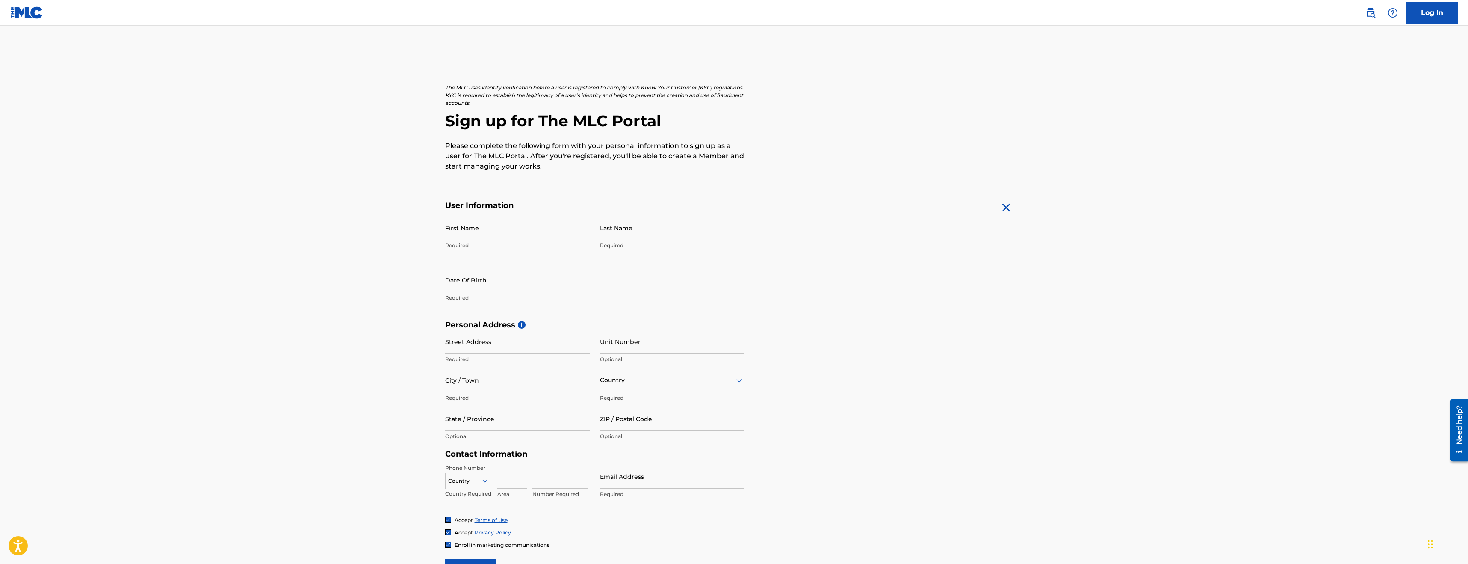
click at [488, 245] on p "Required" at bounding box center [517, 246] width 145 height 8
click at [479, 240] on input "First Name" at bounding box center [517, 228] width 145 height 24
type input "[PERSON_NAME]"
select select "7"
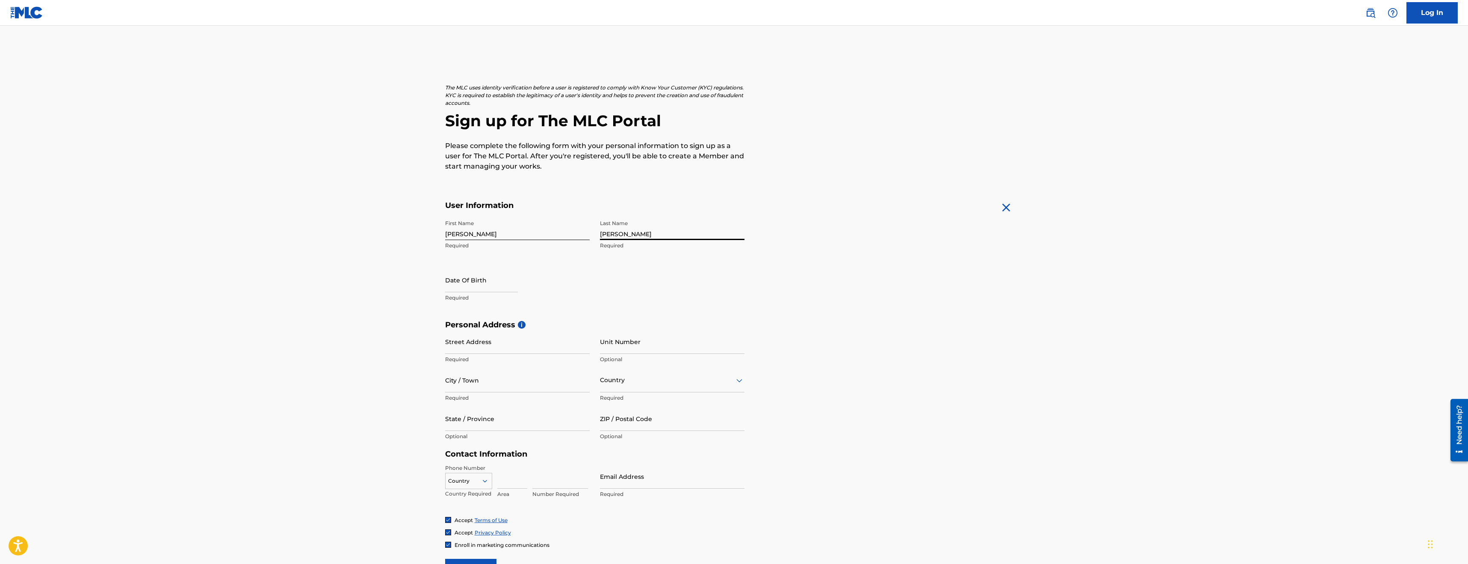
select select "2025"
click at [498, 307] on select "January February March April May June July August September October November De…" at bounding box center [481, 308] width 49 height 10
click at [457, 303] on select "January February March April May June July August September October November De…" at bounding box center [481, 308] width 49 height 10
click at [544, 308] on button "Next Month" at bounding box center [551, 312] width 14 height 14
select select "10"
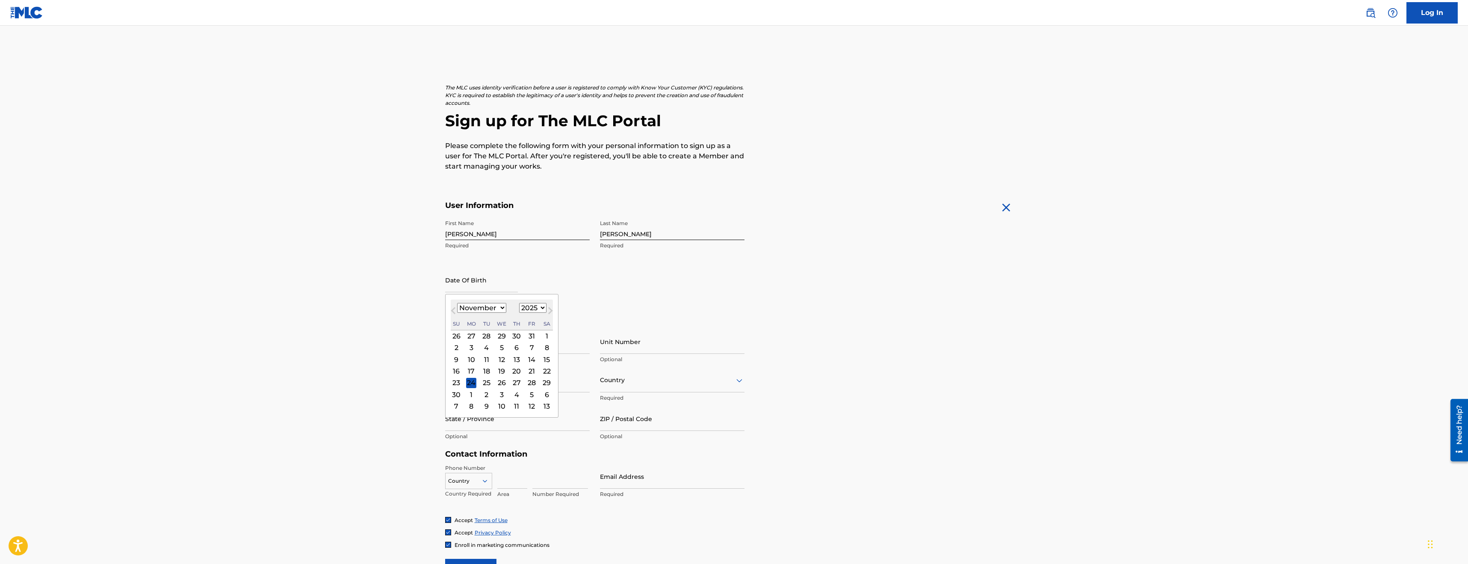
click at [525, 309] on select "1899 1900 1901 1902 1903 1904 1905 1906 1907 1908 1909 1910 1911 1912 1913 1914…" at bounding box center [532, 308] width 27 height 10
select select "1988"
click at [519, 303] on select "1899 1900 1901 1902 1903 1904 1905 1906 1907 1908 1909 1910 1911 1912 1913 1914…" at bounding box center [532, 308] width 27 height 10
click at [502, 307] on select "January February March April May June July August September October November De…" at bounding box center [481, 308] width 49 height 10
select select "9"
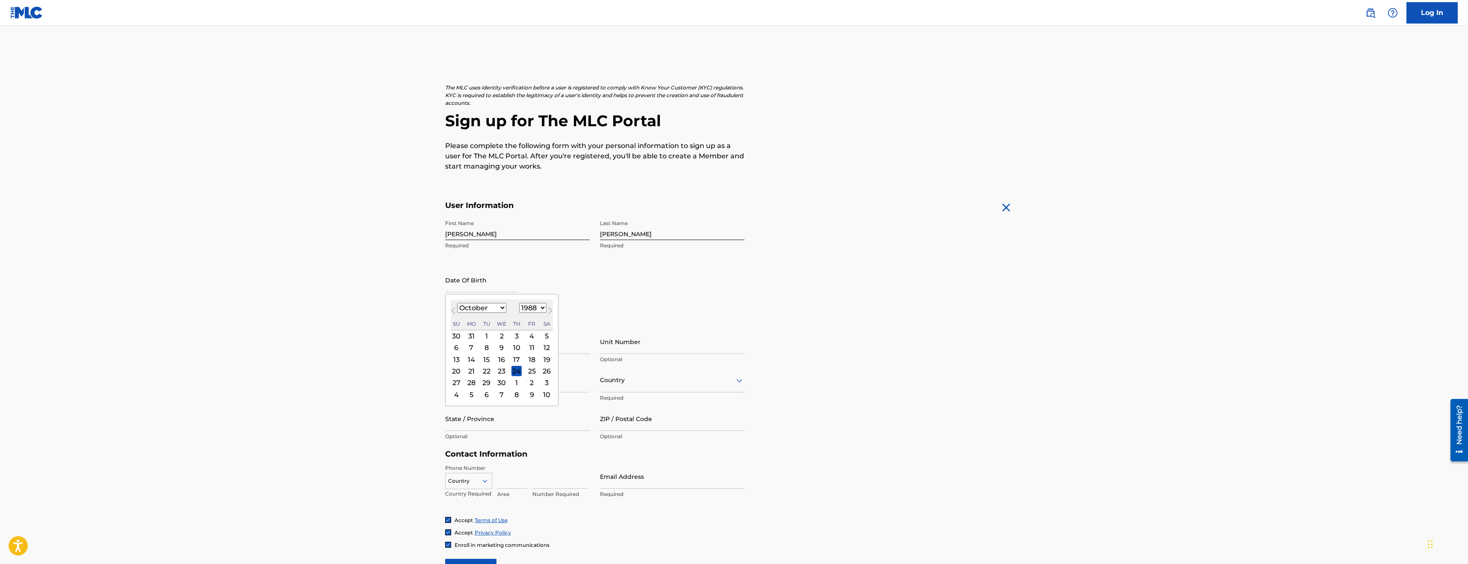
click at [457, 303] on select "January February March April May June July August September October November De…" at bounding box center [481, 308] width 49 height 10
click at [503, 374] on div "19" at bounding box center [502, 371] width 10 height 10
type input "[DATE]"
click at [526, 349] on input "Street Address" at bounding box center [517, 341] width 145 height 24
type input "[STREET_ADDRESS]"
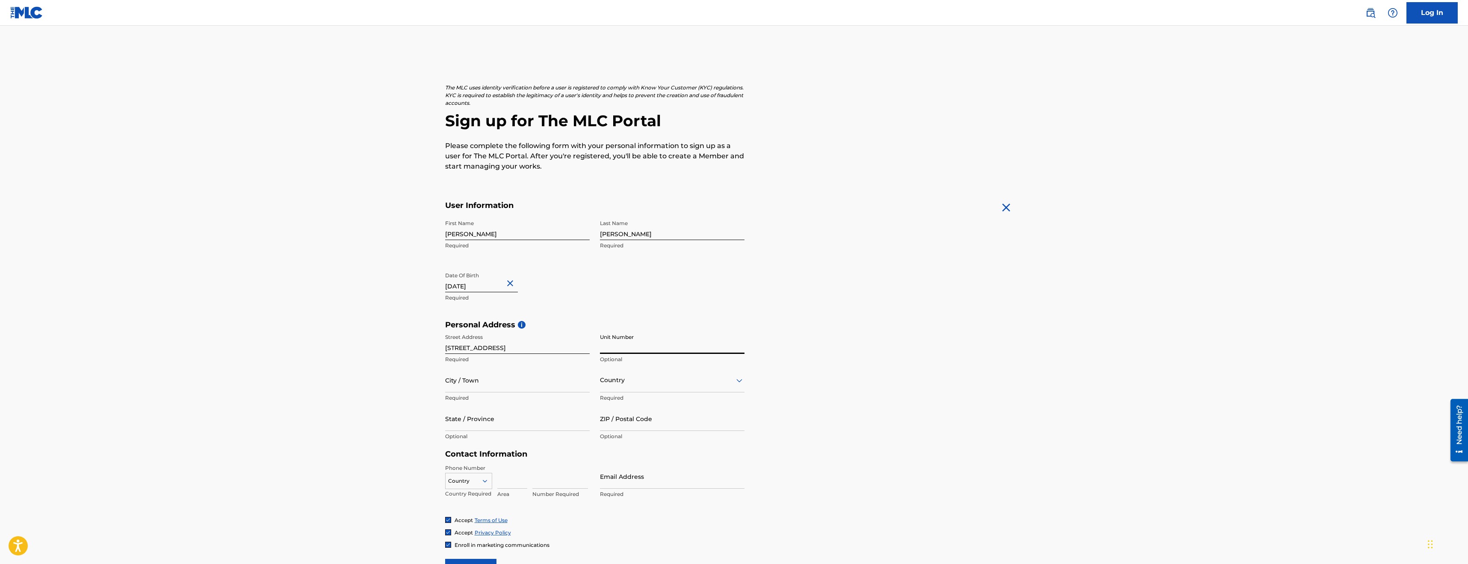
click at [634, 350] on input "Unit Number" at bounding box center [672, 341] width 145 height 24
type input "3037"
click at [575, 388] on input "City / Town" at bounding box center [517, 380] width 145 height 24
type input "mesa"
click at [638, 380] on div at bounding box center [672, 380] width 145 height 11
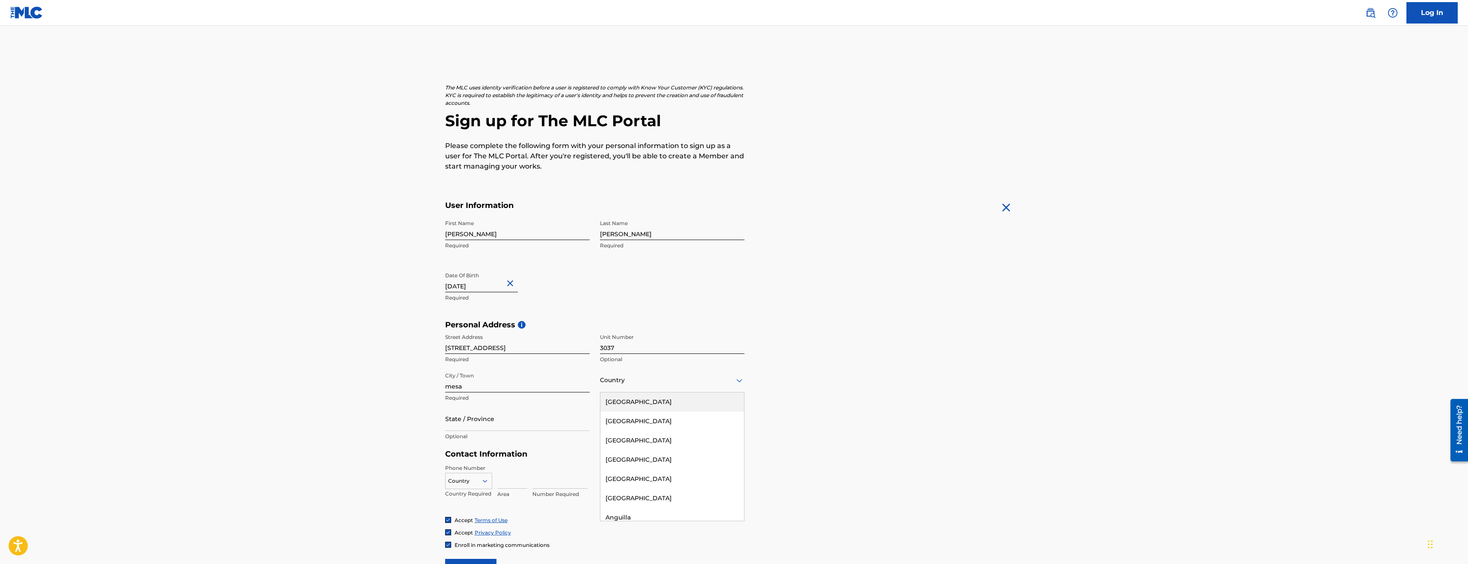
click at [633, 399] on div "[GEOGRAPHIC_DATA]" at bounding box center [672, 401] width 144 height 19
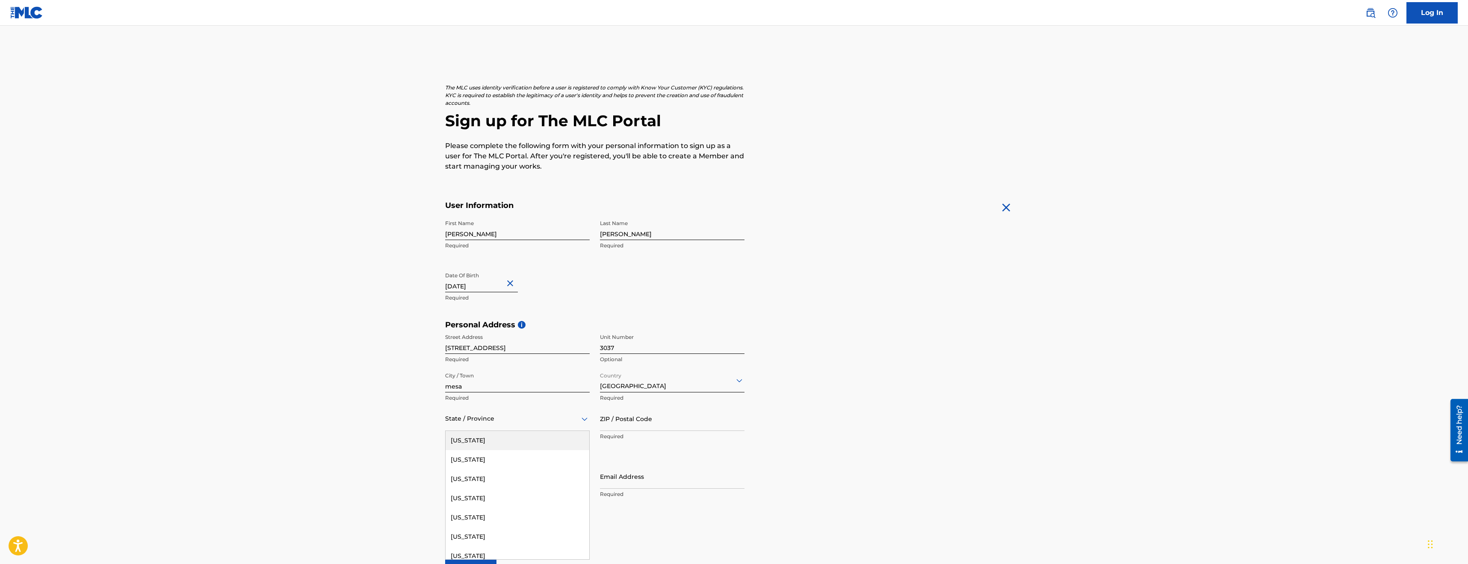
click at [459, 423] on div at bounding box center [517, 418] width 145 height 11
click at [497, 502] on div "[US_STATE]" at bounding box center [518, 497] width 144 height 19
click at [659, 426] on input "ZIP / Postal Code" at bounding box center [672, 418] width 145 height 24
type input "85206"
click at [515, 479] on input at bounding box center [512, 476] width 30 height 24
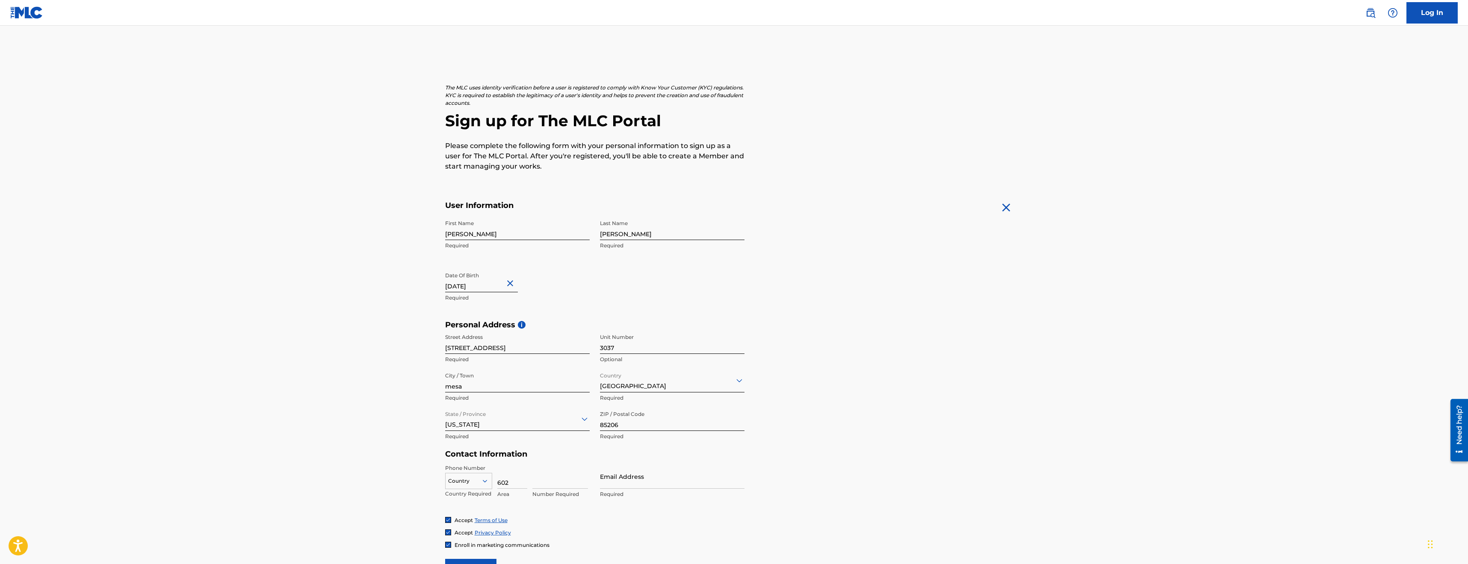
type input "602"
click at [539, 481] on input at bounding box center [560, 476] width 56 height 24
type input "7933772"
click at [654, 481] on input "Email Address" at bounding box center [672, 476] width 145 height 24
type input "[EMAIL_ADDRESS][DOMAIN_NAME]"
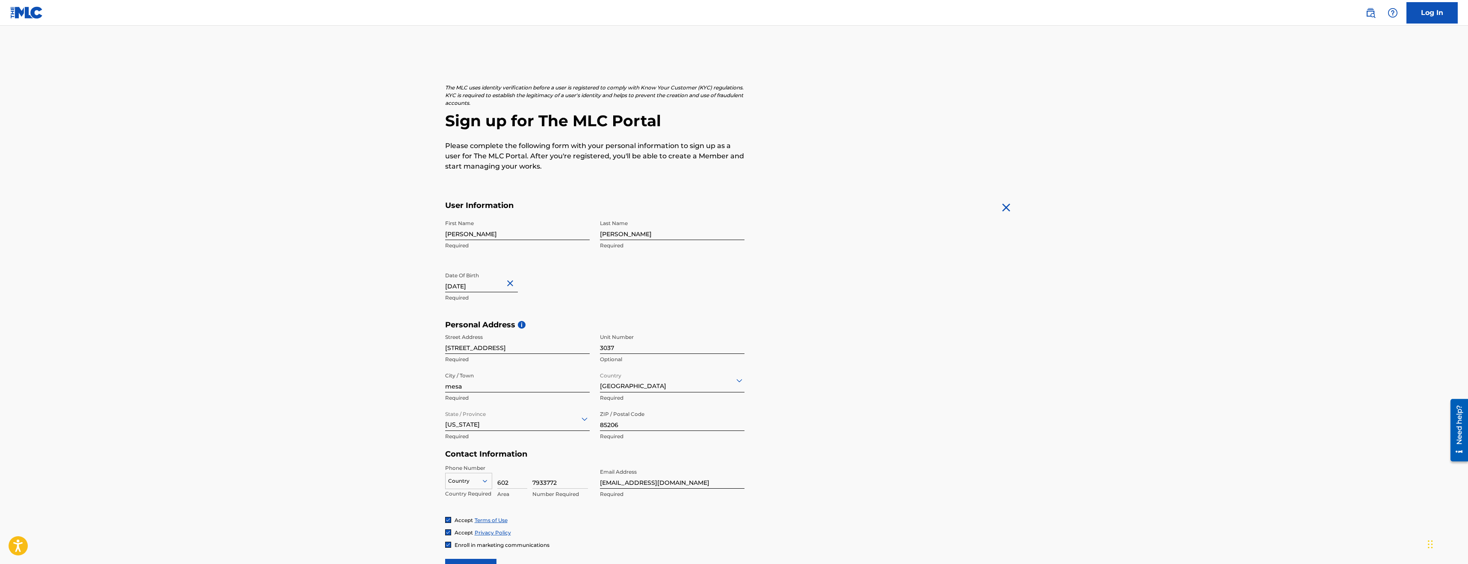
click at [473, 563] on input "Sign up" at bounding box center [470, 569] width 51 height 21
click at [494, 487] on div "Country Required 602 Area 7933772 Number Required" at bounding box center [517, 483] width 145 height 38
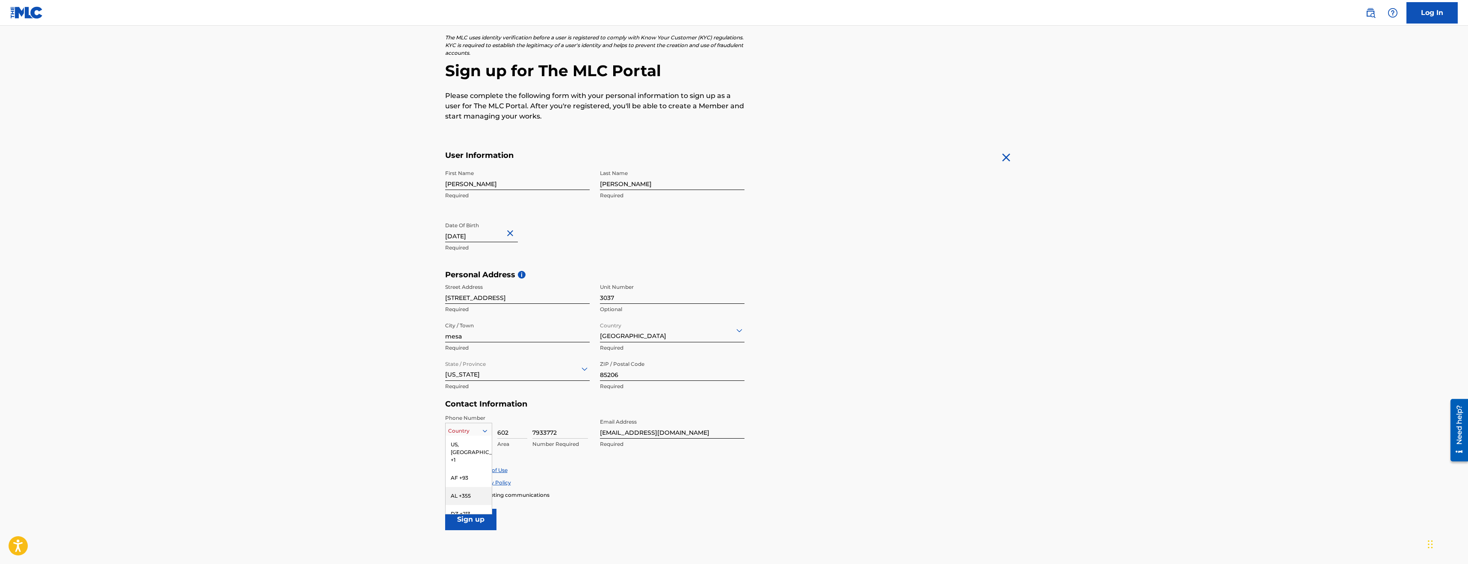
click at [488, 435] on div "AL +355, 3 of 216. 216 results available. Use Up and Down to choose options, pr…" at bounding box center [468, 429] width 47 height 13
click at [482, 444] on div "US, [GEOGRAPHIC_DATA] +1" at bounding box center [469, 451] width 46 height 33
click at [466, 515] on input "Sign up" at bounding box center [470, 518] width 51 height 21
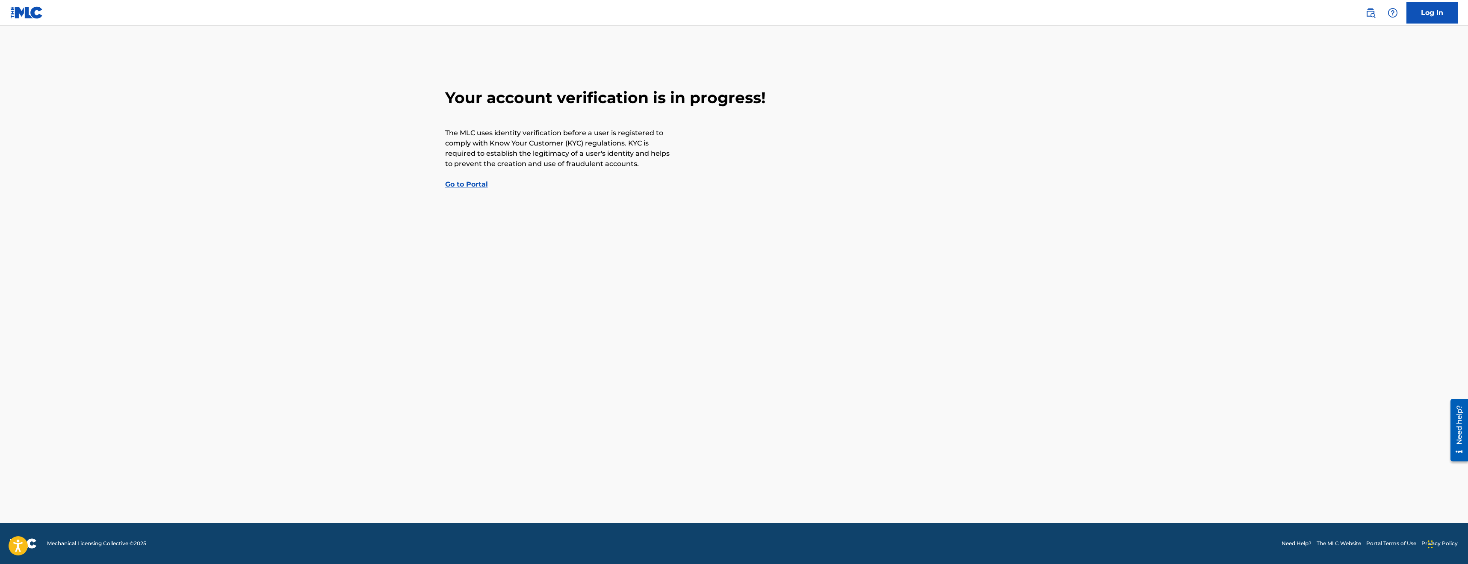
click at [470, 187] on link "Go to Portal" at bounding box center [466, 184] width 43 height 8
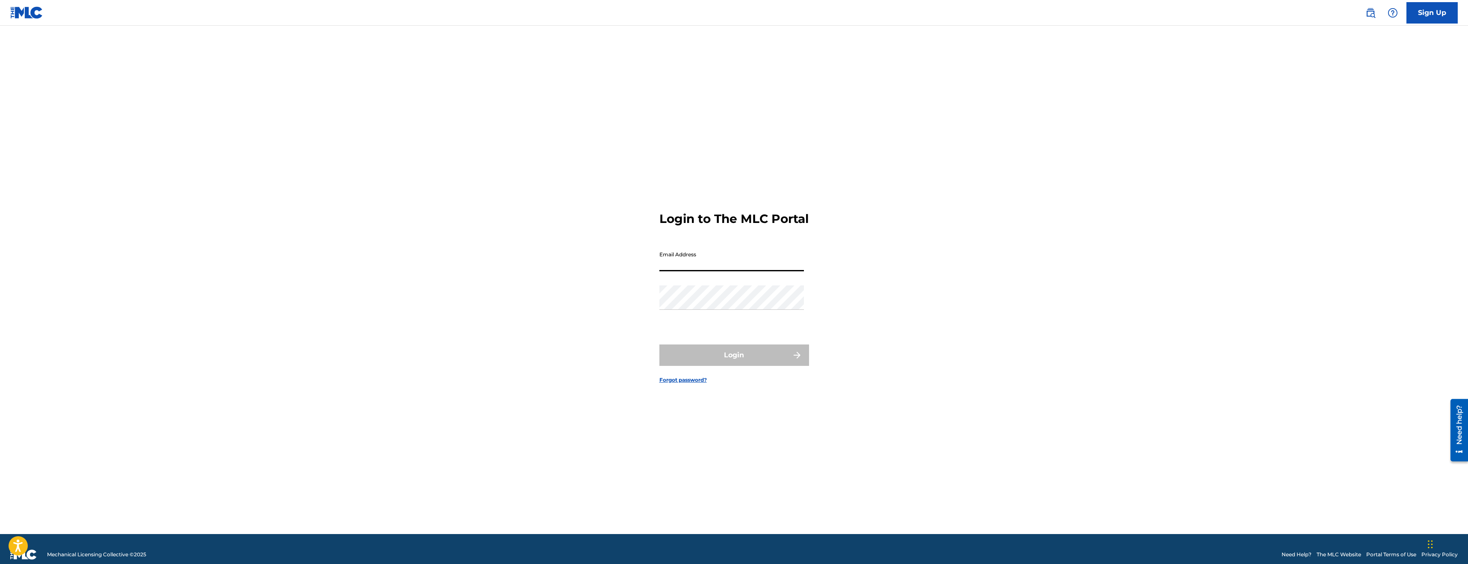
click at [699, 271] on input "Email Address" at bounding box center [732, 259] width 145 height 24
type input "[EMAIL_ADDRESS][DOMAIN_NAME]"
click at [660, 344] on button "Login" at bounding box center [735, 354] width 150 height 21
click at [693, 309] on input "Code" at bounding box center [732, 296] width 145 height 24
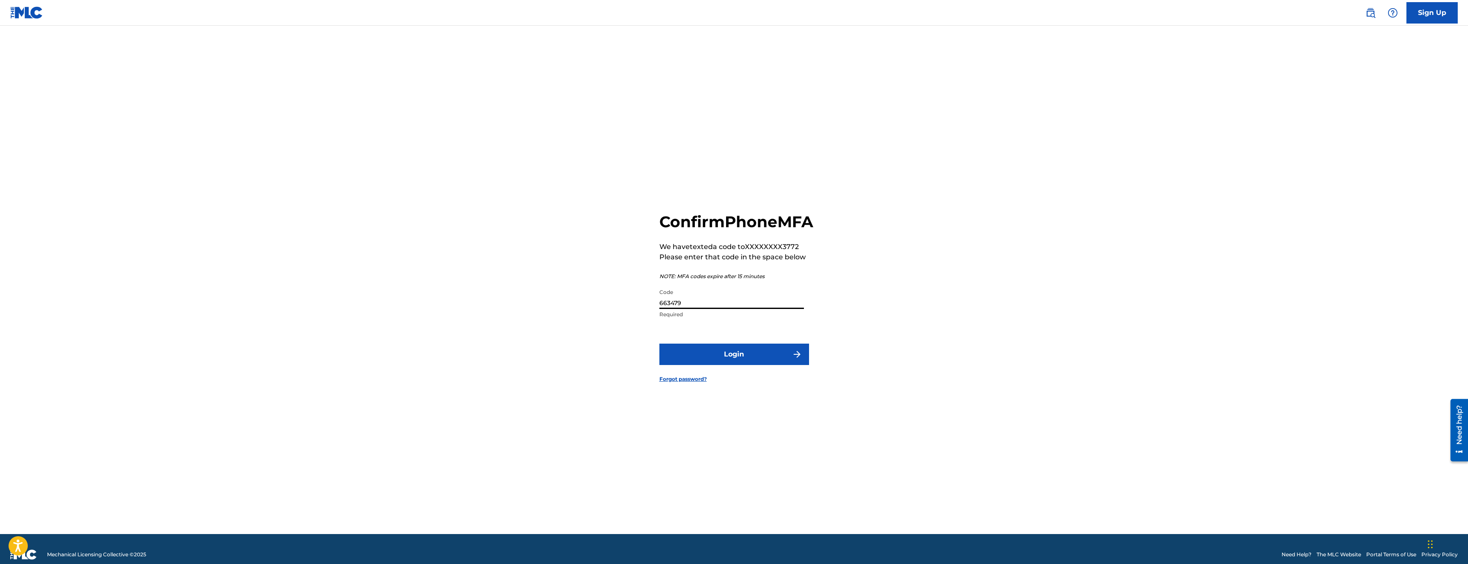
type input "663479"
click at [745, 358] on button "Login" at bounding box center [735, 353] width 150 height 21
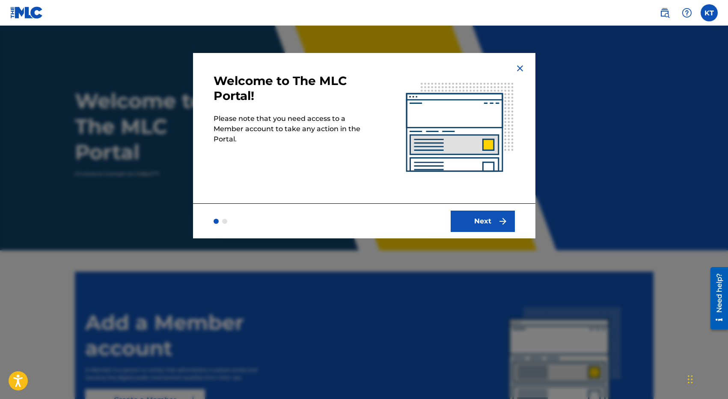
scroll to position [38, 0]
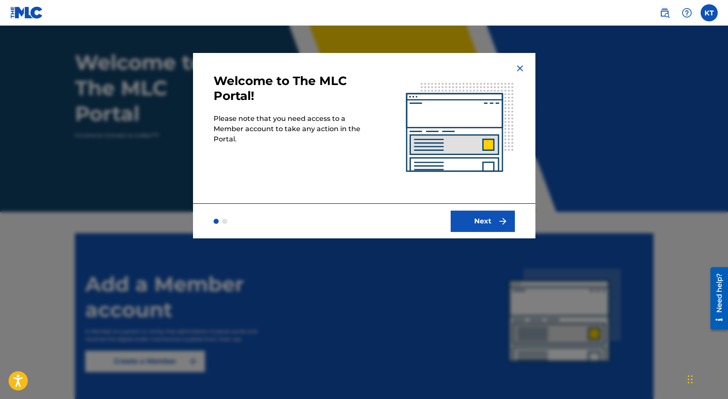
click at [488, 217] on button "Next" at bounding box center [482, 221] width 64 height 21
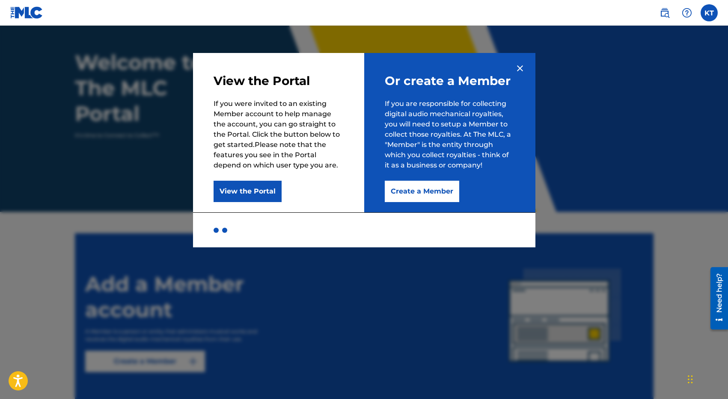
scroll to position [39, 0]
click at [519, 70] on img at bounding box center [520, 68] width 10 height 10
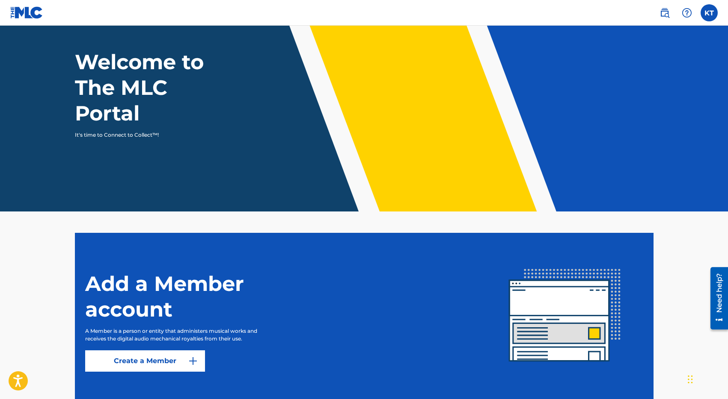
click at [702, 14] on label at bounding box center [708, 12] width 17 height 17
click at [709, 13] on input "KT [PERSON_NAME] [EMAIL_ADDRESS][DOMAIN_NAME] Notification Preferences Profile …" at bounding box center [709, 13] width 0 height 0
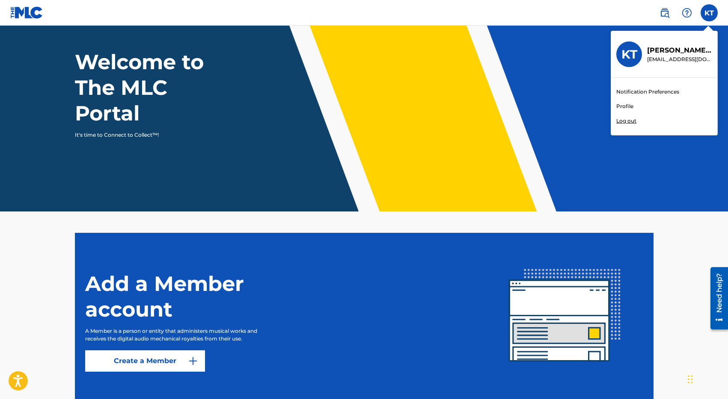
click at [624, 121] on p "Log out" at bounding box center [626, 121] width 20 height 8
click at [709, 13] on input "KT [PERSON_NAME] [EMAIL_ADDRESS][DOMAIN_NAME] Notification Preferences Profile …" at bounding box center [709, 13] width 0 height 0
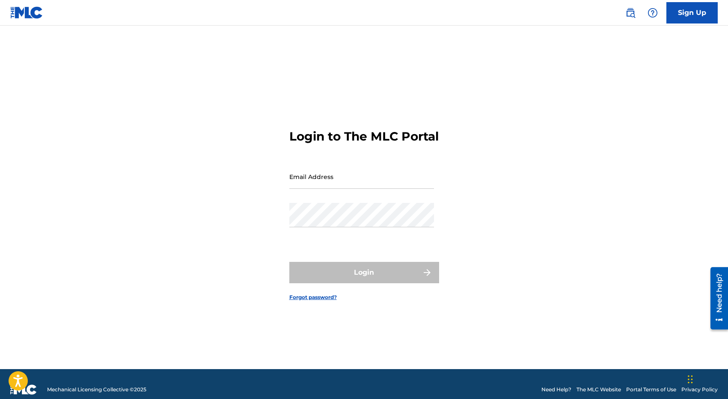
scroll to position [11, 0]
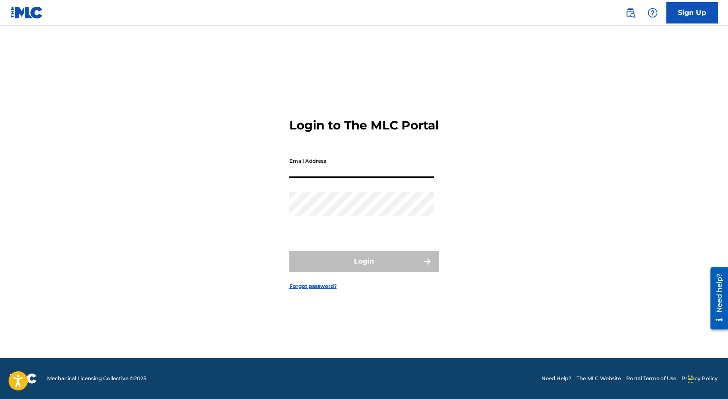
click at [343, 169] on input "Email Address" at bounding box center [361, 166] width 145 height 24
type input "[EMAIL_ADDRESS][DOMAIN_NAME]"
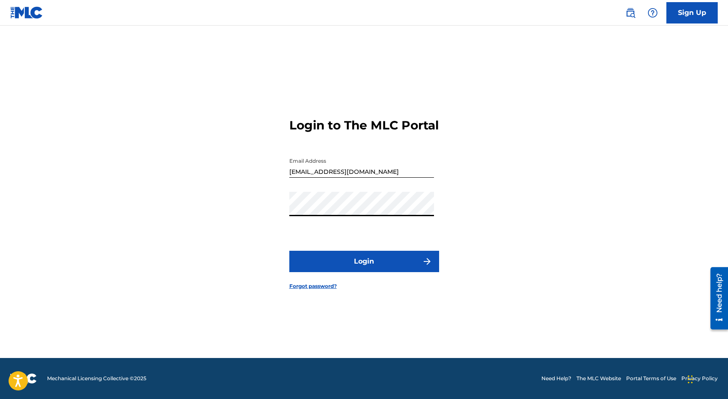
click at [289, 251] on button "Login" at bounding box center [364, 261] width 150 height 21
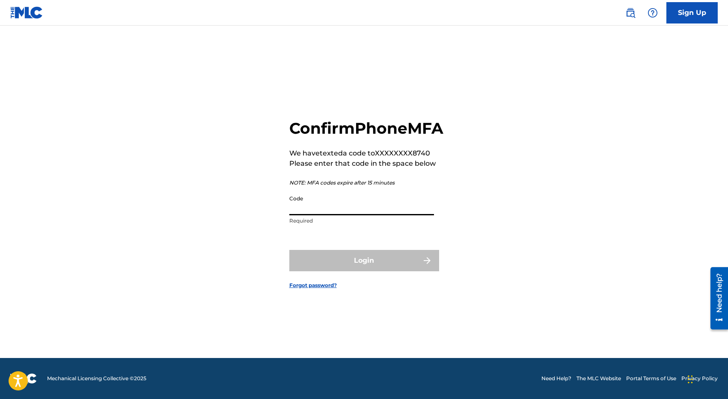
click at [353, 216] on input "Code" at bounding box center [361, 203] width 145 height 24
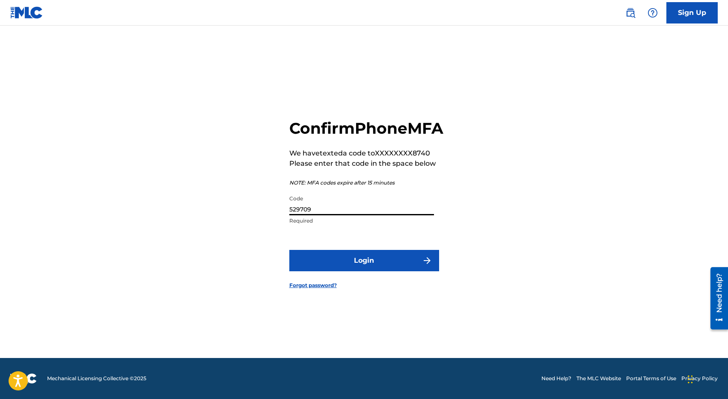
type input "529709"
click at [289, 250] on button "Login" at bounding box center [364, 260] width 150 height 21
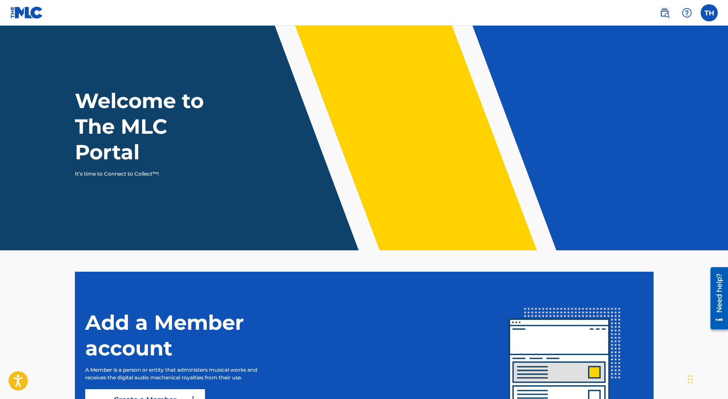
scroll to position [91, 0]
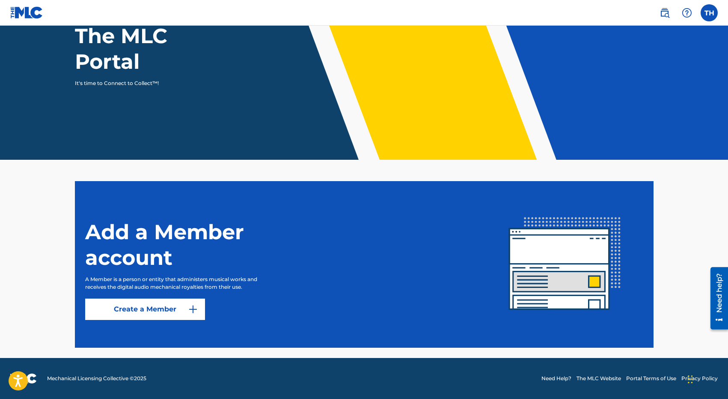
click at [151, 311] on link "Create a Member" at bounding box center [145, 309] width 120 height 21
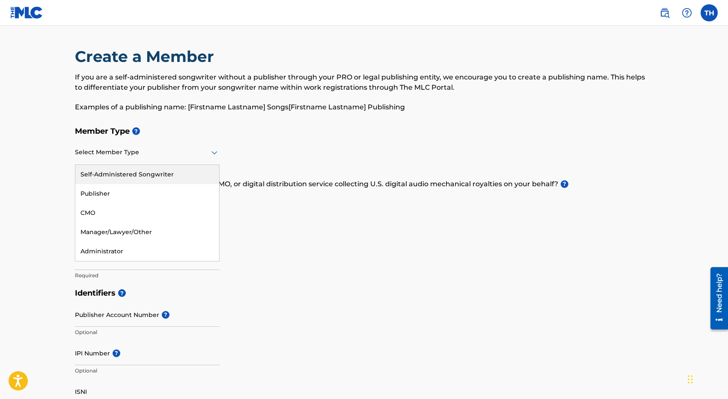
click at [178, 156] on div at bounding box center [147, 152] width 145 height 11
click at [129, 197] on div "Publisher" at bounding box center [147, 193] width 144 height 19
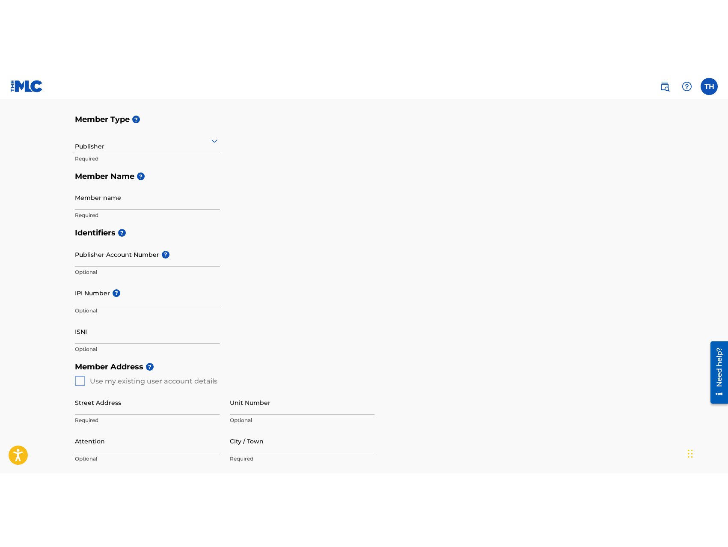
scroll to position [86, 0]
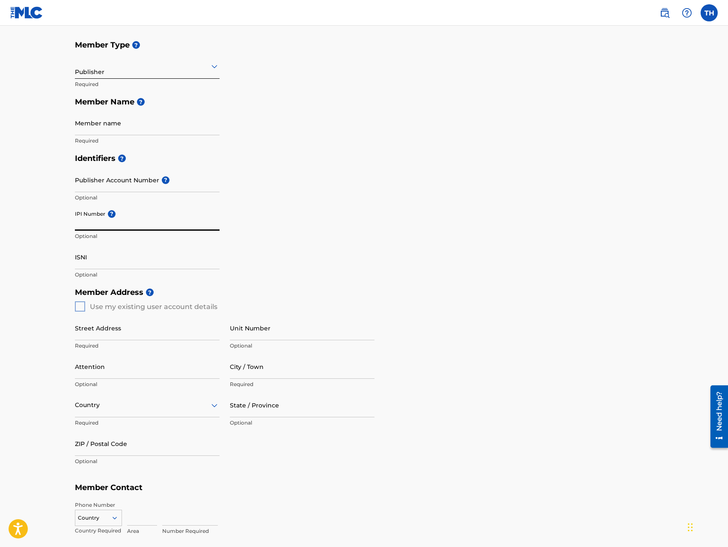
click at [89, 224] on input "IPI Number ?" at bounding box center [147, 218] width 145 height 24
paste input "1075730557"
click at [193, 222] on input "1075730557" at bounding box center [147, 218] width 145 height 24
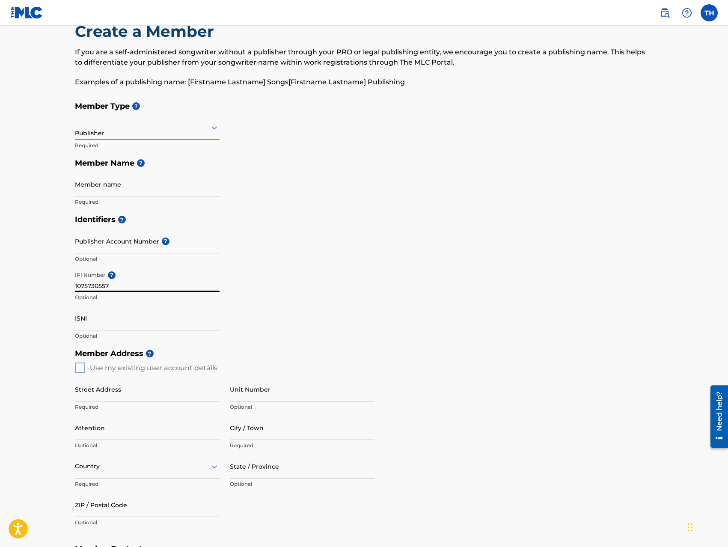
scroll to position [0, 0]
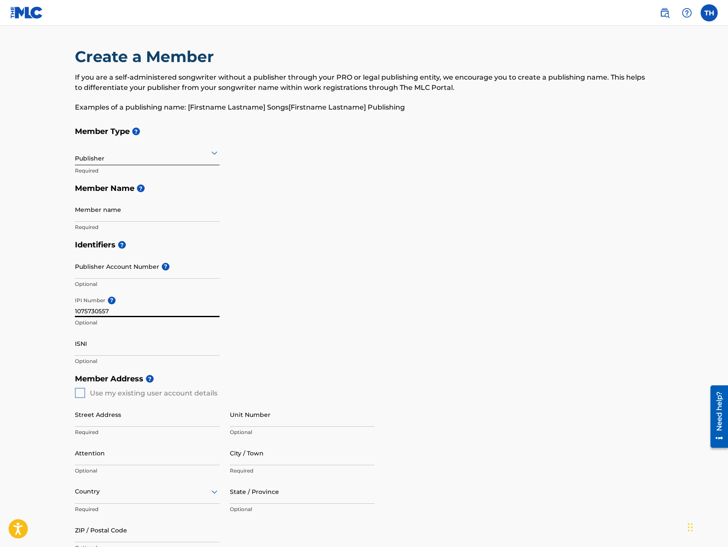
type input "1075730557"
click at [114, 156] on div at bounding box center [147, 152] width 145 height 11
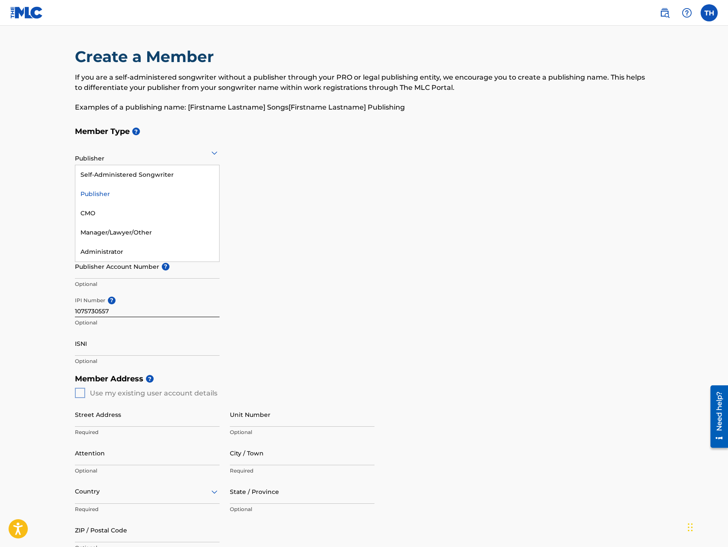
click at [101, 192] on div "Publisher" at bounding box center [147, 193] width 144 height 19
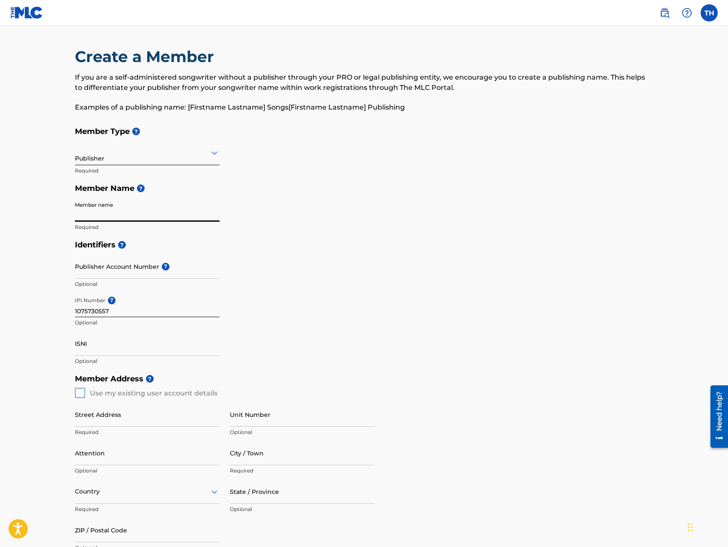
click at [109, 216] on input "Member name" at bounding box center [147, 209] width 145 height 24
type input "C"
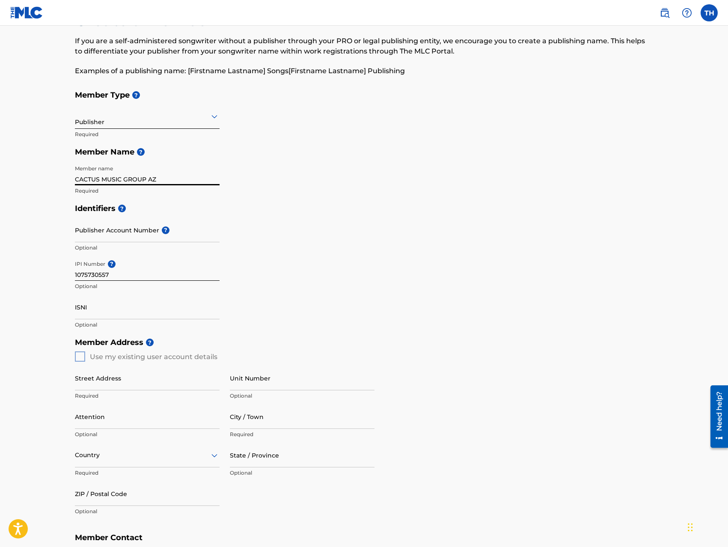
type input "CACTUS MUSIC GROUP AZ"
click at [255, 195] on div "Member Type ? Publisher Required Member Name ? Member name CACTUS MUSIC GROUP A…" at bounding box center [364, 142] width 578 height 113
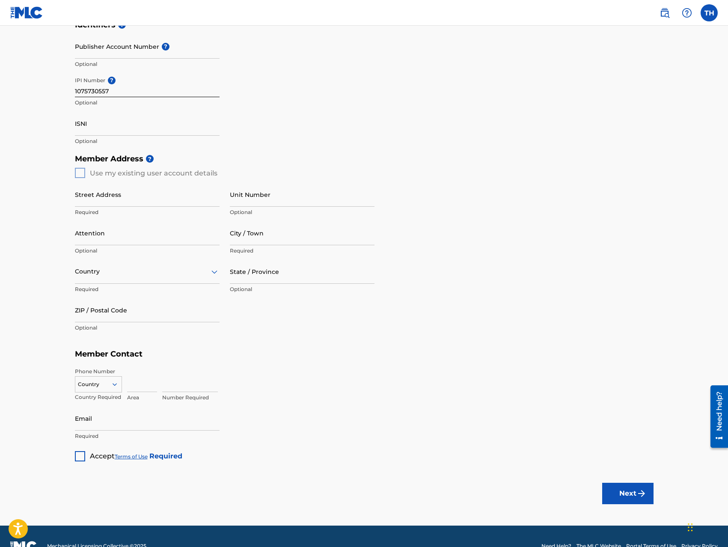
scroll to position [240, 0]
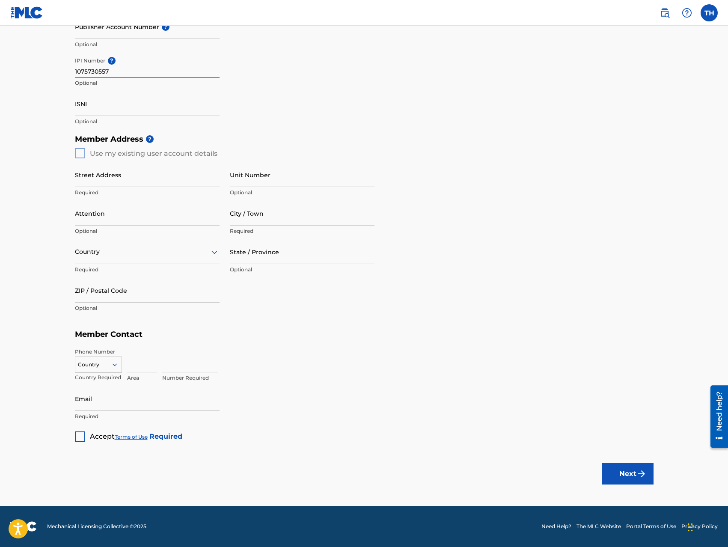
click at [75, 152] on div "Member Address ? Use my existing user account details Street Address Required U…" at bounding box center [364, 227] width 578 height 195
click at [77, 153] on div "Member Address ? Use my existing user account details Street Address Required U…" at bounding box center [364, 227] width 578 height 195
click at [99, 173] on input "Street Address" at bounding box center [147, 175] width 145 height 24
type input "[STREET_ADDRESS][PERSON_NAME]"
type input "APT 54"
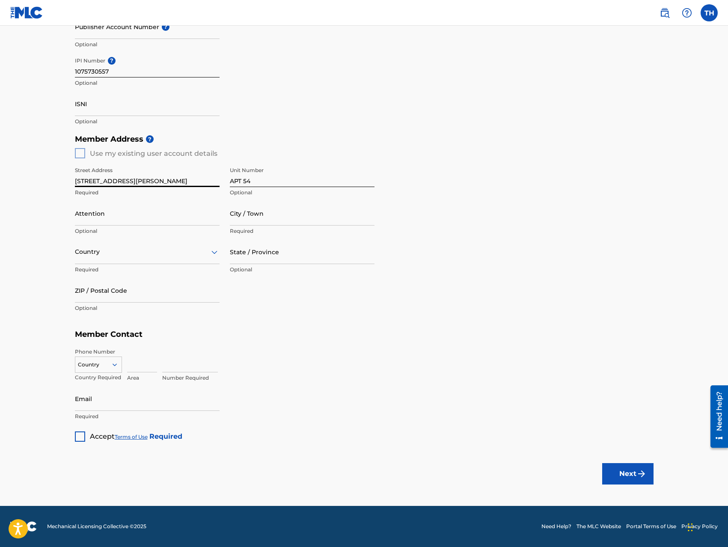
click at [162, 222] on input "Attention" at bounding box center [147, 213] width 145 height 24
click at [166, 215] on input "Attention" at bounding box center [147, 213] width 145 height 24
click at [259, 217] on input "City / Town" at bounding box center [302, 213] width 145 height 24
type input "[PERSON_NAME]"
type input "[GEOGRAPHIC_DATA]"
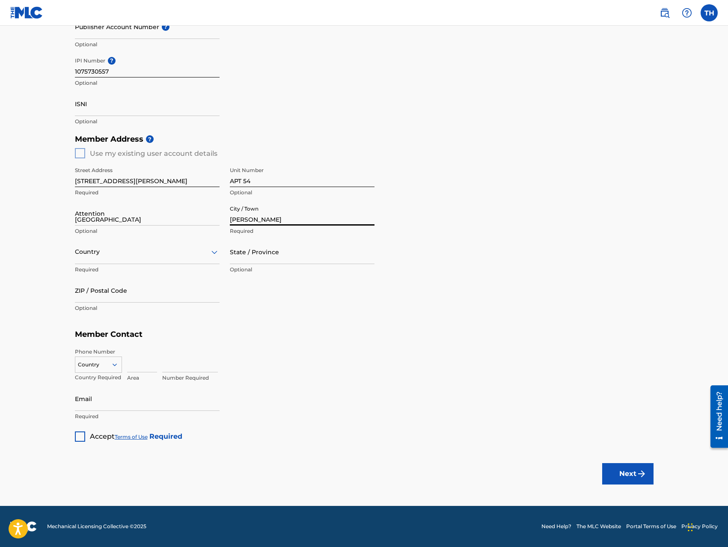
type input "[GEOGRAPHIC_DATA]"
type input "AZ"
type input "85225"
type input "623"
type input "4766389"
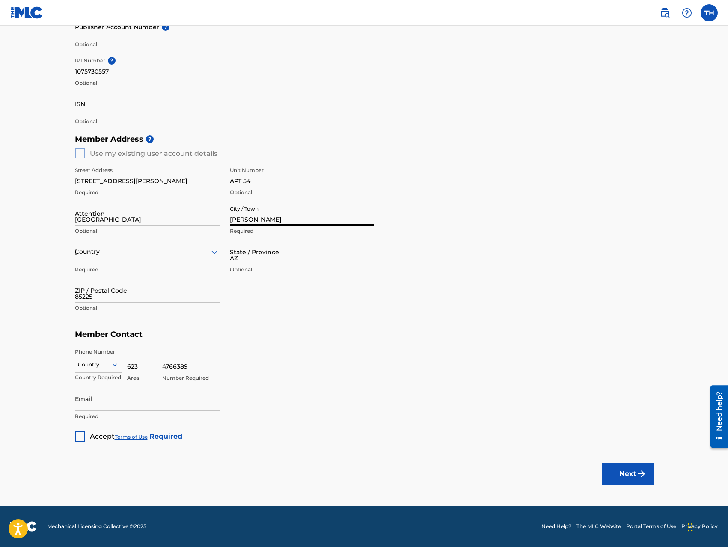
type input "[EMAIL_ADDRESS][DOMAIN_NAME]"
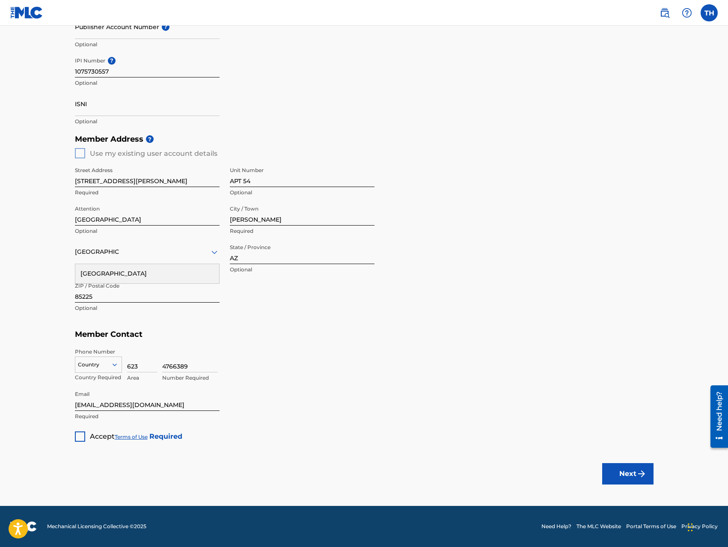
click at [132, 365] on input "623" at bounding box center [142, 360] width 30 height 24
type input "480"
click at [179, 365] on input "4766389" at bounding box center [190, 360] width 56 height 24
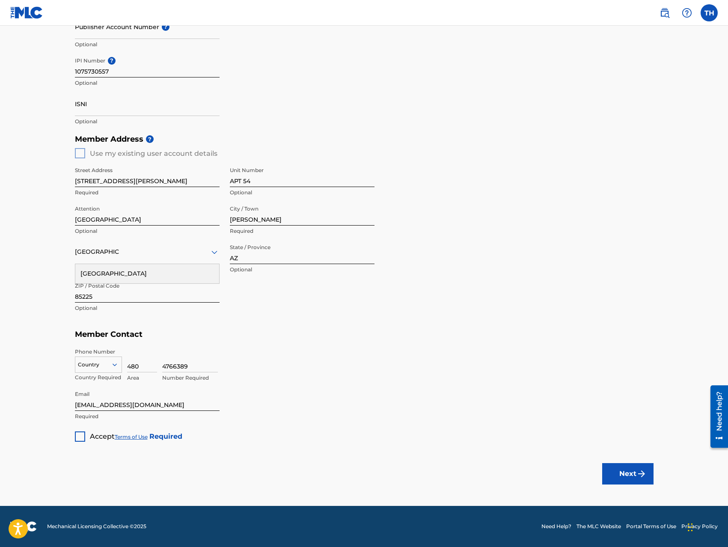
click at [179, 365] on input "4766389" at bounding box center [190, 360] width 56 height 24
type input "9538740"
click at [264, 322] on div "Member Address ? Use my existing user account details Street Address [STREET_AD…" at bounding box center [364, 227] width 578 height 195
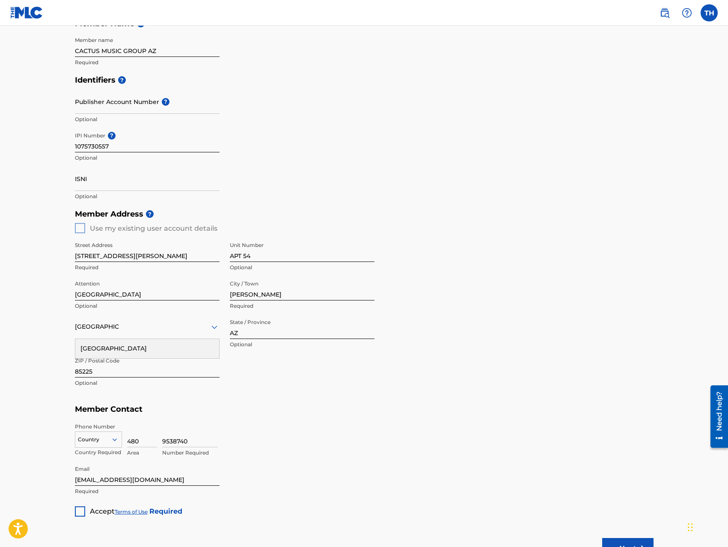
scroll to position [0, 0]
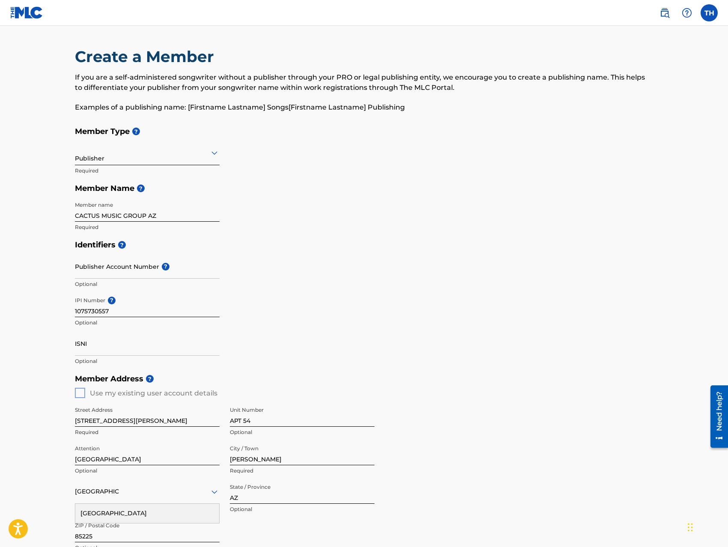
click at [713, 9] on label at bounding box center [708, 12] width 17 height 17
click at [709, 13] on input "TH Tryshuan Hall [EMAIL_ADDRESS][DOMAIN_NAME] Notification Preferences Profile …" at bounding box center [709, 13] width 0 height 0
click at [630, 121] on p "Log out" at bounding box center [626, 121] width 20 height 8
click at [709, 13] on input "TH Tryshuan Hall [EMAIL_ADDRESS][DOMAIN_NAME] Notification Preferences Profile …" at bounding box center [709, 13] width 0 height 0
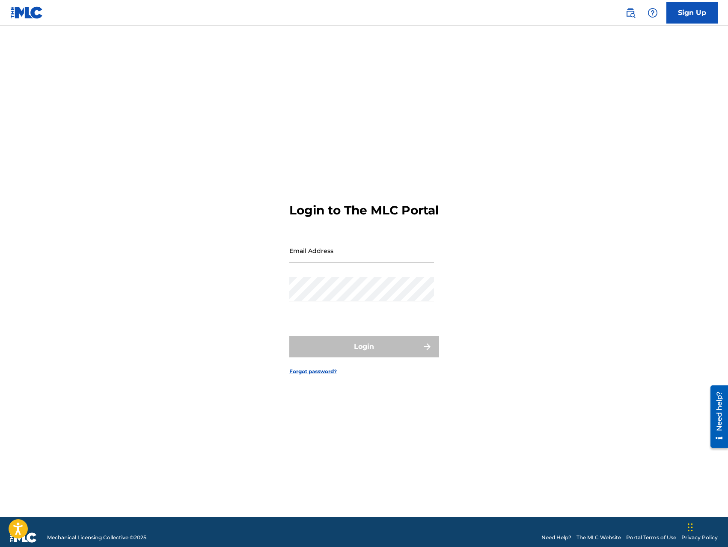
click at [695, 14] on link "Sign Up" at bounding box center [691, 12] width 51 height 21
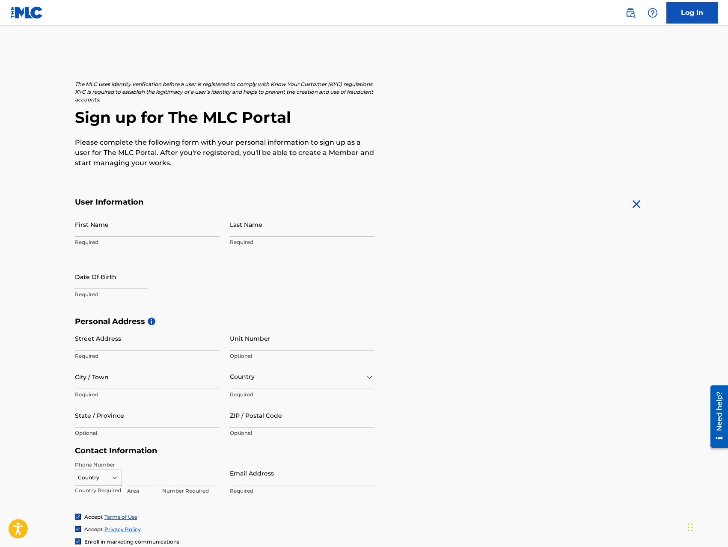
scroll to position [1, 0]
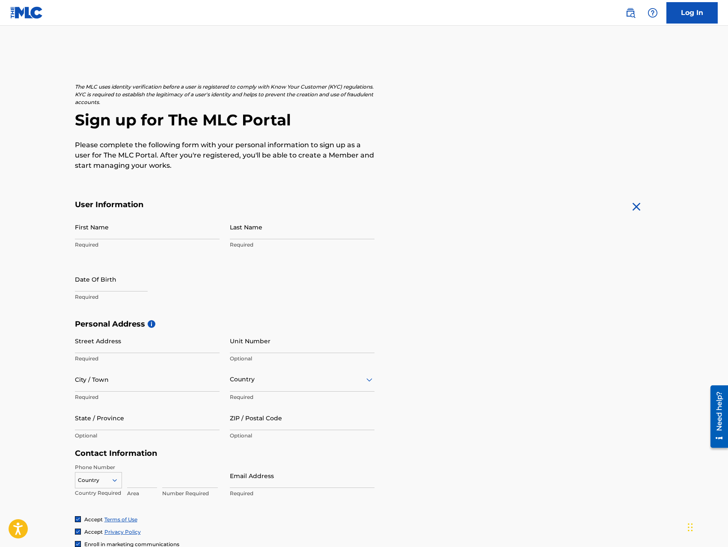
click at [30, 12] on img at bounding box center [26, 12] width 33 height 12
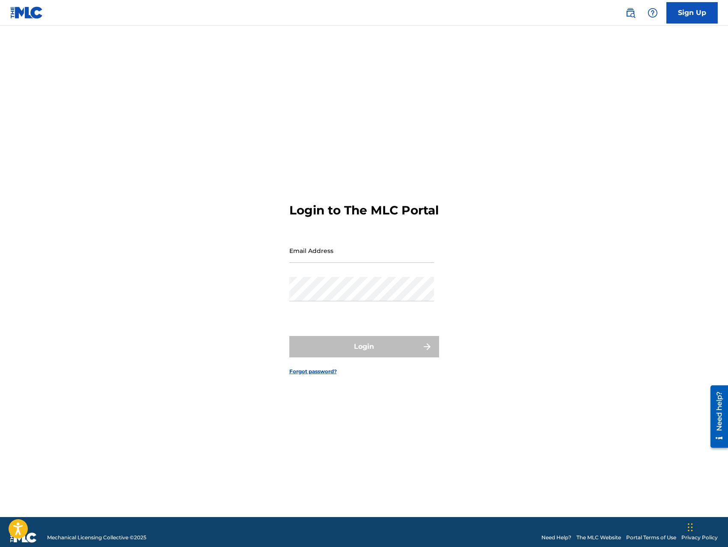
click at [690, 6] on link "Sign Up" at bounding box center [691, 12] width 51 height 21
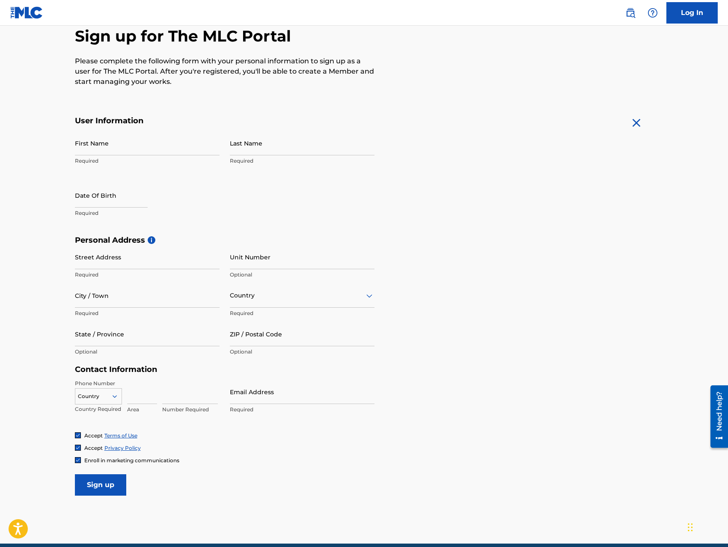
scroll to position [122, 0]
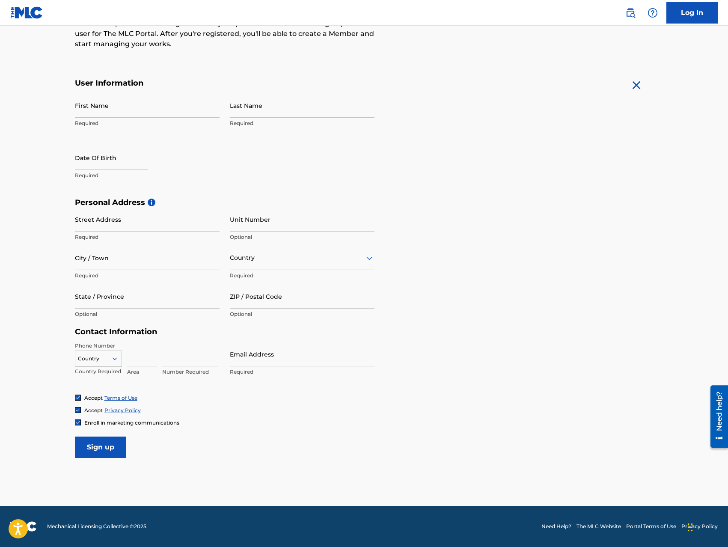
click at [690, 25] on nav "Log In" at bounding box center [364, 13] width 728 height 26
drag, startPoint x: 613, startPoint y: 12, endPoint x: 627, endPoint y: 12, distance: 13.7
click at [613, 12] on nav "Log In" at bounding box center [364, 13] width 728 height 26
click at [627, 12] on img at bounding box center [630, 13] width 10 height 10
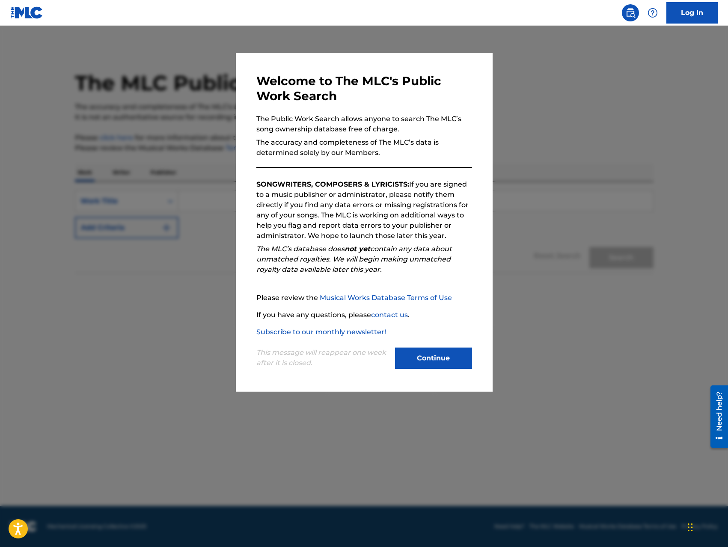
drag, startPoint x: 435, startPoint y: 354, endPoint x: 441, endPoint y: 350, distance: 6.8
click at [436, 354] on button "Continue" at bounding box center [433, 357] width 77 height 21
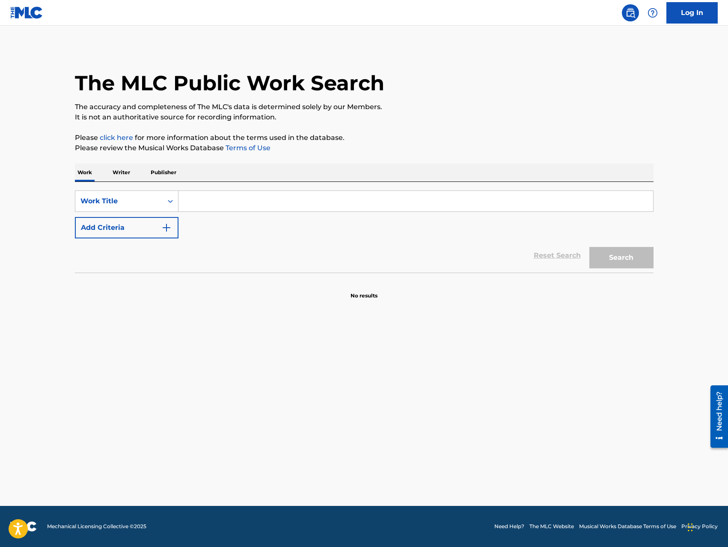
click at [699, 12] on link "Log In" at bounding box center [691, 12] width 51 height 21
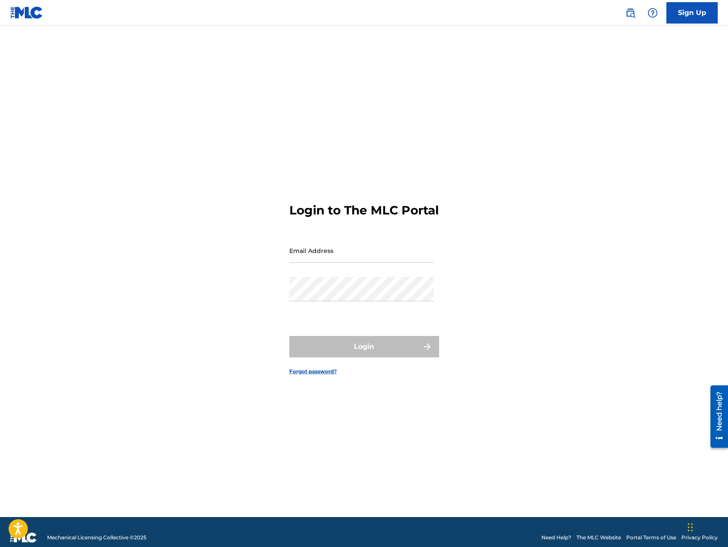
click at [360, 261] on input "Email Address" at bounding box center [361, 250] width 145 height 24
type input "[EMAIL_ADDRESS][DOMAIN_NAME]"
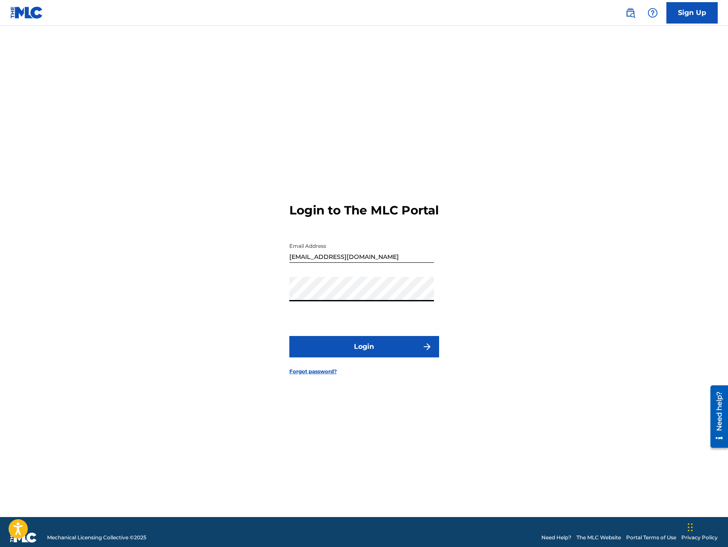
click at [289, 336] on button "Login" at bounding box center [364, 346] width 150 height 21
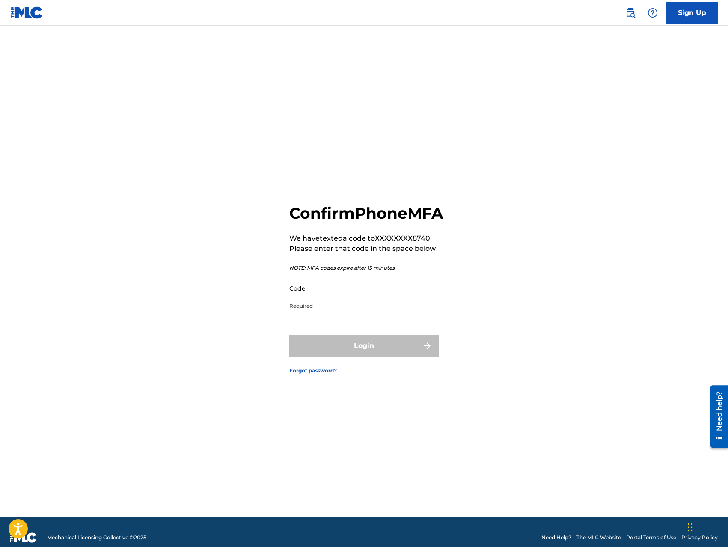
click at [329, 298] on input "Code" at bounding box center [361, 288] width 145 height 24
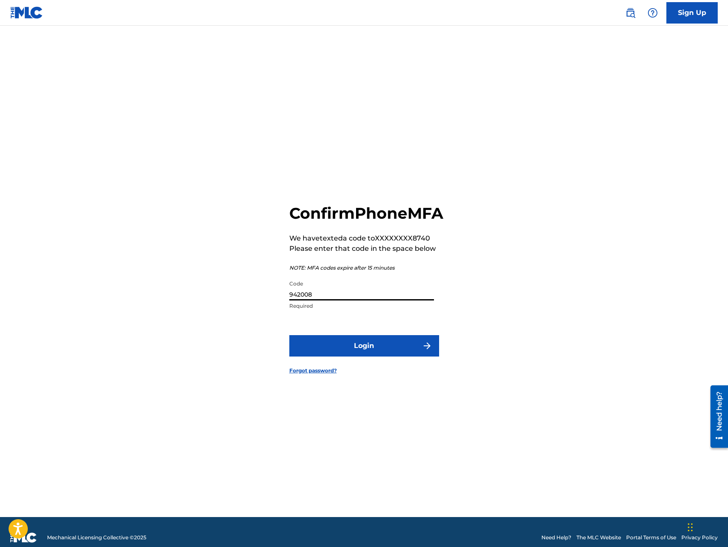
type input "942008"
click at [370, 356] on button "Login" at bounding box center [364, 345] width 150 height 21
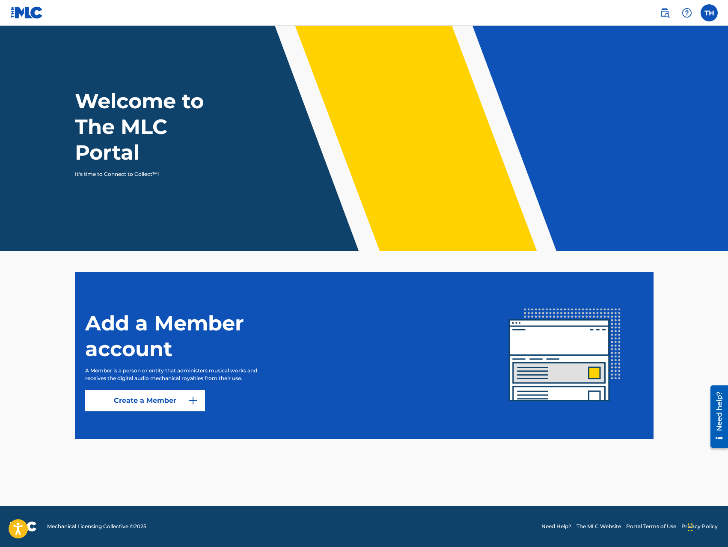
click at [159, 402] on link "Create a Member" at bounding box center [145, 400] width 120 height 21
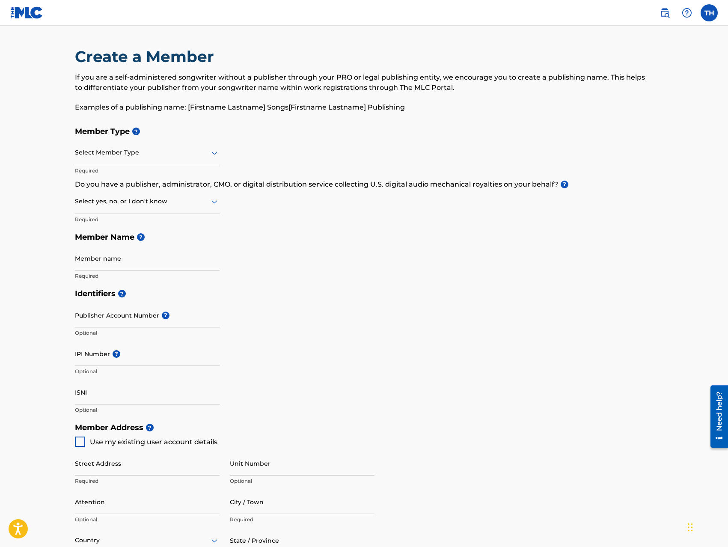
click at [147, 157] on div at bounding box center [147, 152] width 145 height 11
click at [117, 189] on div "Publisher" at bounding box center [147, 193] width 144 height 19
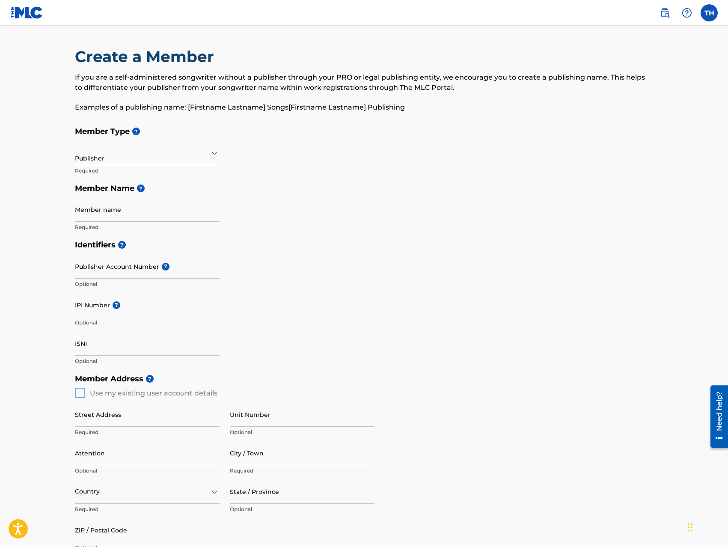
click at [117, 214] on input "Member name" at bounding box center [147, 209] width 145 height 24
type input "C"
type input "CACTUS MUSIC GROUP AZ"
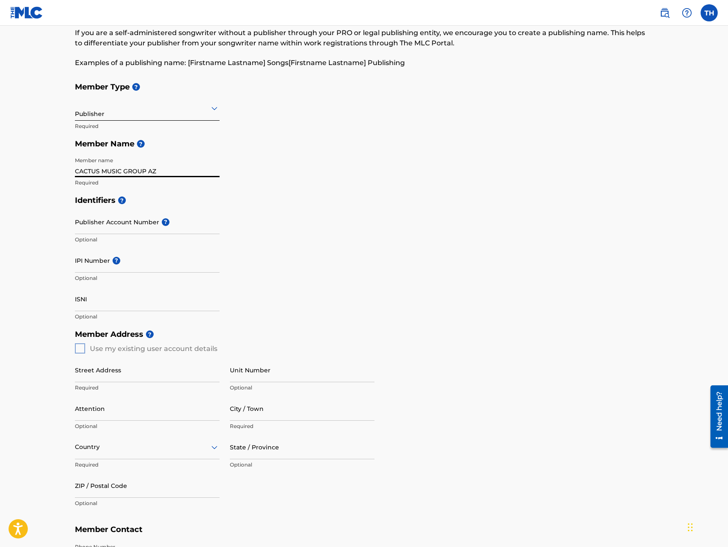
scroll to position [50, 0]
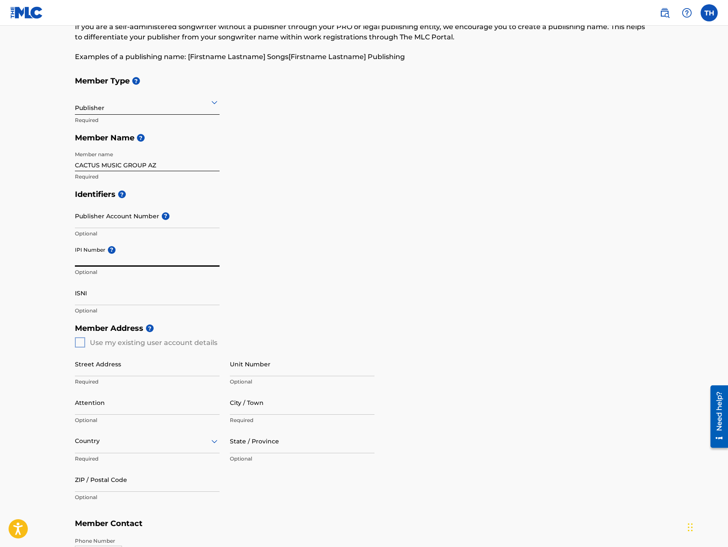
click at [123, 258] on input "IPI Number ?" at bounding box center [147, 254] width 145 height 24
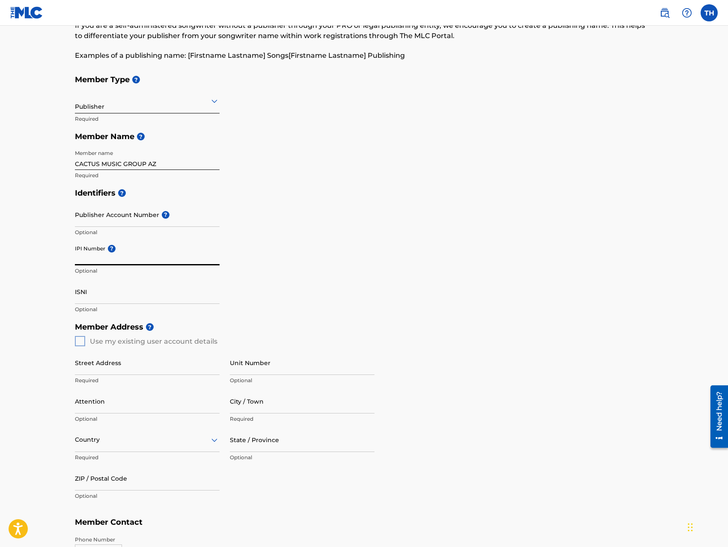
click at [120, 260] on input "IPI Number ?" at bounding box center [147, 253] width 145 height 24
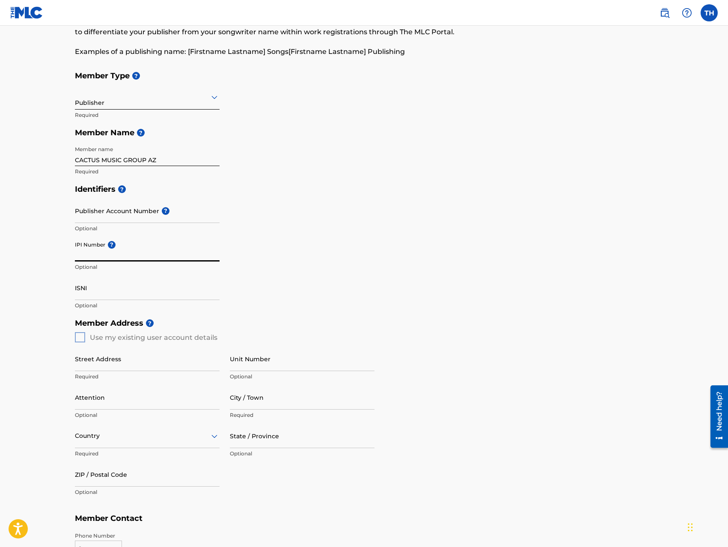
click at [113, 260] on input "IPI Number ?" at bounding box center [147, 249] width 145 height 24
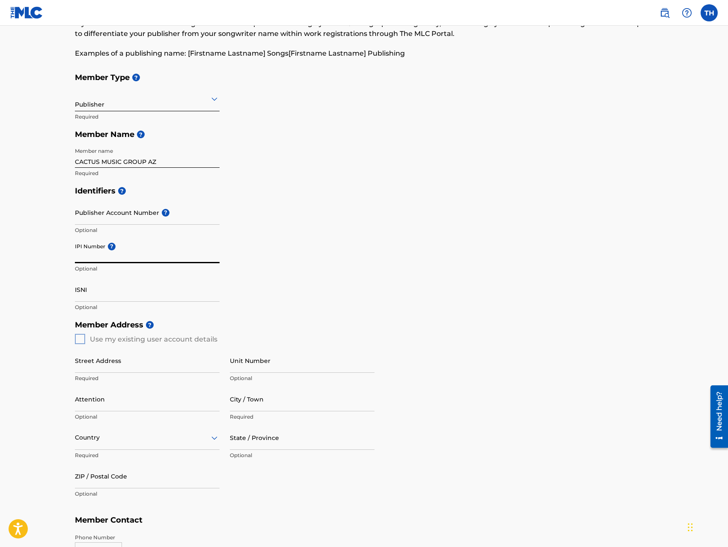
click at [102, 256] on input "IPI Number ?" at bounding box center [147, 251] width 145 height 24
paste input "1075730557"
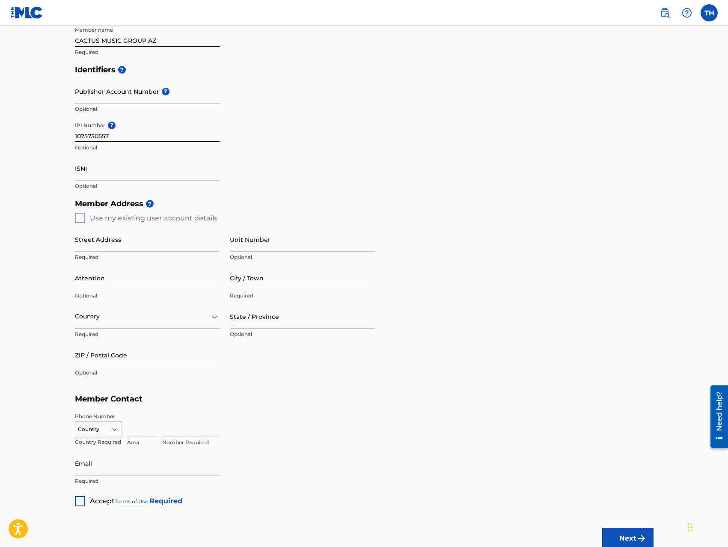
scroll to position [193, 0]
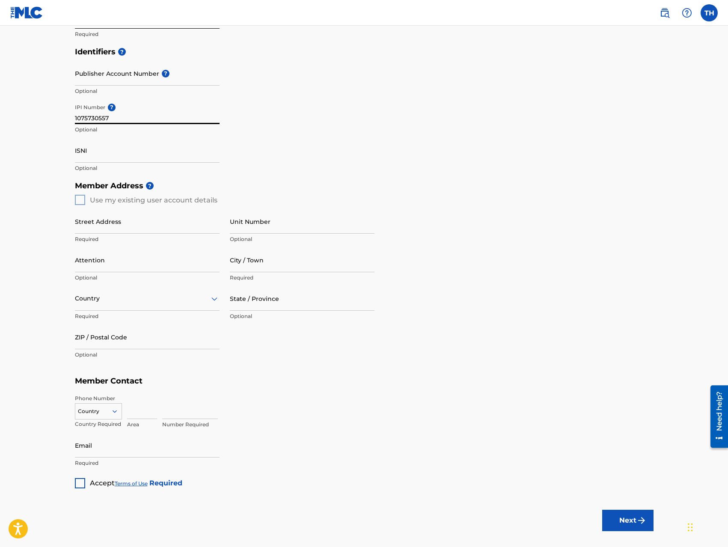
type input "1075730557"
click at [126, 224] on input "Street Address" at bounding box center [147, 221] width 145 height 24
type input "[STREET_ADDRESS][PERSON_NAME]"
type input "APT 54"
click at [152, 254] on input "Attention" at bounding box center [147, 260] width 145 height 24
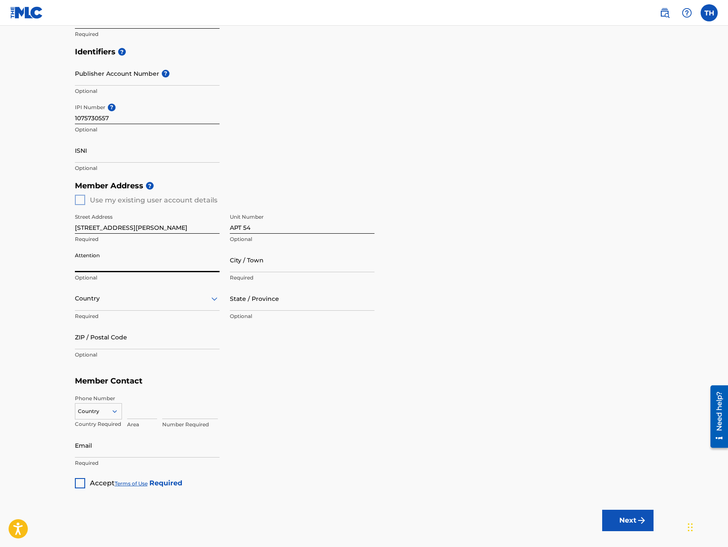
type input "[GEOGRAPHIC_DATA]"
type input "[PERSON_NAME]"
type input "[GEOGRAPHIC_DATA]"
type input "AZ"
type input "85225"
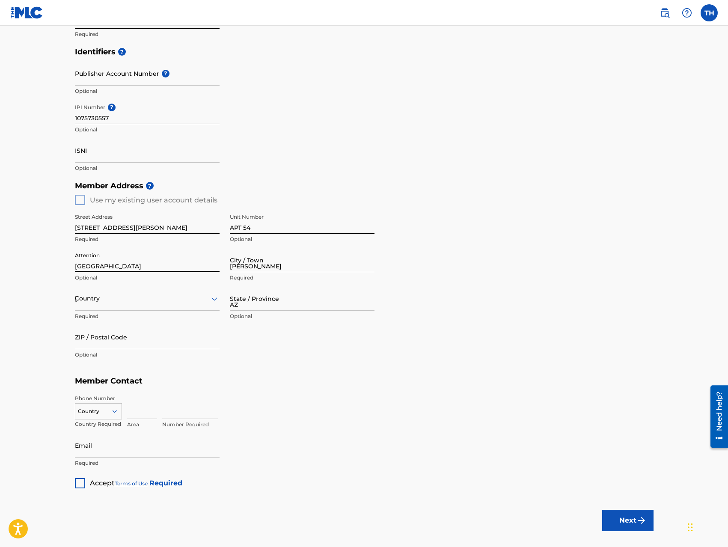
type input "623"
type input "4766389"
type input "[EMAIL_ADDRESS][DOMAIN_NAME]"
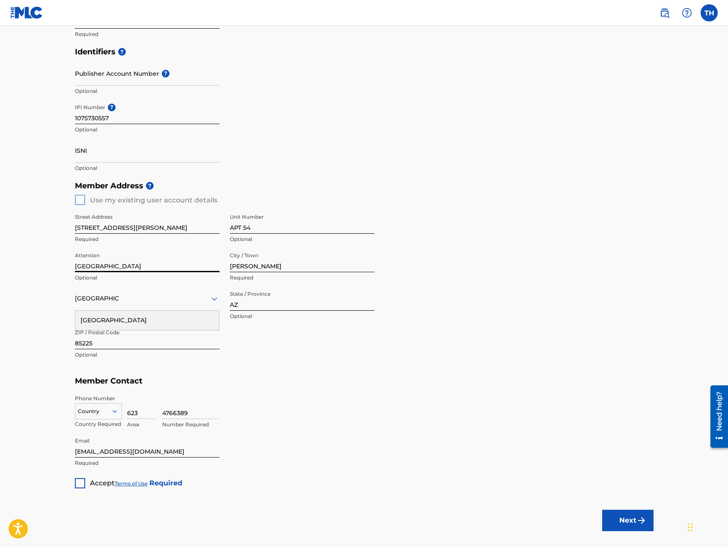
click at [130, 413] on input "623" at bounding box center [142, 406] width 30 height 24
type input "480"
click at [173, 415] on input "4766389" at bounding box center [190, 406] width 56 height 24
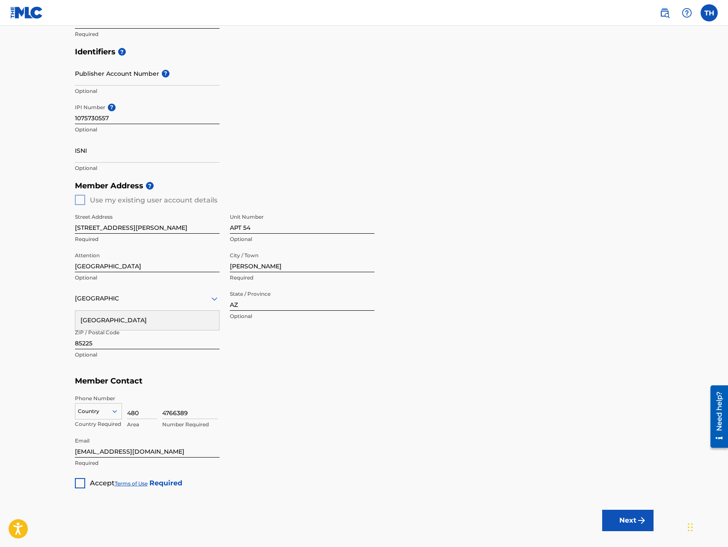
click at [173, 415] on input "4766389" at bounding box center [190, 406] width 56 height 24
type input "9538740"
click at [134, 452] on input "[EMAIL_ADDRESS][DOMAIN_NAME]" at bounding box center [147, 445] width 145 height 24
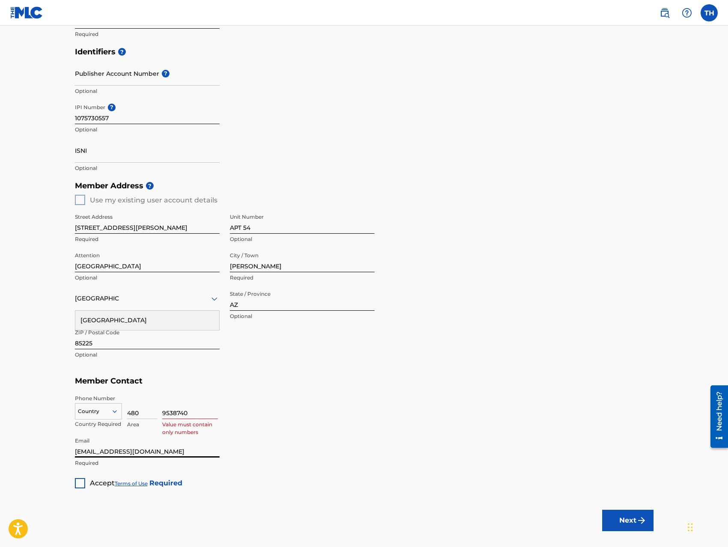
click at [134, 452] on input "[EMAIL_ADDRESS][DOMAIN_NAME]" at bounding box center [147, 445] width 145 height 24
type input "C"
type input "c"
type input "[EMAIL_ADDRESS][DOMAIN_NAME]"
click at [82, 481] on div at bounding box center [80, 483] width 10 height 10
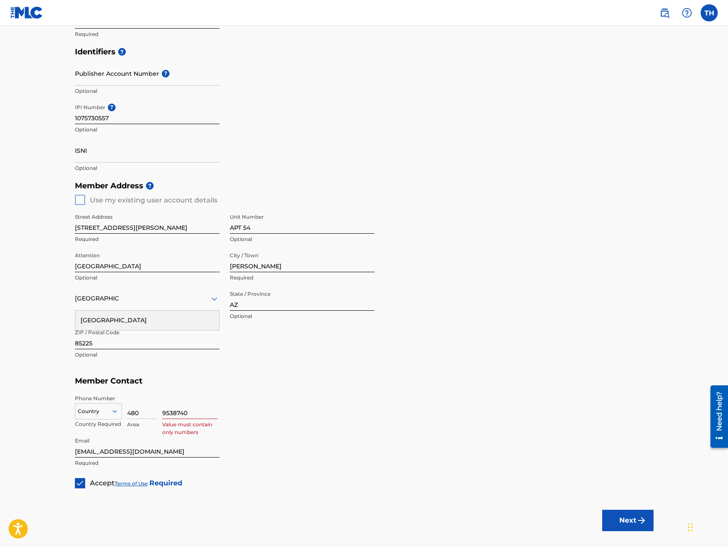
click at [623, 519] on button "Next" at bounding box center [627, 519] width 51 height 21
click at [112, 407] on icon at bounding box center [115, 411] width 8 height 8
click at [97, 420] on div "US, [GEOGRAPHIC_DATA] +1" at bounding box center [98, 432] width 46 height 33
click at [619, 518] on button "Next" at bounding box center [627, 519] width 51 height 21
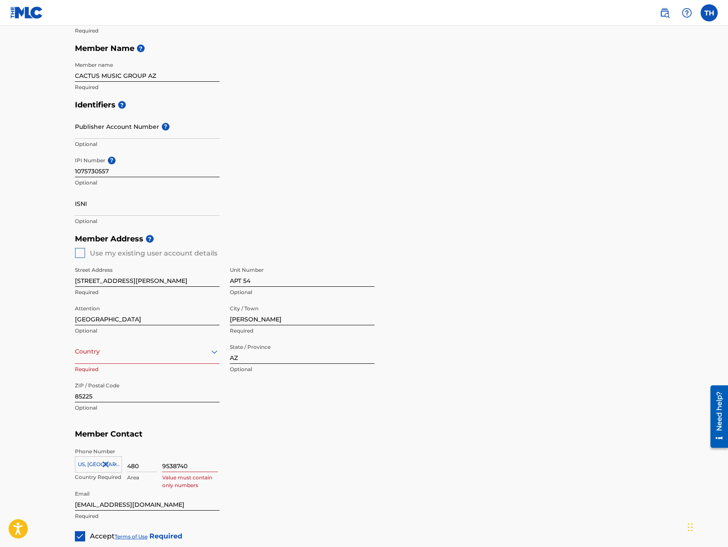
scroll to position [240, 0]
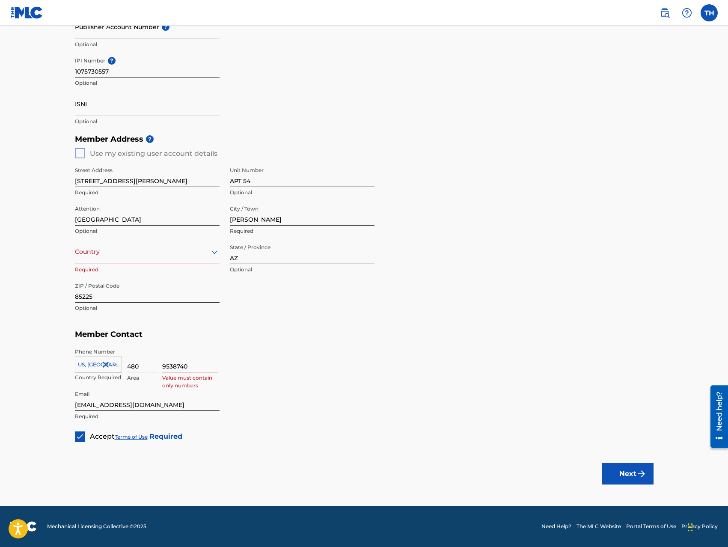
click at [195, 367] on input "9538740" at bounding box center [190, 360] width 56 height 24
type input "9538740"
click at [320, 363] on div "9538740 Number Required" at bounding box center [407, 367] width 491 height 38
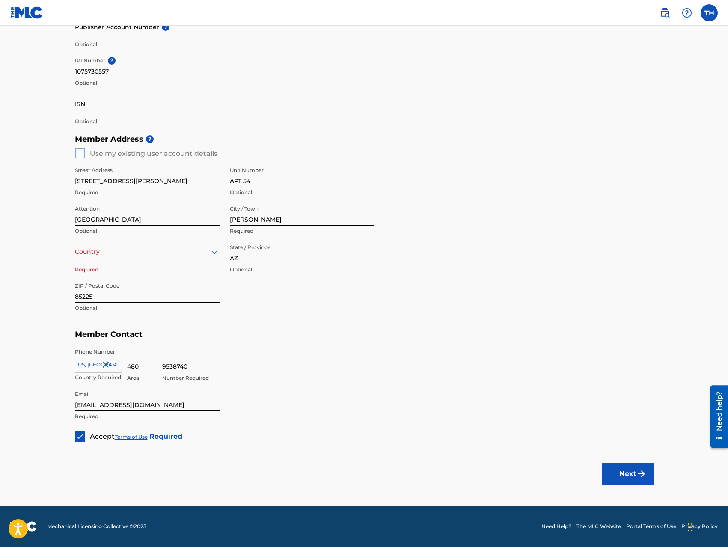
click at [611, 471] on button "Next" at bounding box center [627, 473] width 51 height 21
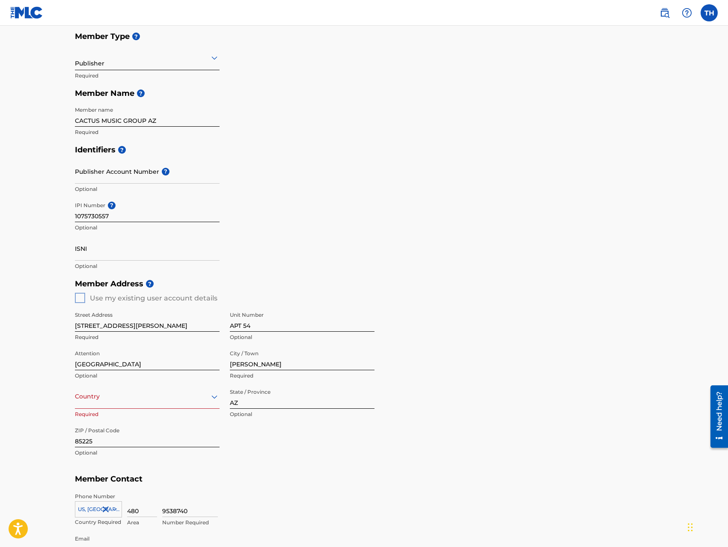
scroll to position [0, 0]
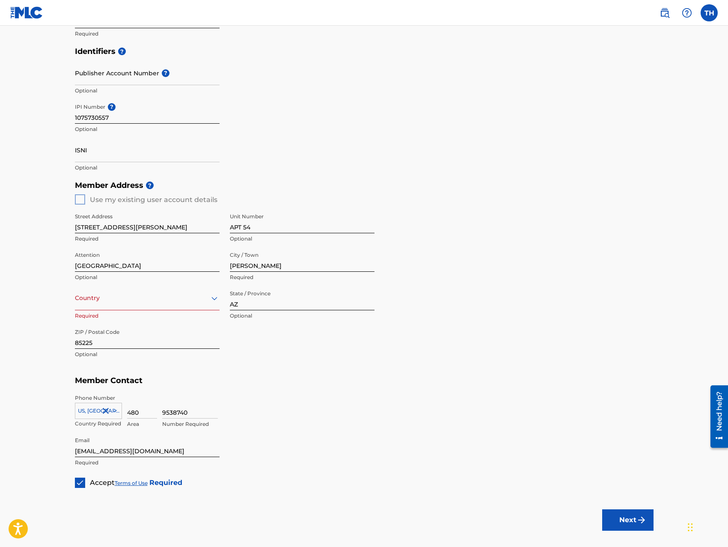
click at [618, 515] on button "Next" at bounding box center [627, 519] width 51 height 21
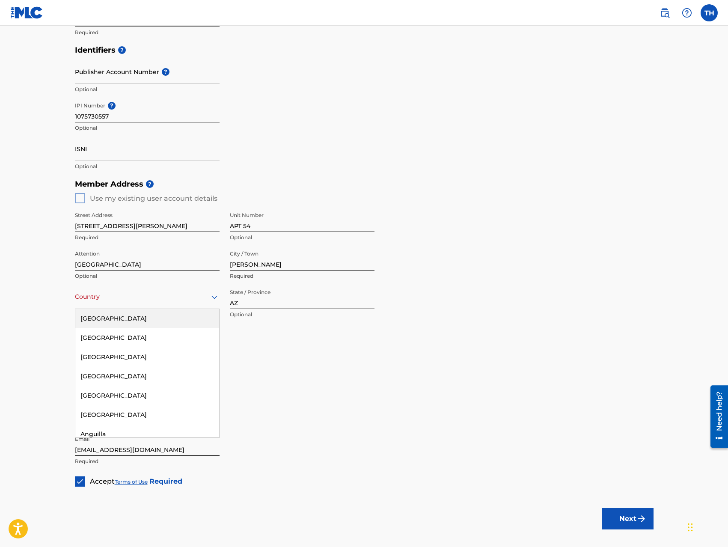
click at [105, 296] on div at bounding box center [147, 296] width 145 height 11
click at [104, 320] on div "[GEOGRAPHIC_DATA]" at bounding box center [147, 318] width 144 height 19
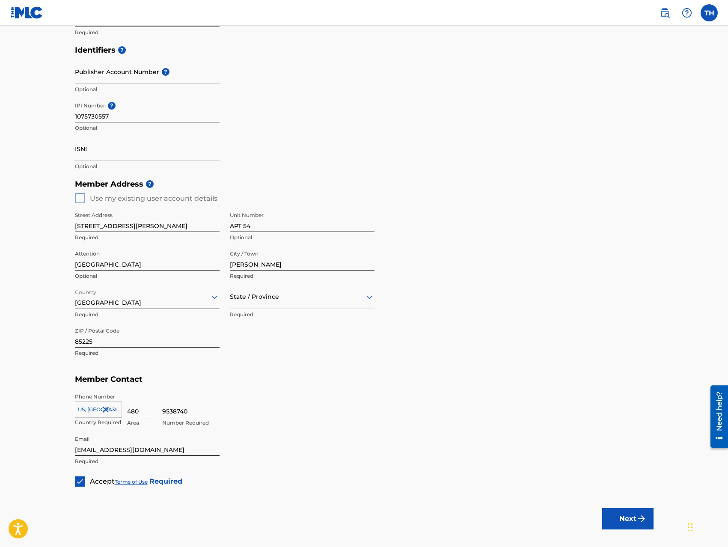
click at [624, 515] on button "Next" at bounding box center [627, 518] width 51 height 21
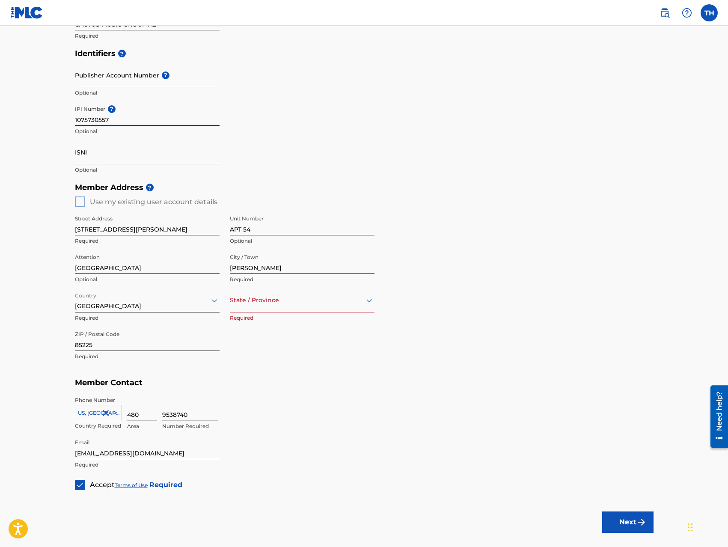
click at [620, 512] on button "Next" at bounding box center [627, 521] width 51 height 21
click at [279, 306] on div "State / Province" at bounding box center [302, 300] width 145 height 24
click at [263, 374] on div "[US_STATE]" at bounding box center [302, 379] width 144 height 19
click at [613, 509] on div "Next" at bounding box center [627, 522] width 51 height 64
click at [614, 521] on button "Next" at bounding box center [627, 521] width 51 height 21
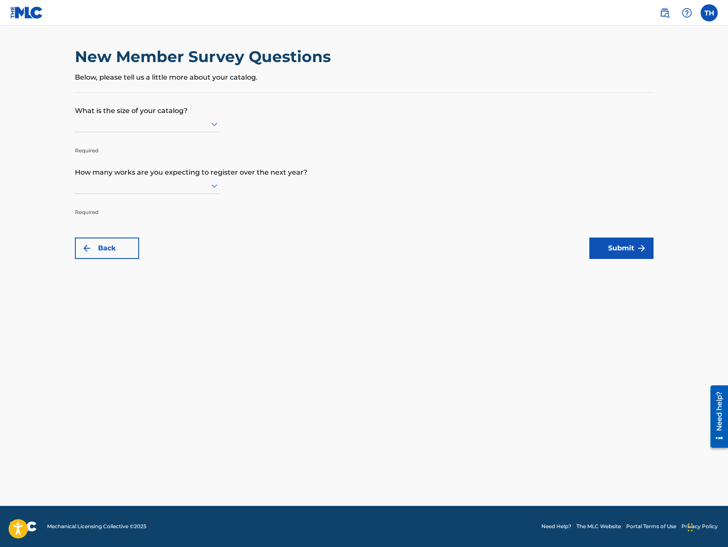
click at [173, 130] on div at bounding box center [147, 124] width 145 height 16
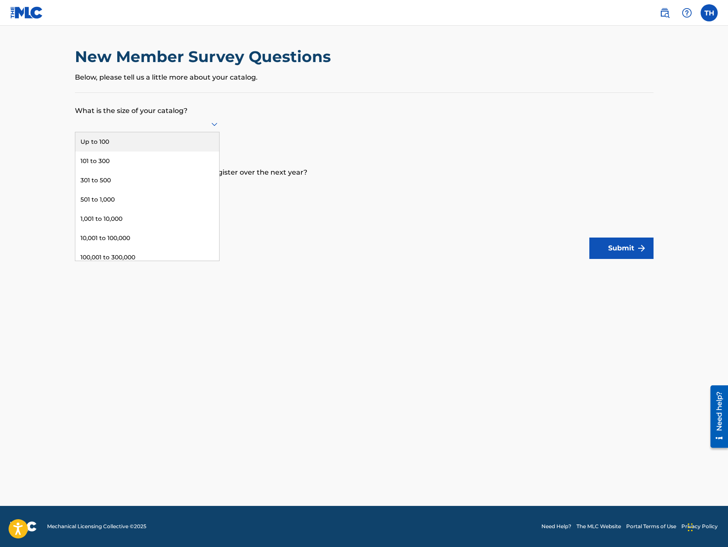
click at [159, 136] on div "Up to 100" at bounding box center [147, 141] width 144 height 19
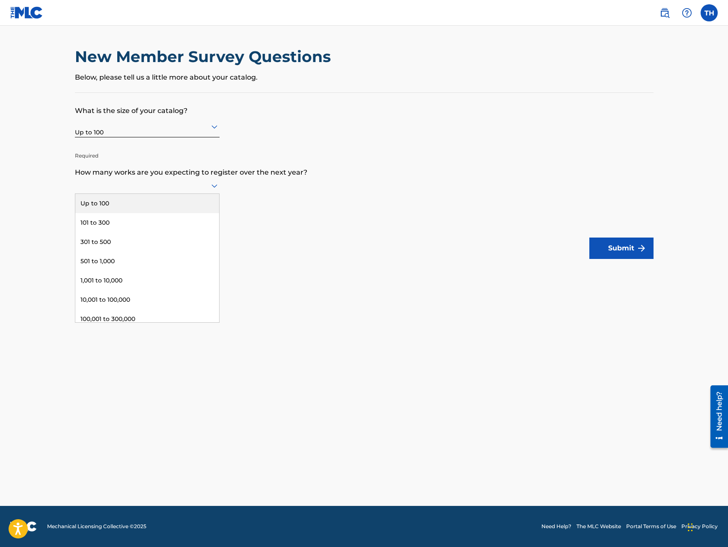
click at [169, 185] on div at bounding box center [147, 185] width 145 height 11
click at [129, 202] on div "Up to 100" at bounding box center [147, 203] width 144 height 19
click at [642, 251] on img "submit" at bounding box center [641, 248] width 10 height 10
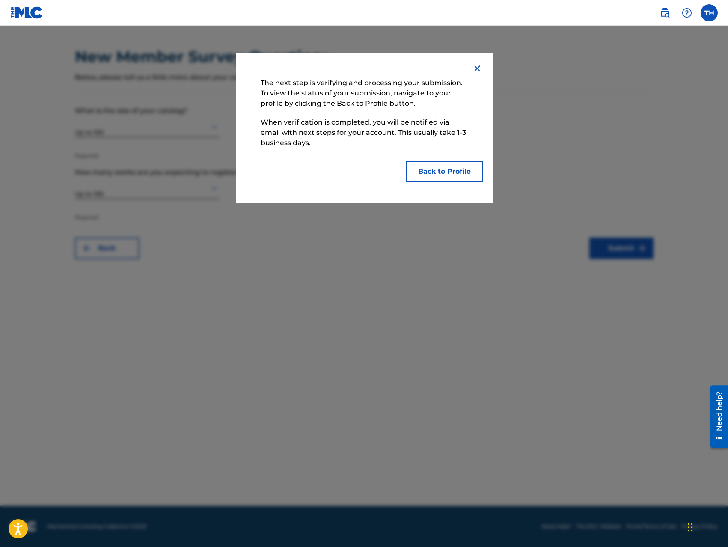
click at [438, 169] on button "Back to Profile" at bounding box center [444, 171] width 77 height 21
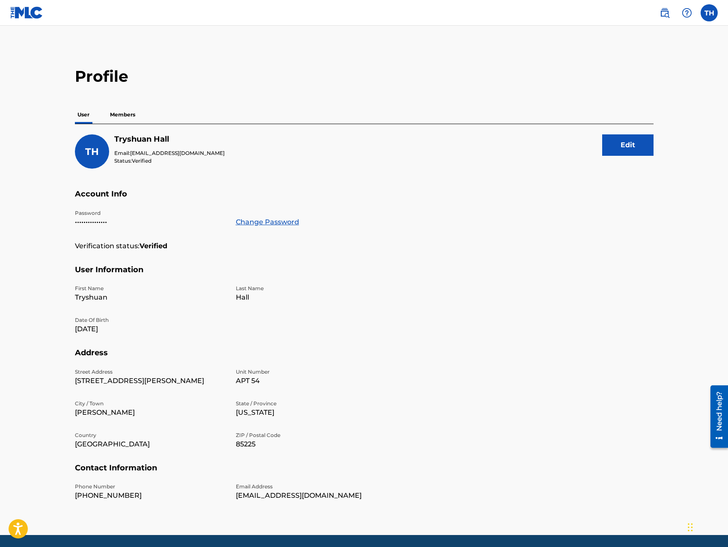
scroll to position [29, 0]
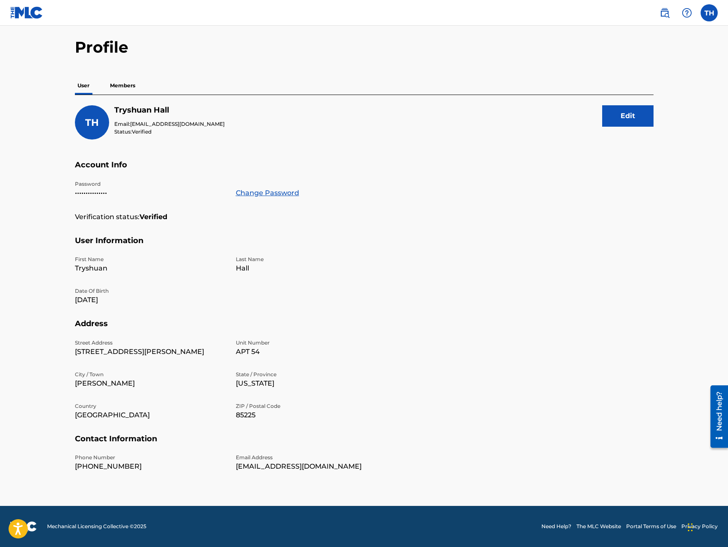
click at [617, 112] on button "Edit" at bounding box center [627, 115] width 51 height 21
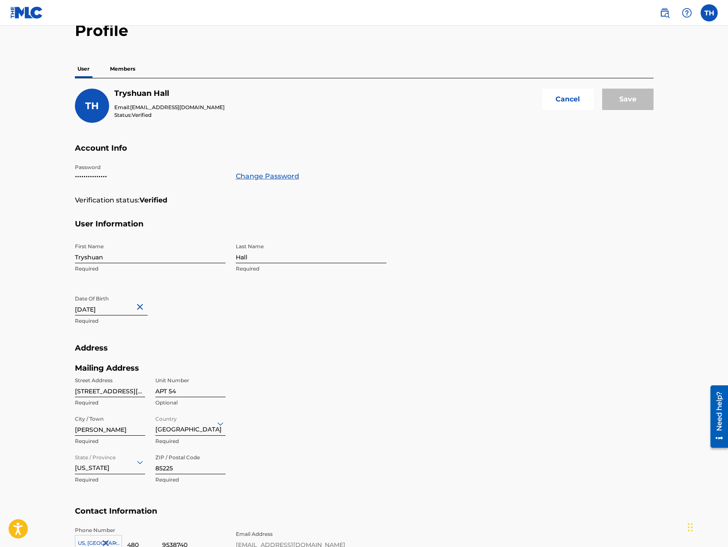
scroll to position [0, 0]
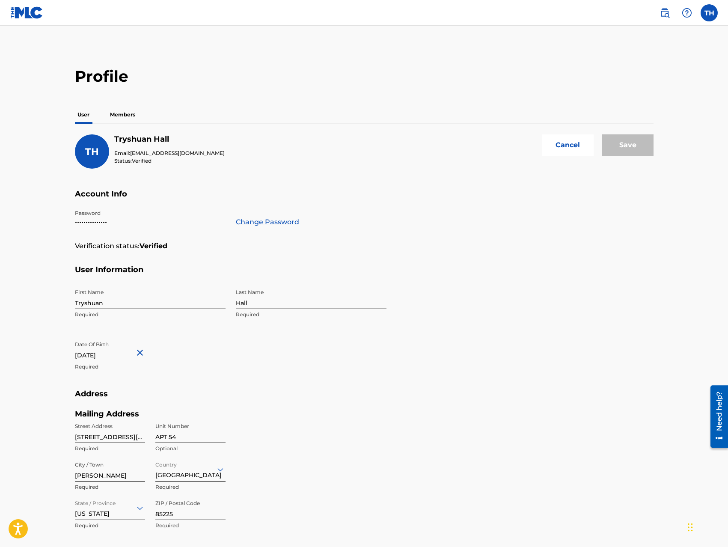
click at [707, 17] on label at bounding box center [708, 12] width 17 height 17
click at [709, 13] on input "TH Tryshuan Hall [EMAIL_ADDRESS][DOMAIN_NAME] Notification Preferences Profile …" at bounding box center [709, 13] width 0 height 0
click at [357, 33] on main "Profile User Members TH Tryshuan Hall Email: [EMAIL_ADDRESS][DOMAIN_NAME] Statu…" at bounding box center [364, 335] width 728 height 619
click at [129, 110] on p "Members" at bounding box center [122, 114] width 30 height 18
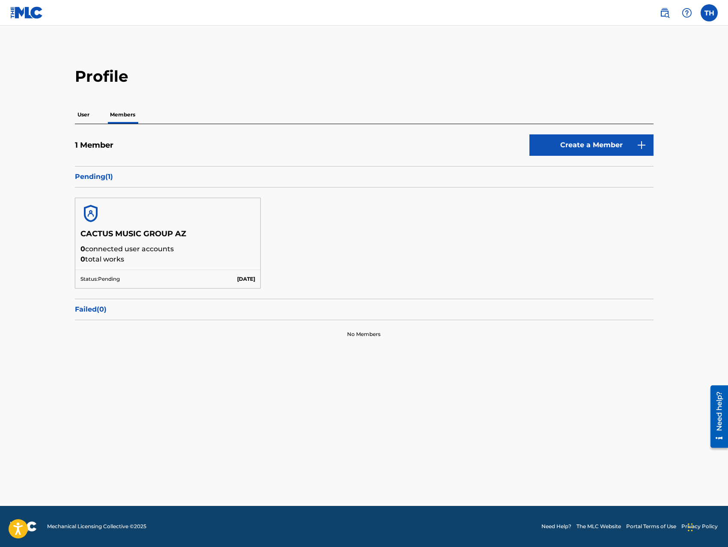
click at [86, 115] on p "User" at bounding box center [83, 115] width 17 height 18
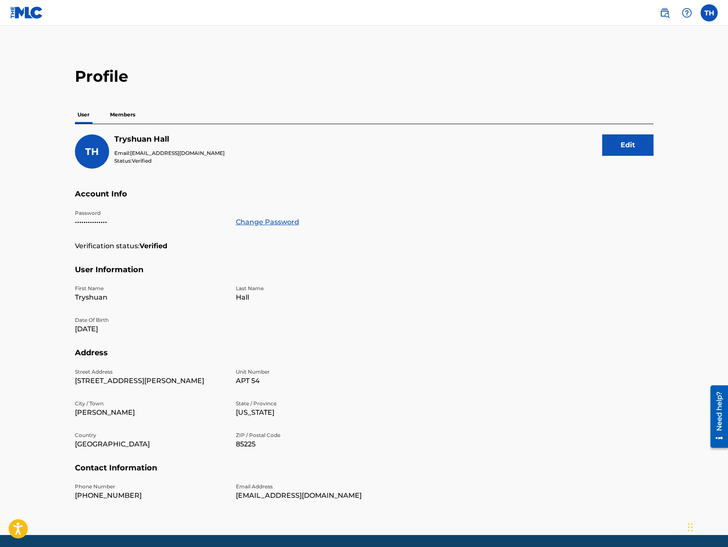
click at [125, 117] on p "Members" at bounding box center [122, 115] width 30 height 18
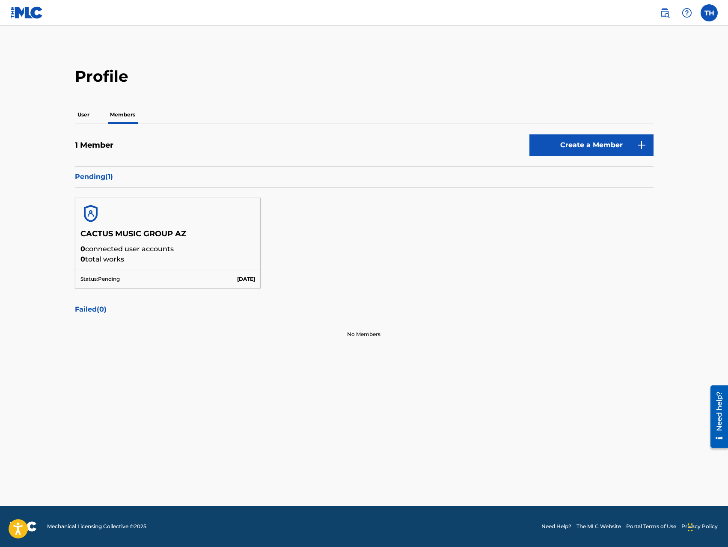
click at [712, 12] on label at bounding box center [708, 12] width 17 height 17
click at [709, 13] on input "TH Tryshuan Hall [EMAIL_ADDRESS][DOMAIN_NAME] Notification Preferences Profile …" at bounding box center [709, 13] width 0 height 0
click at [629, 120] on p "Log out" at bounding box center [626, 121] width 20 height 8
click at [709, 13] on input "TH Tryshuan Hall [EMAIL_ADDRESS][DOMAIN_NAME] Notification Preferences Profile …" at bounding box center [709, 13] width 0 height 0
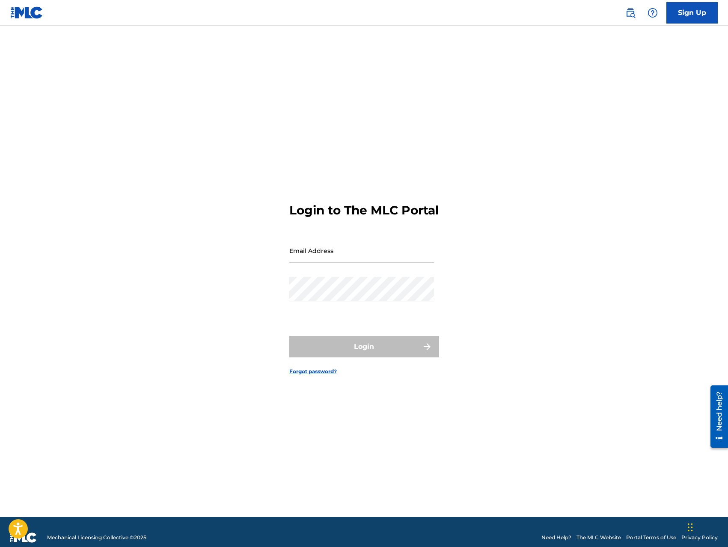
click at [699, 4] on link "Sign Up" at bounding box center [691, 12] width 51 height 21
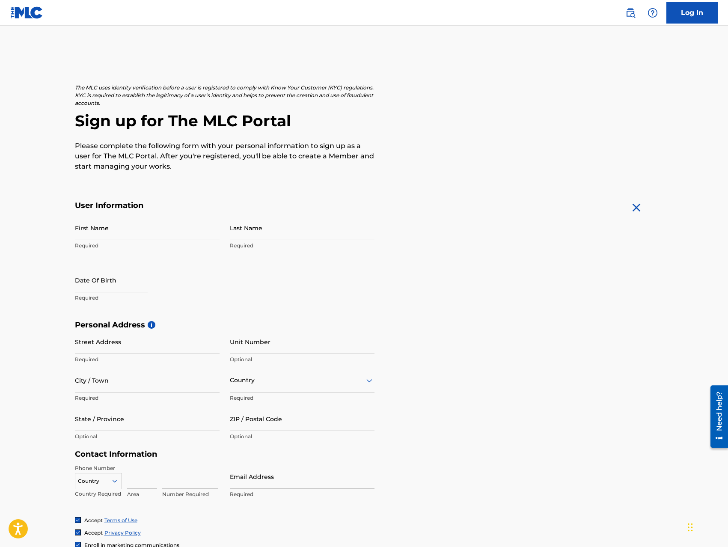
scroll to position [122, 0]
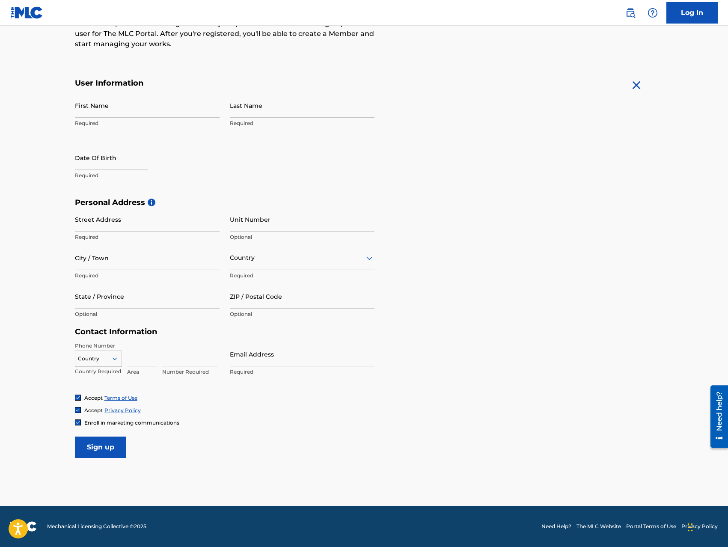
click at [696, 14] on link "Log In" at bounding box center [691, 12] width 51 height 21
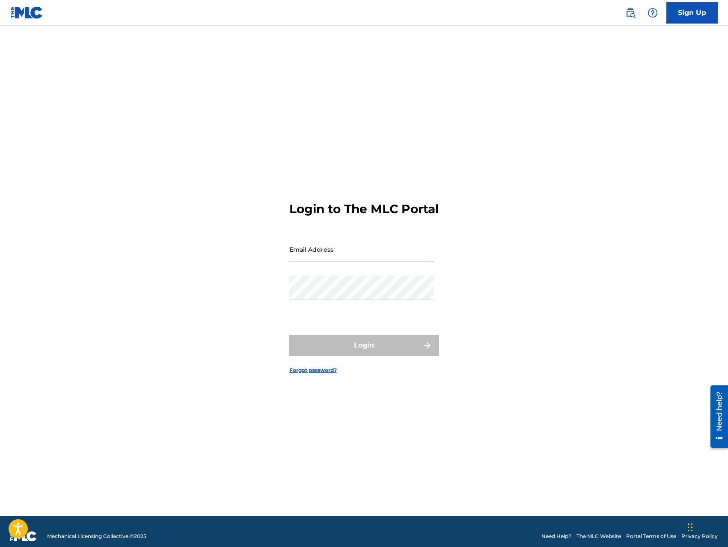
scroll to position [1, 0]
